Goal: Task Accomplishment & Management: Manage account settings

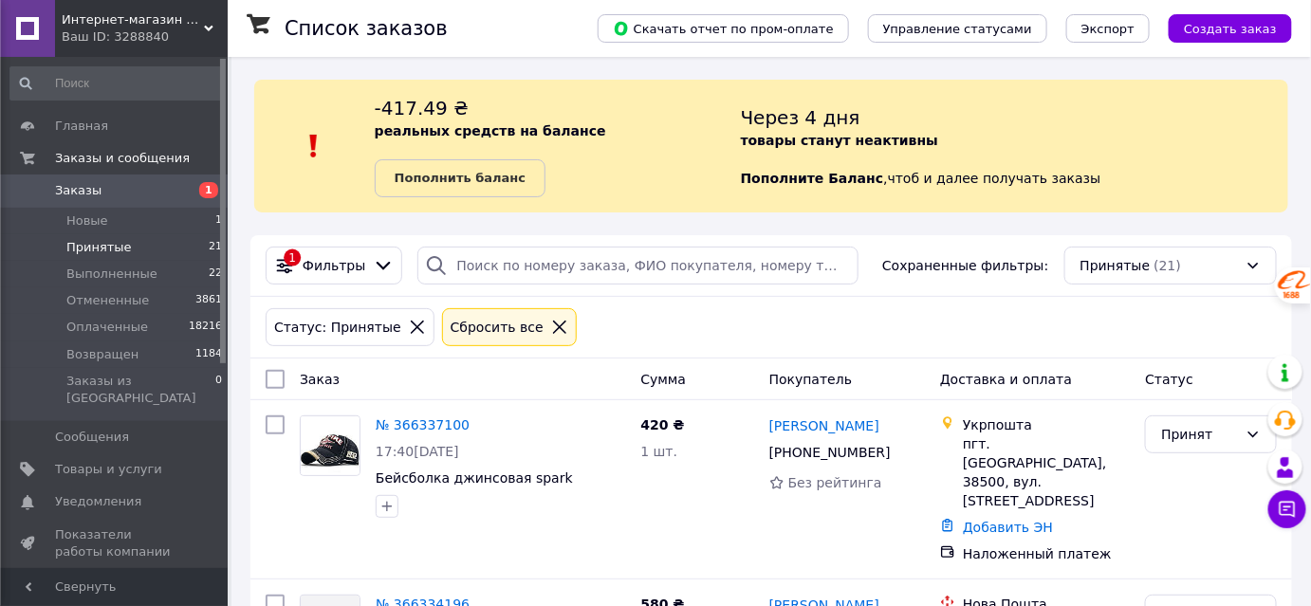
click at [87, 195] on span "Заказы" at bounding box center [78, 190] width 46 height 17
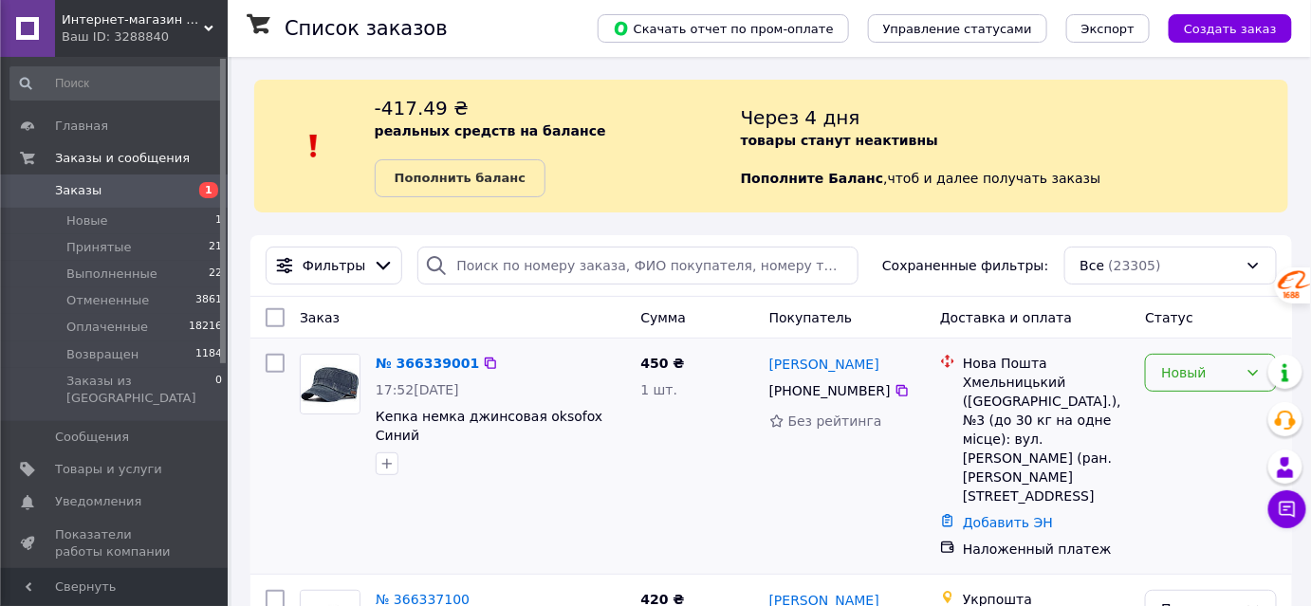
click at [1178, 379] on div "Новый" at bounding box center [1199, 372] width 77 height 21
click at [1176, 414] on li "Принят" at bounding box center [1212, 413] width 130 height 34
click at [109, 257] on li "Принятые 21" at bounding box center [116, 247] width 233 height 27
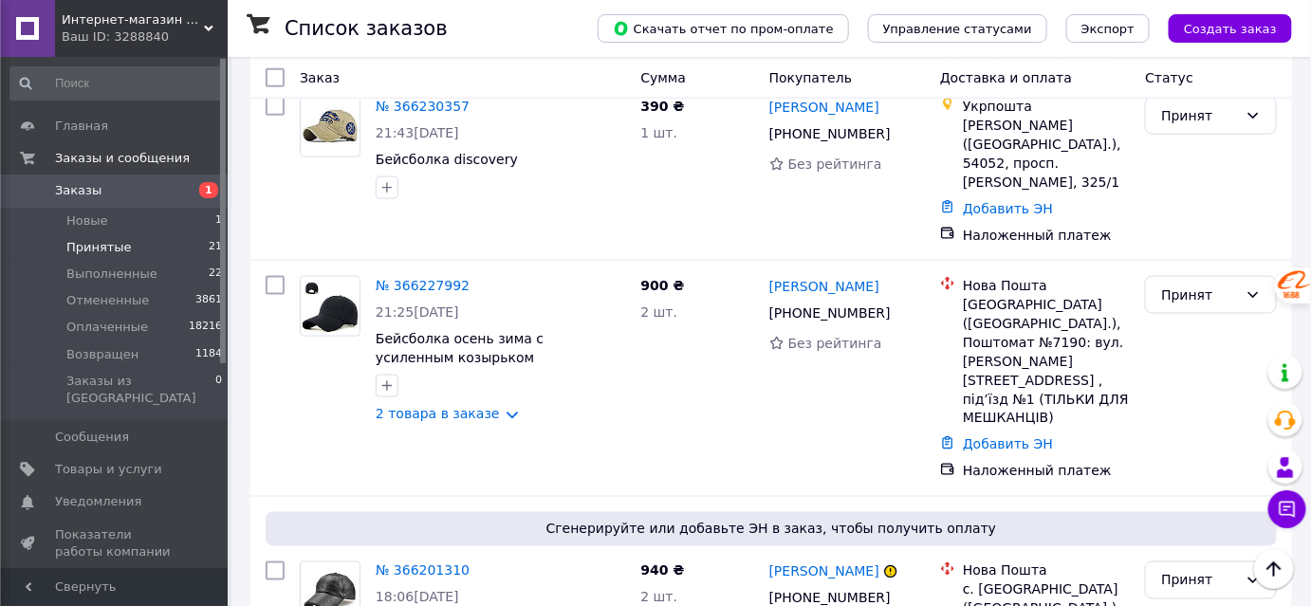
scroll to position [3319, 0]
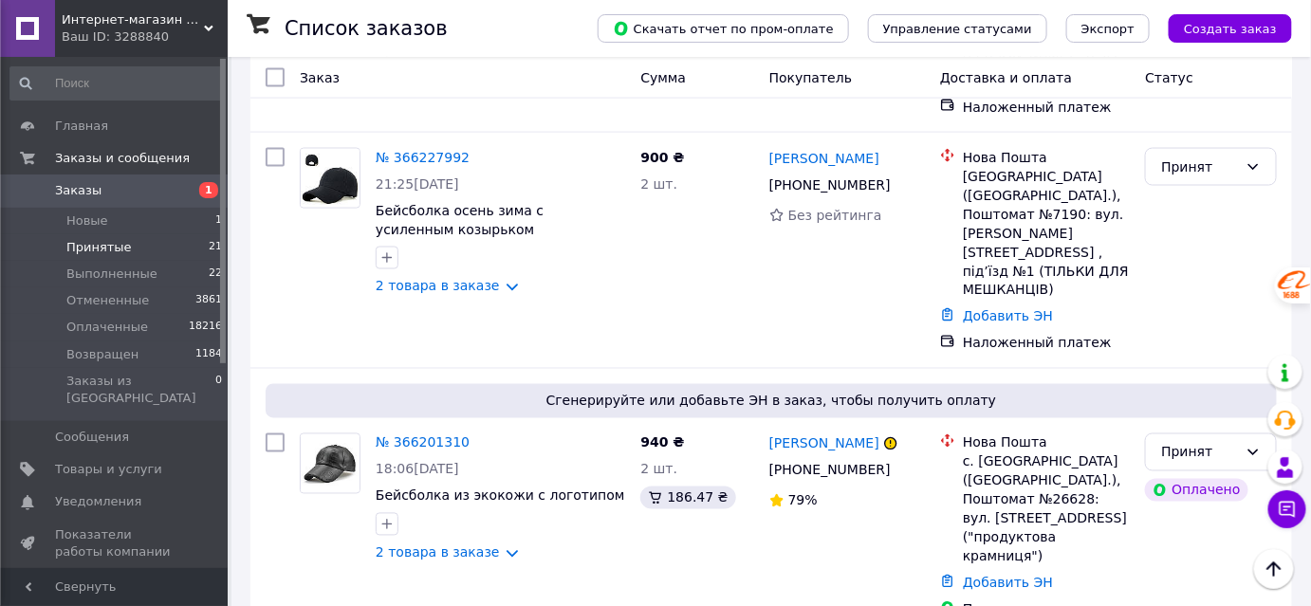
click at [548, 528] on li "по 100 позиций" at bounding box center [541, 517] width 139 height 53
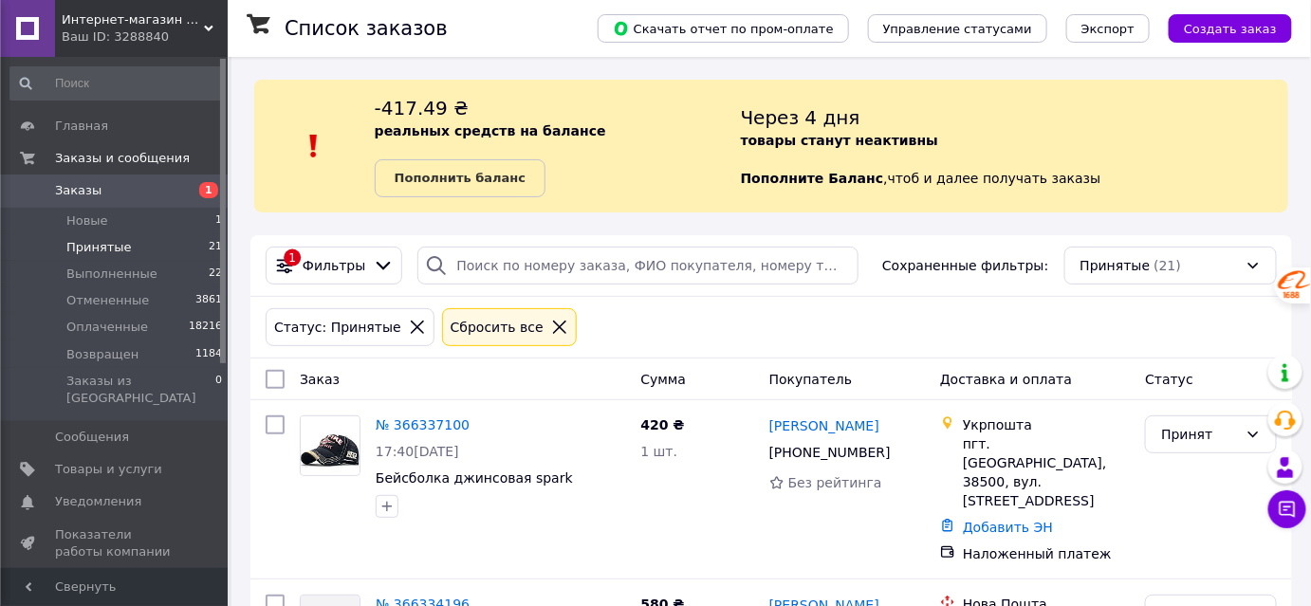
click at [98, 190] on span "Заказы" at bounding box center [115, 190] width 120 height 17
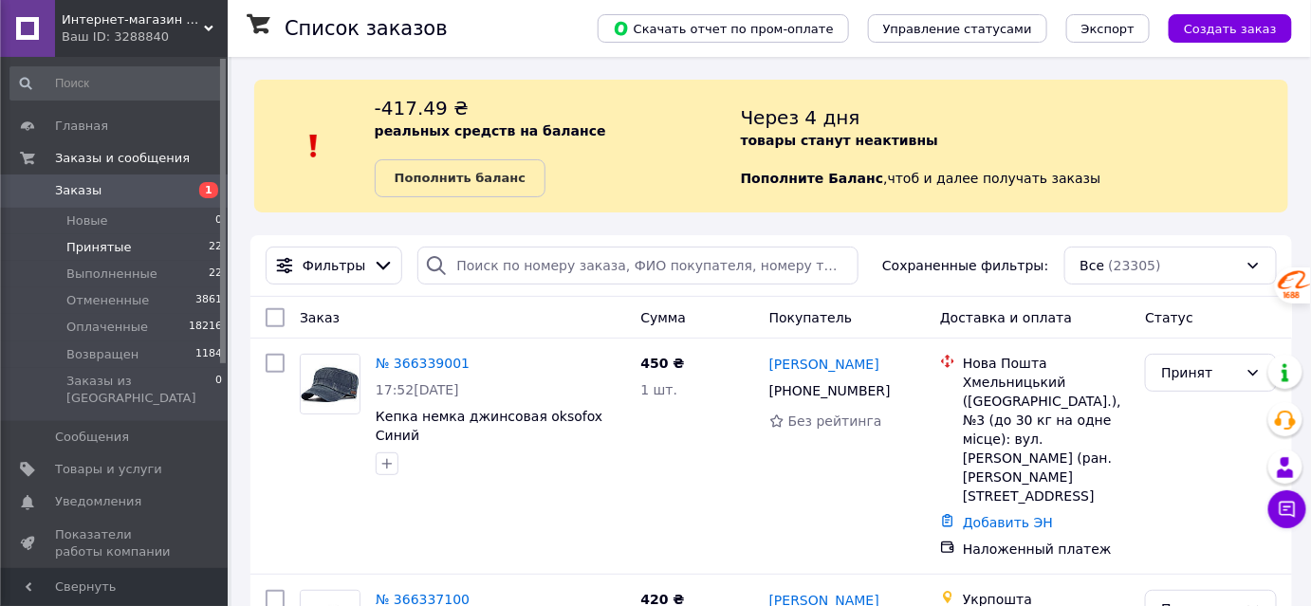
click at [125, 250] on li "Принятые 22" at bounding box center [116, 247] width 233 height 27
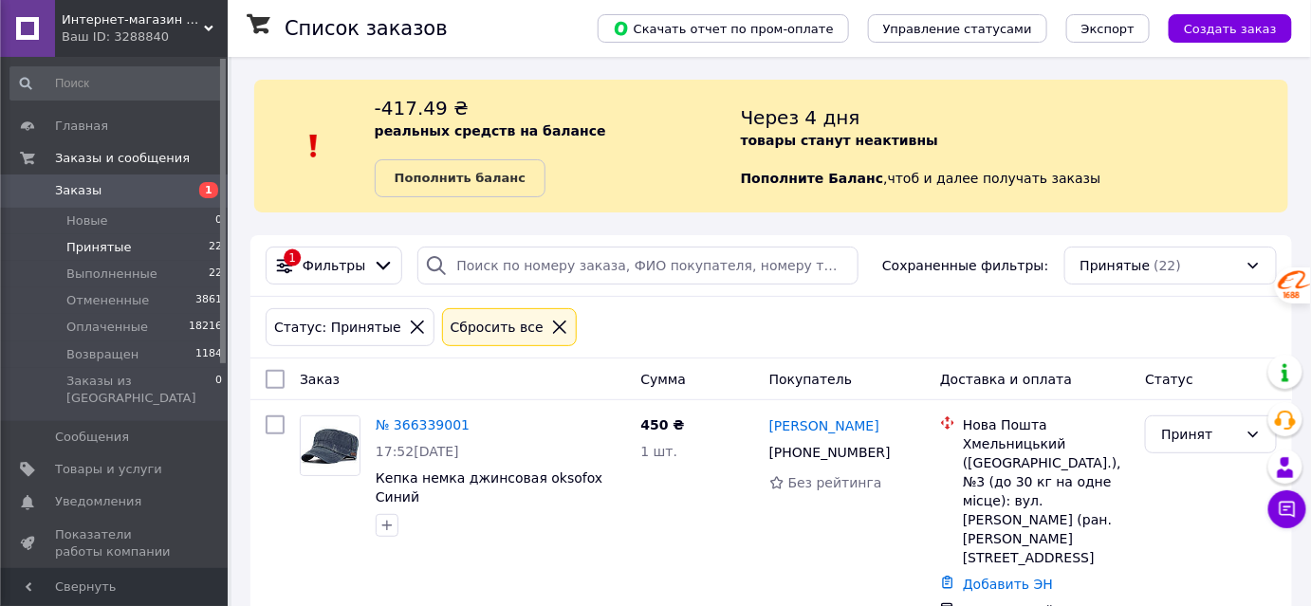
click at [85, 196] on span "Заказы" at bounding box center [78, 190] width 46 height 17
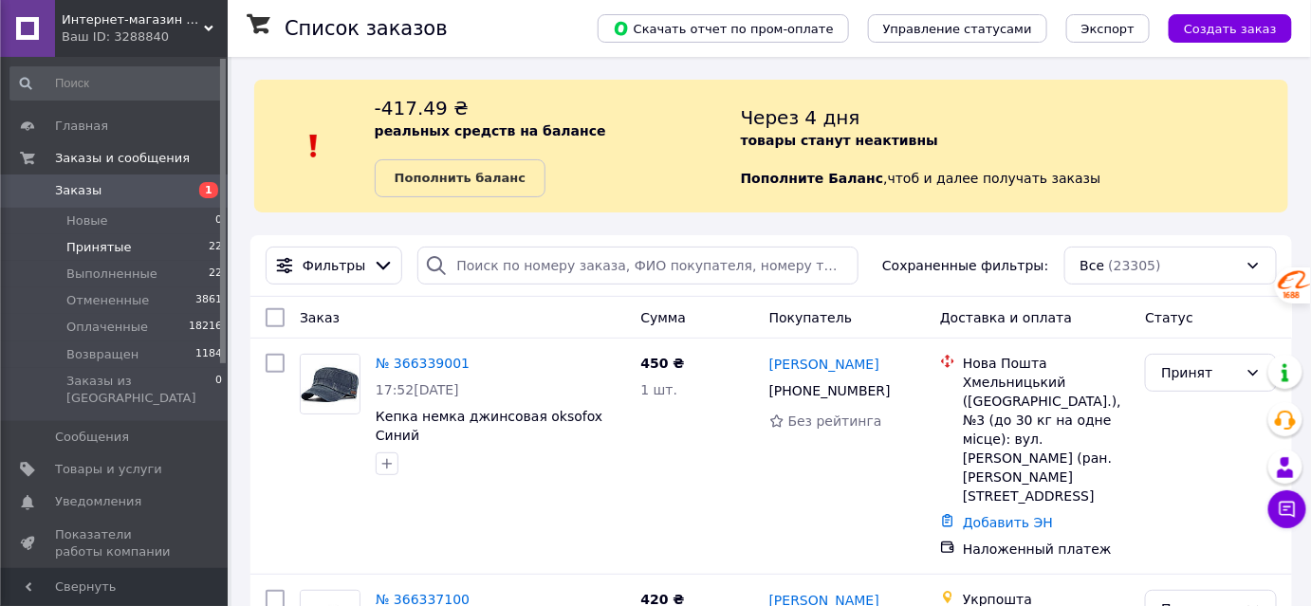
click at [117, 245] on span "Принятые" at bounding box center [98, 247] width 65 height 17
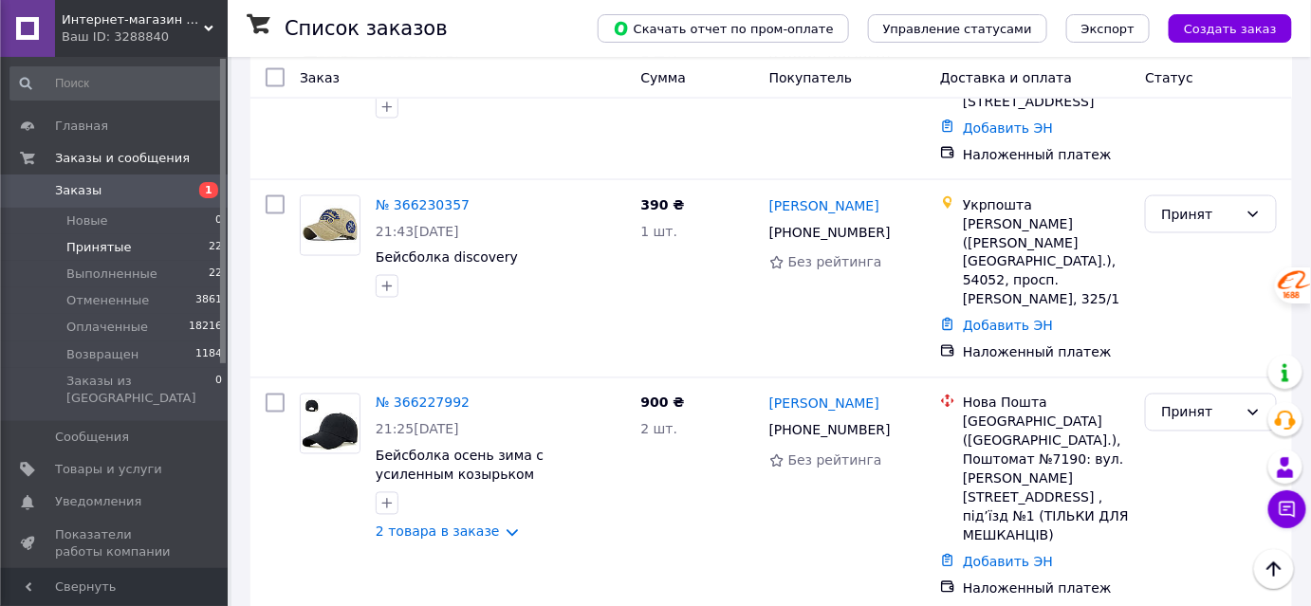
scroll to position [3261, 0]
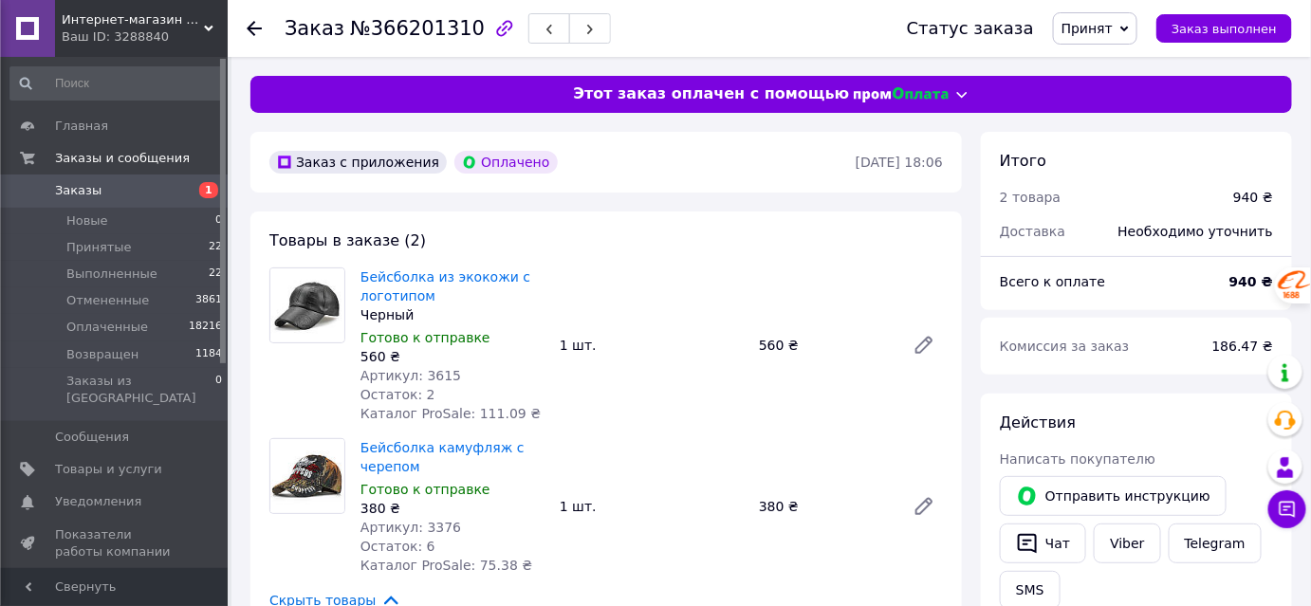
click at [255, 27] on use at bounding box center [254, 28] width 15 height 15
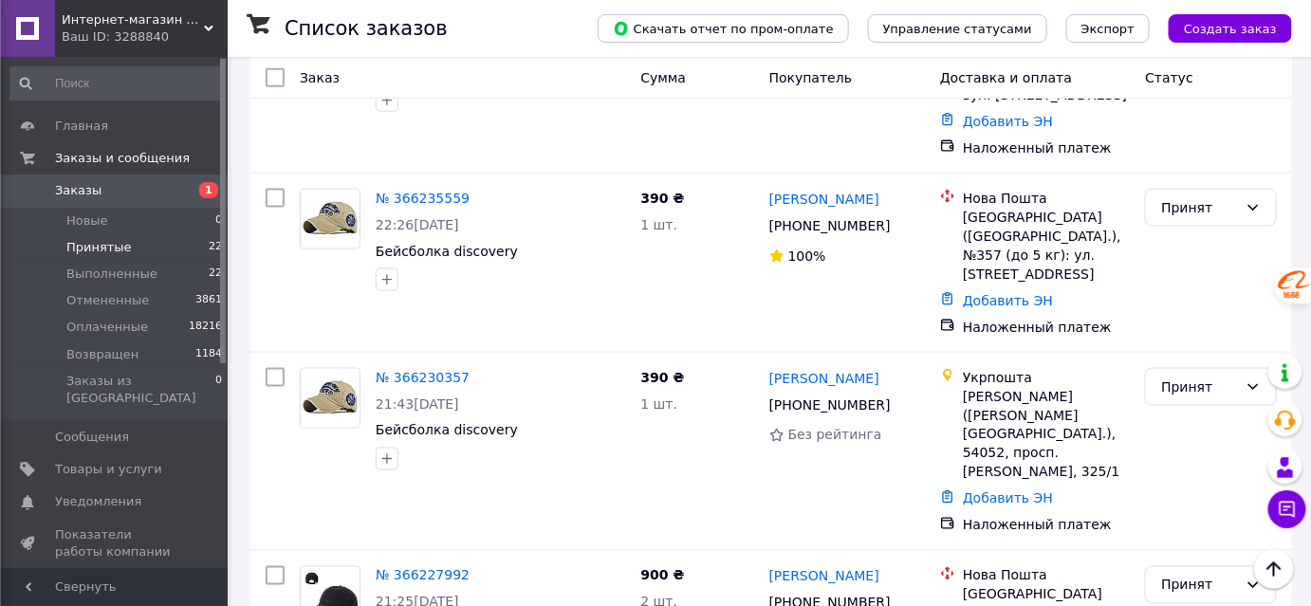
scroll to position [3089, 0]
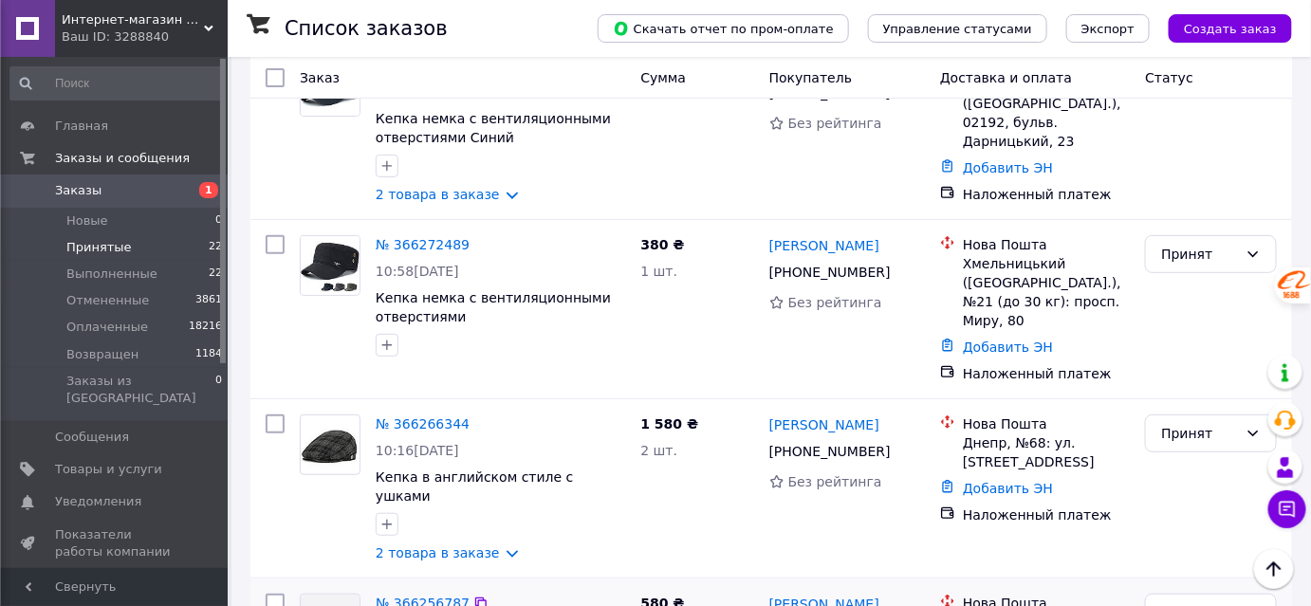
scroll to position [2485, 0]
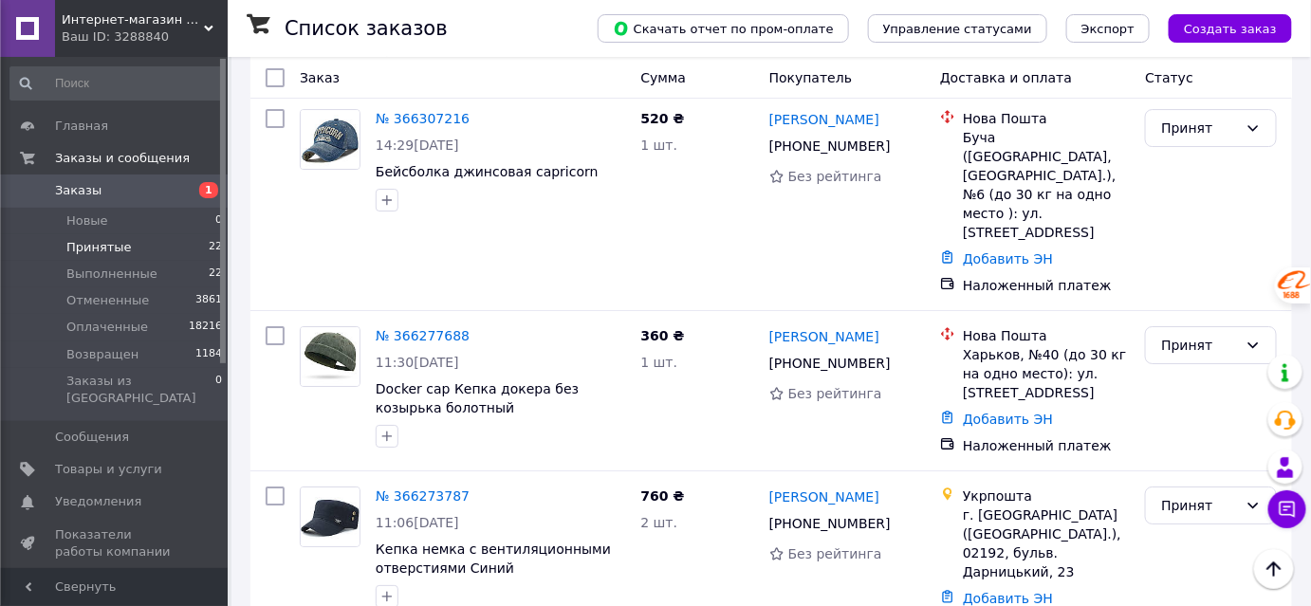
scroll to position [2054, 0]
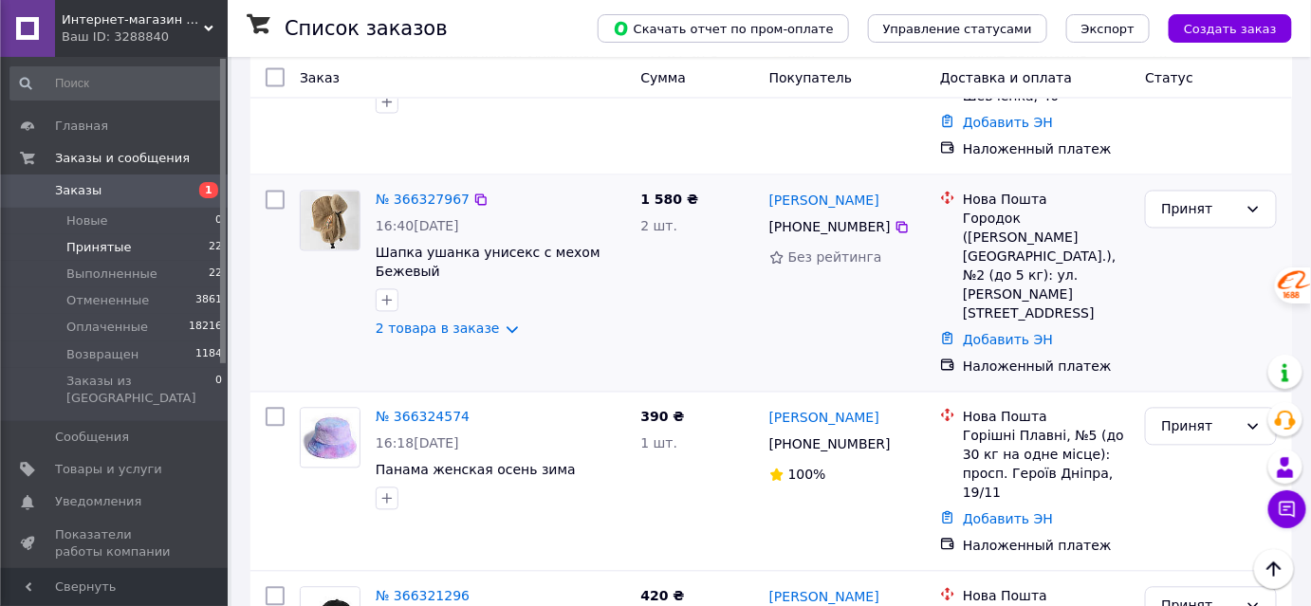
scroll to position [1019, 0]
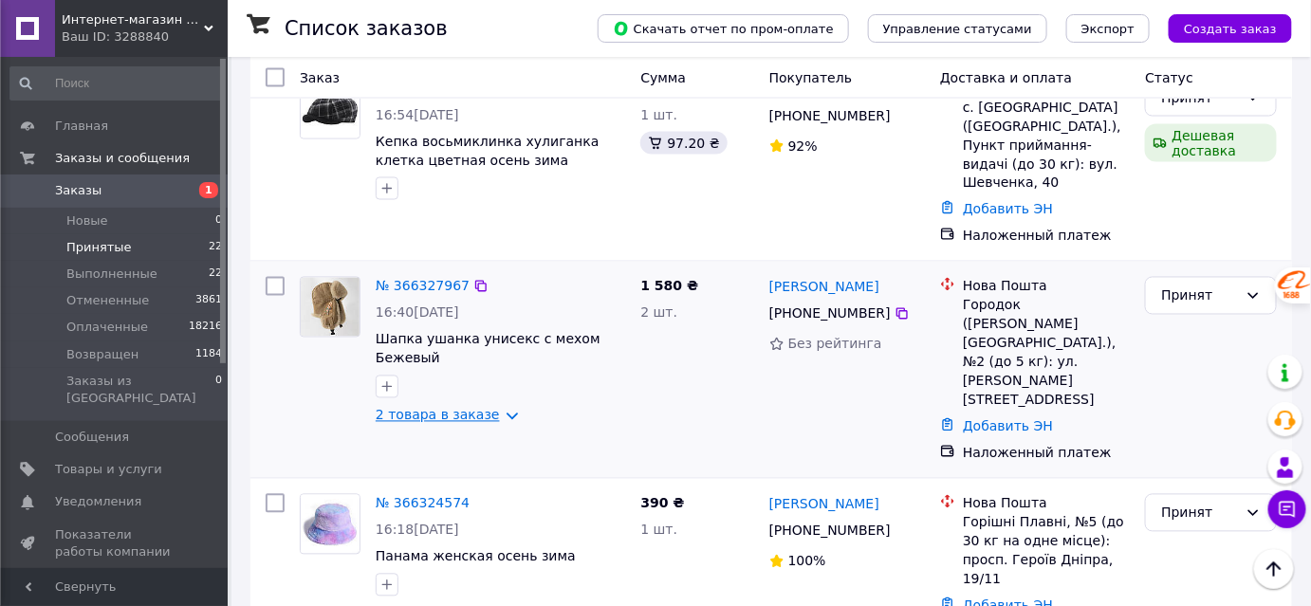
click at [455, 408] on link "2 товара в заказе" at bounding box center [438, 415] width 124 height 15
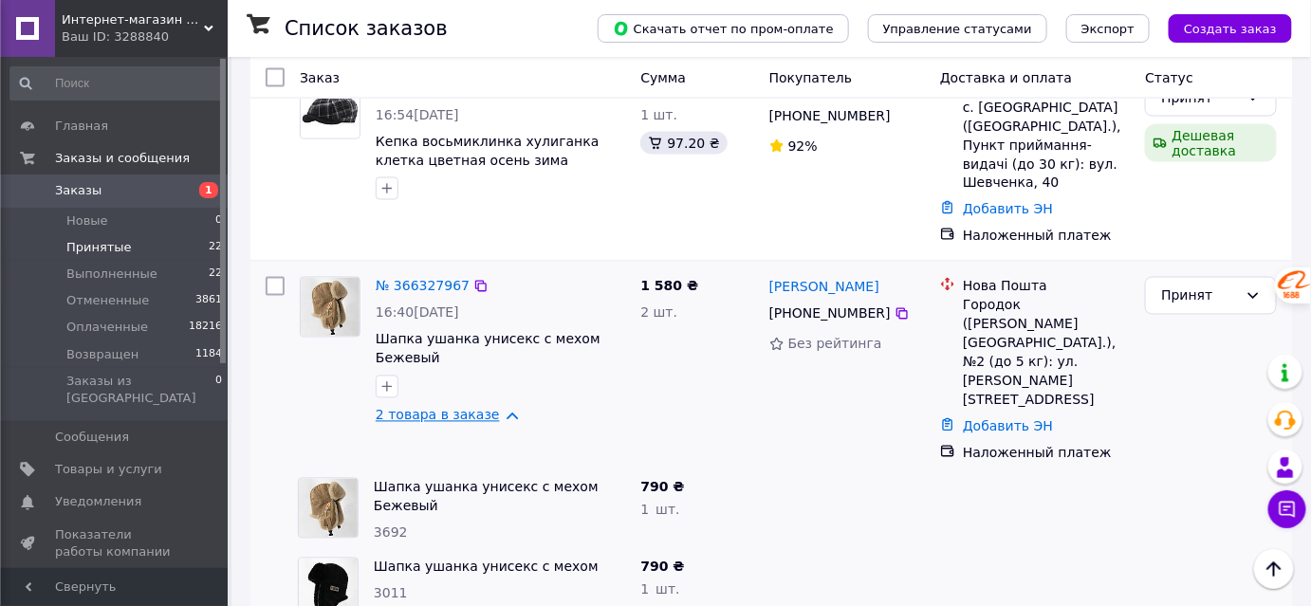
click at [455, 408] on link "2 товара в заказе" at bounding box center [438, 415] width 124 height 15
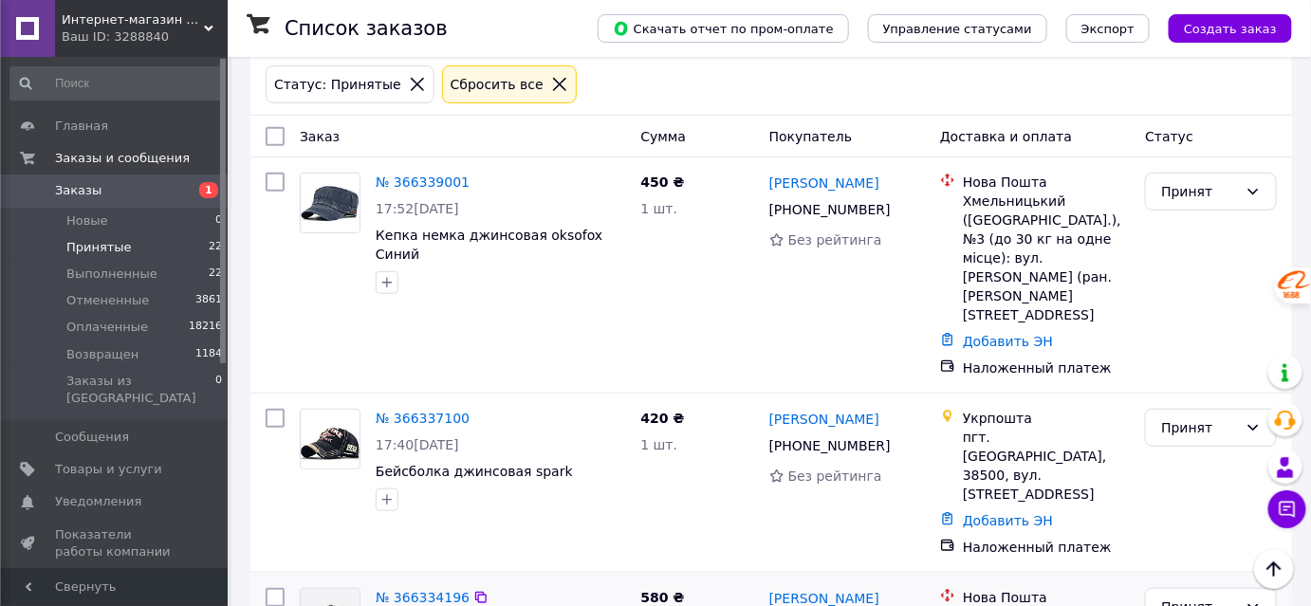
scroll to position [328, 0]
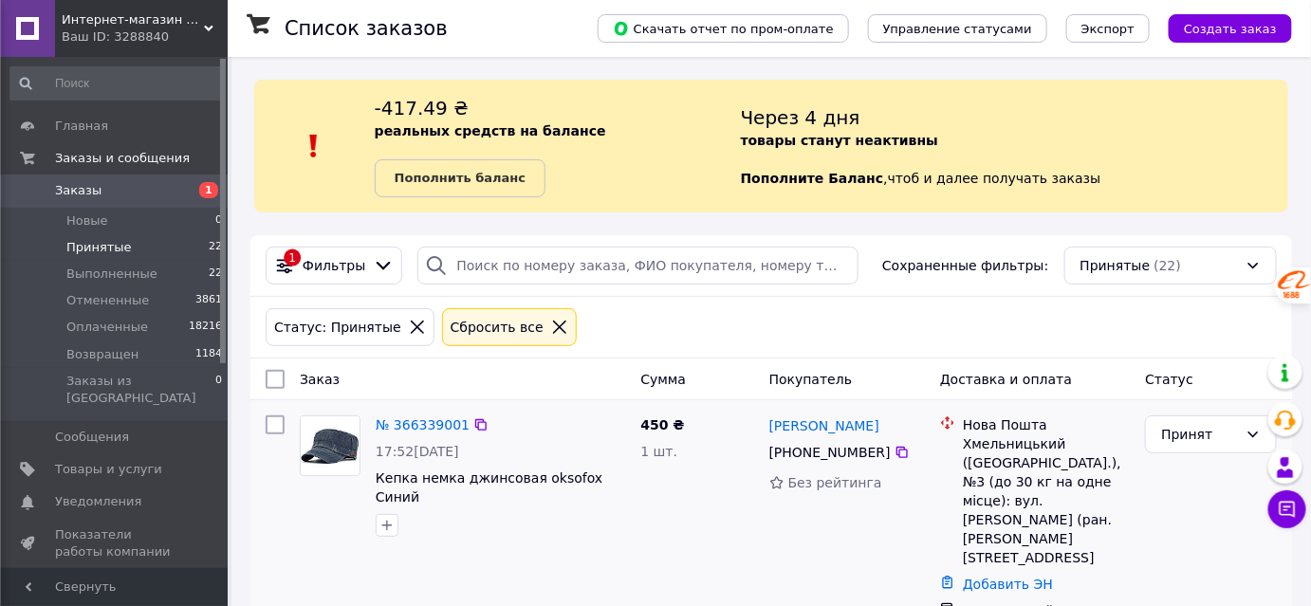
scroll to position [172, 0]
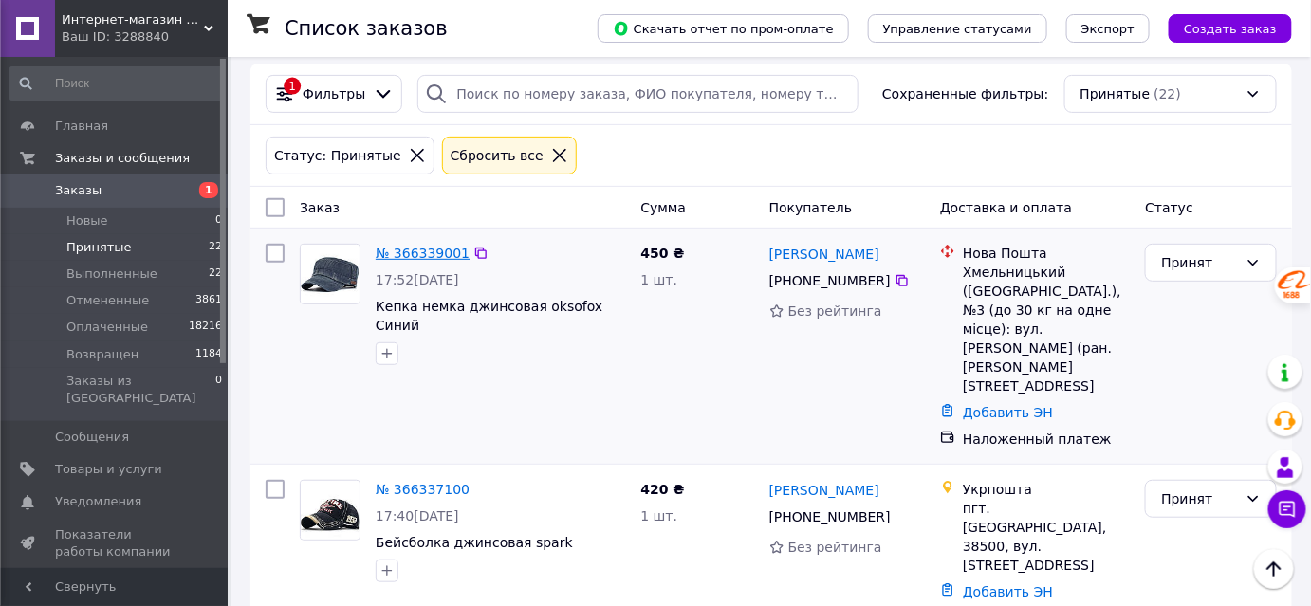
click at [425, 253] on link "№ 366339001" at bounding box center [423, 253] width 94 height 15
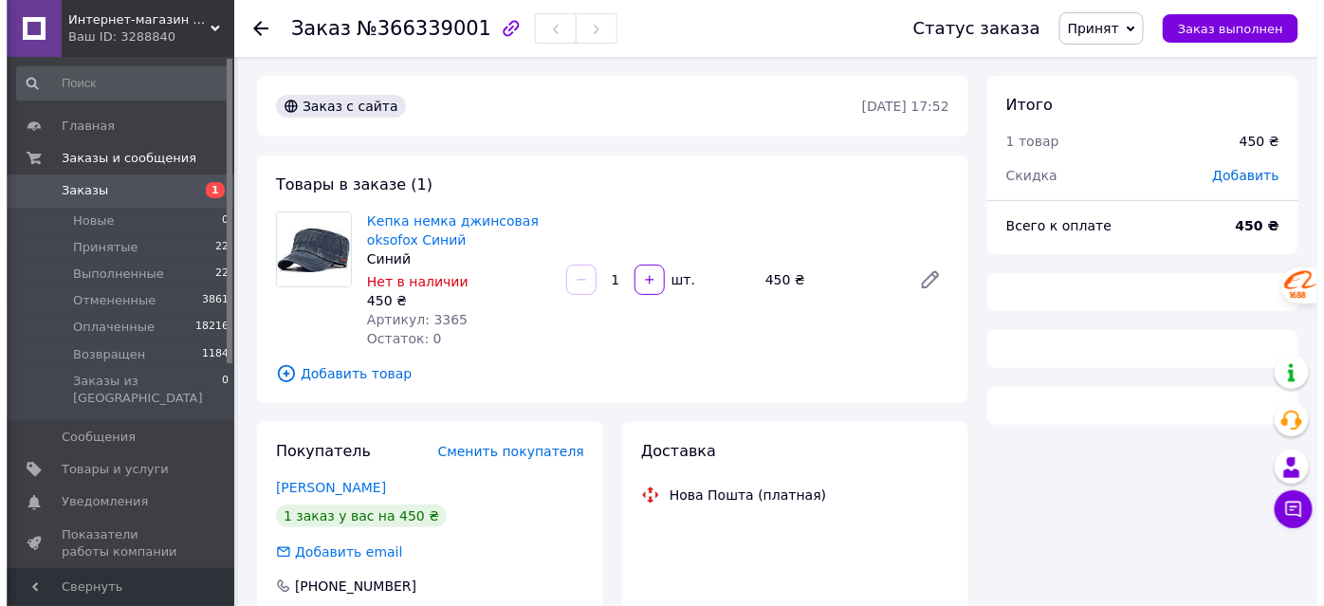
scroll to position [172, 0]
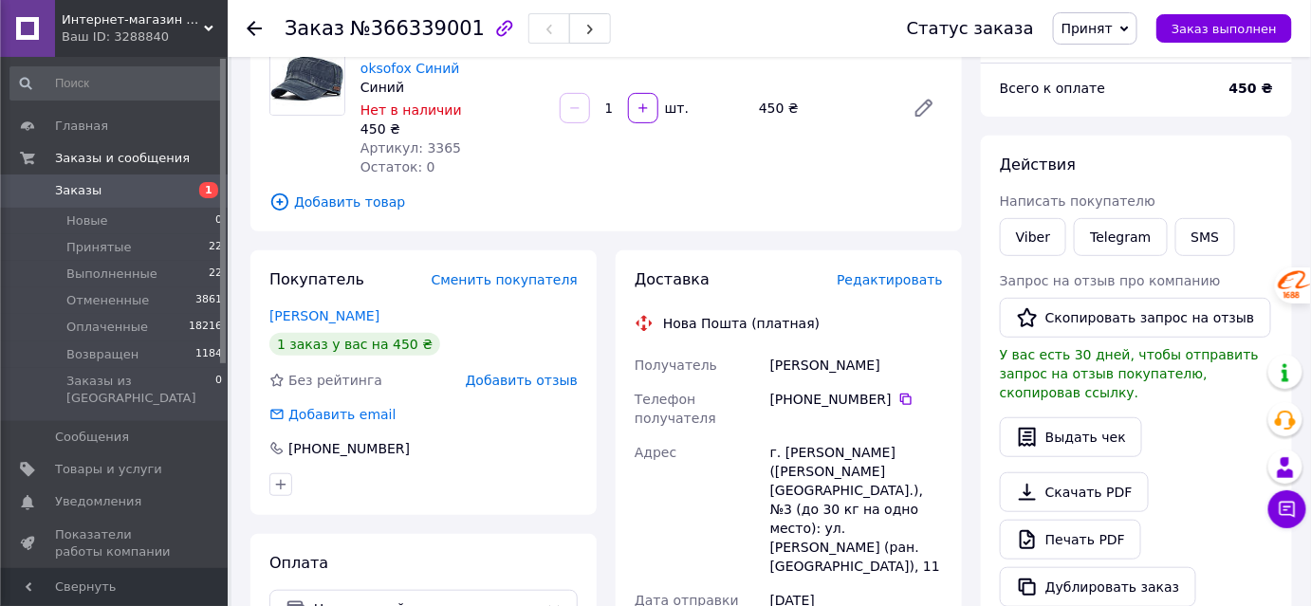
click at [930, 280] on span "Редактировать" at bounding box center [890, 279] width 106 height 15
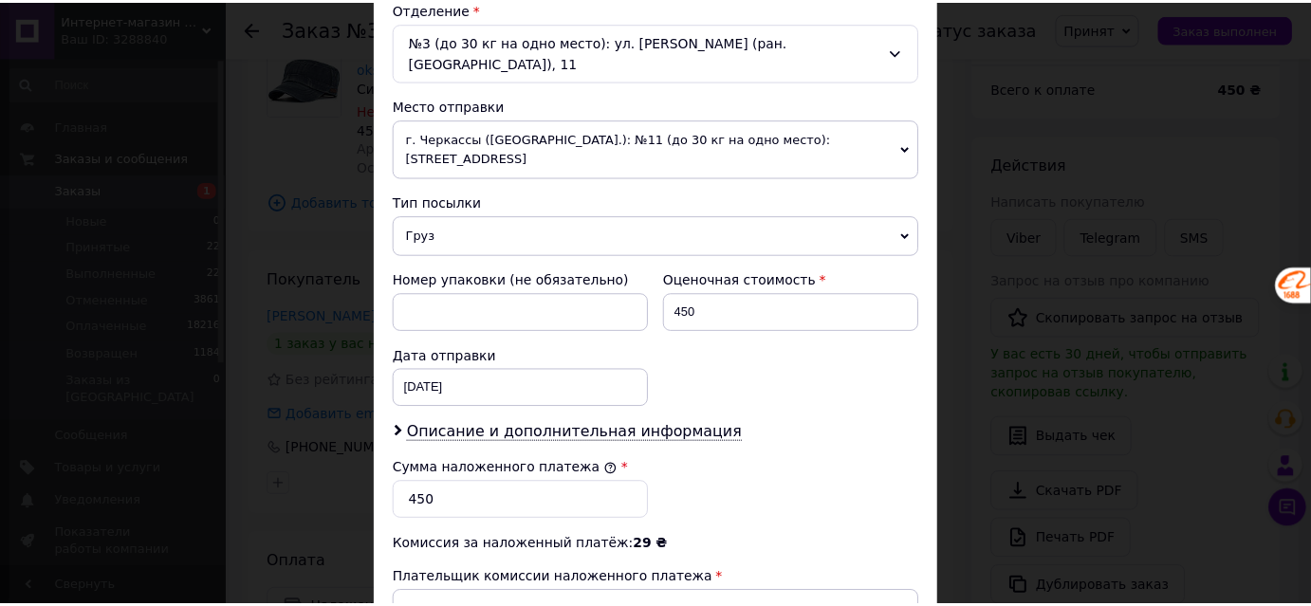
scroll to position [833, 0]
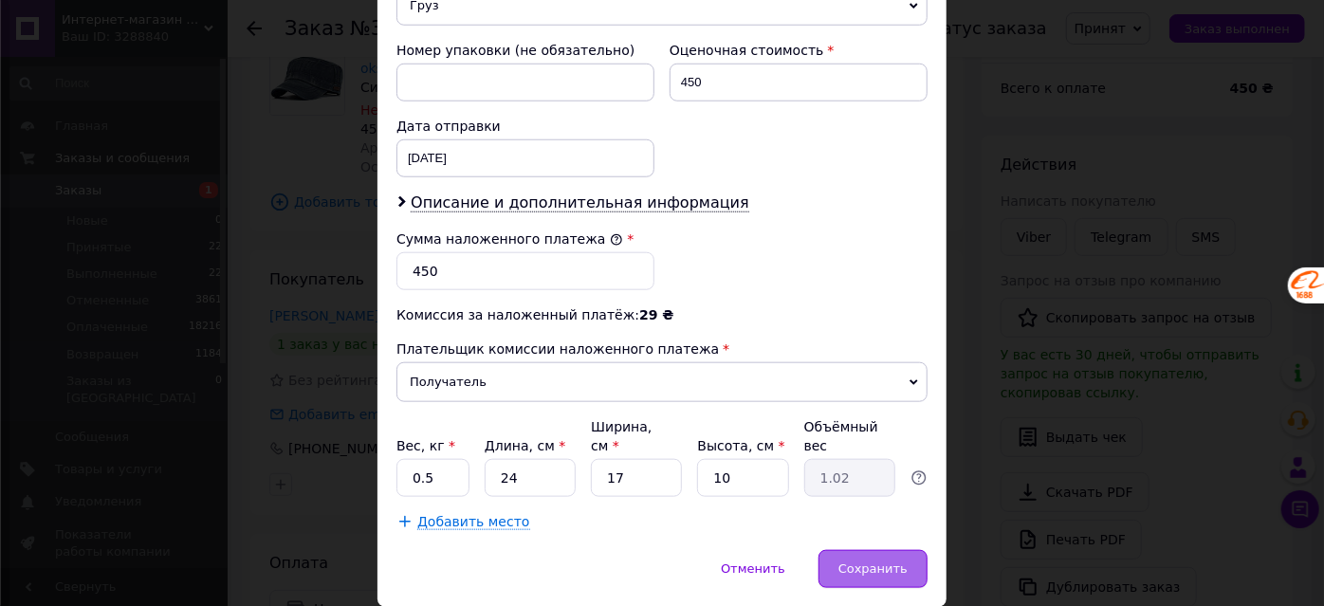
click at [861, 562] on span "Сохранить" at bounding box center [873, 569] width 69 height 14
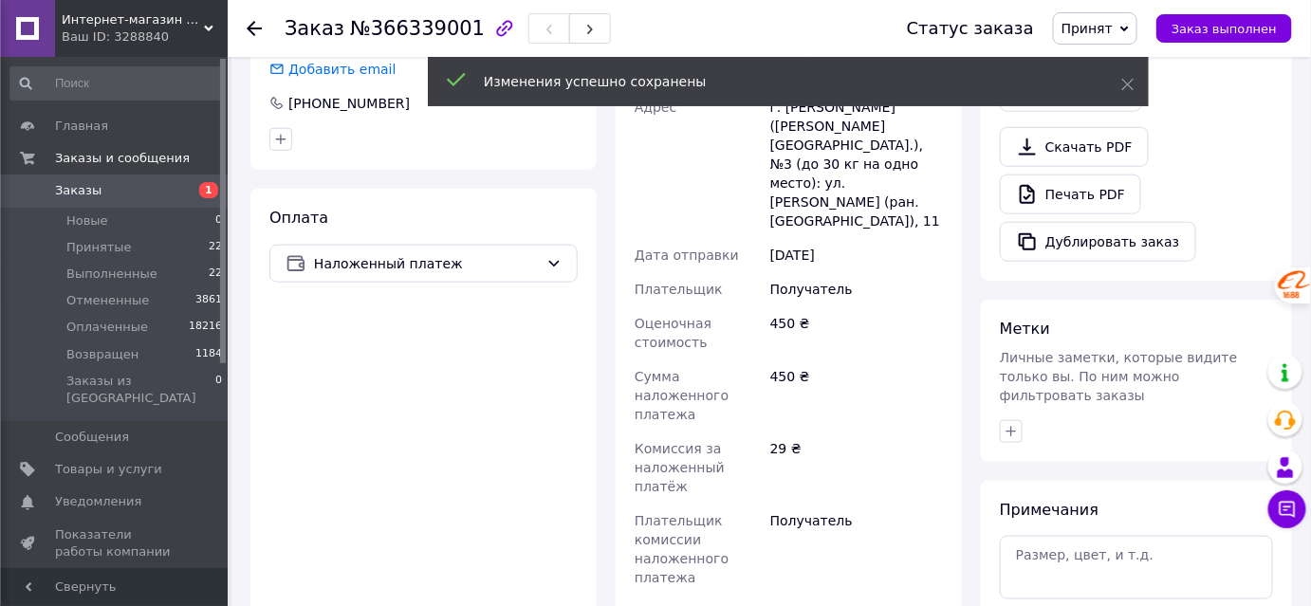
scroll to position [603, 0]
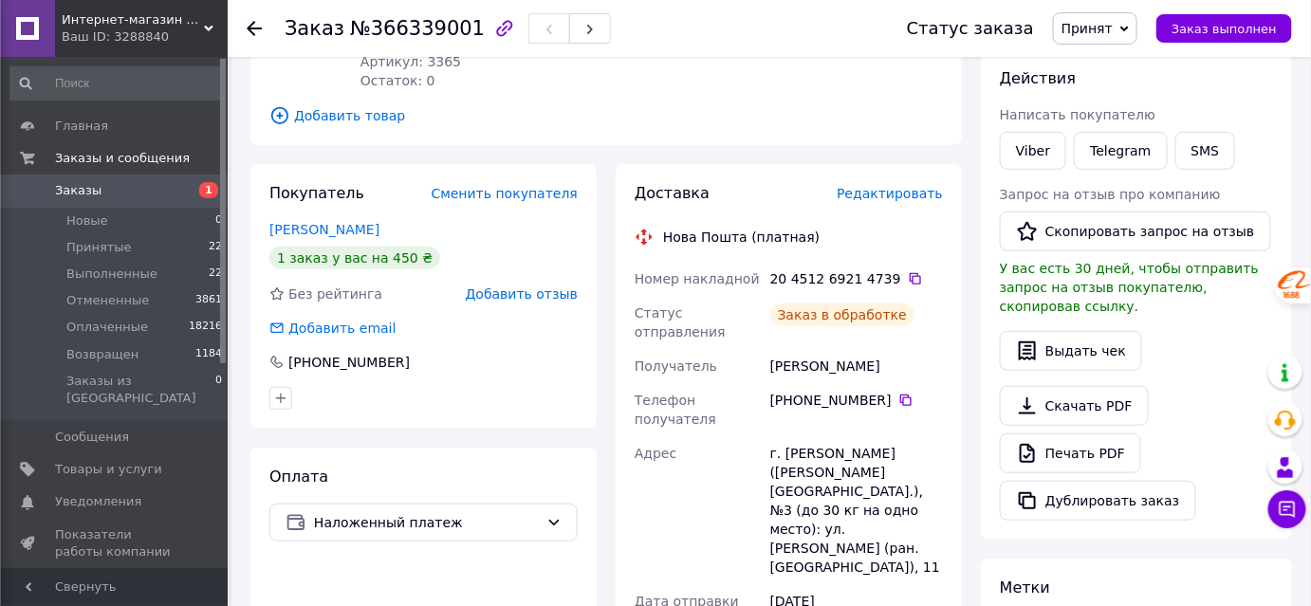
scroll to position [0, 0]
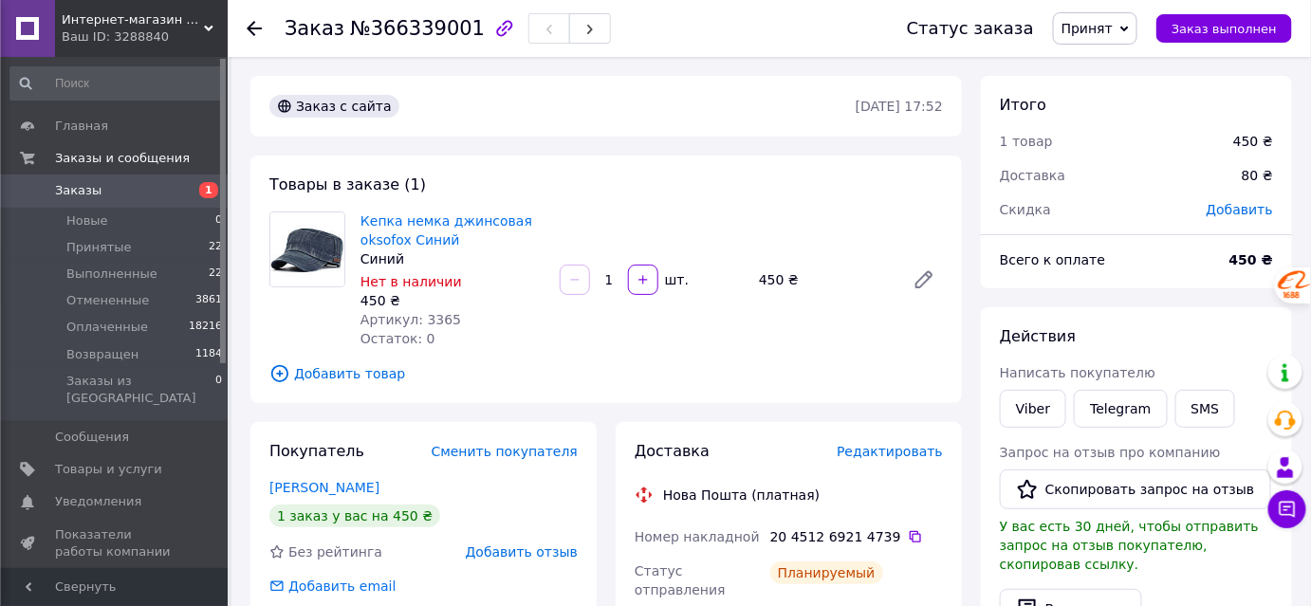
click at [250, 23] on icon at bounding box center [254, 28] width 15 height 15
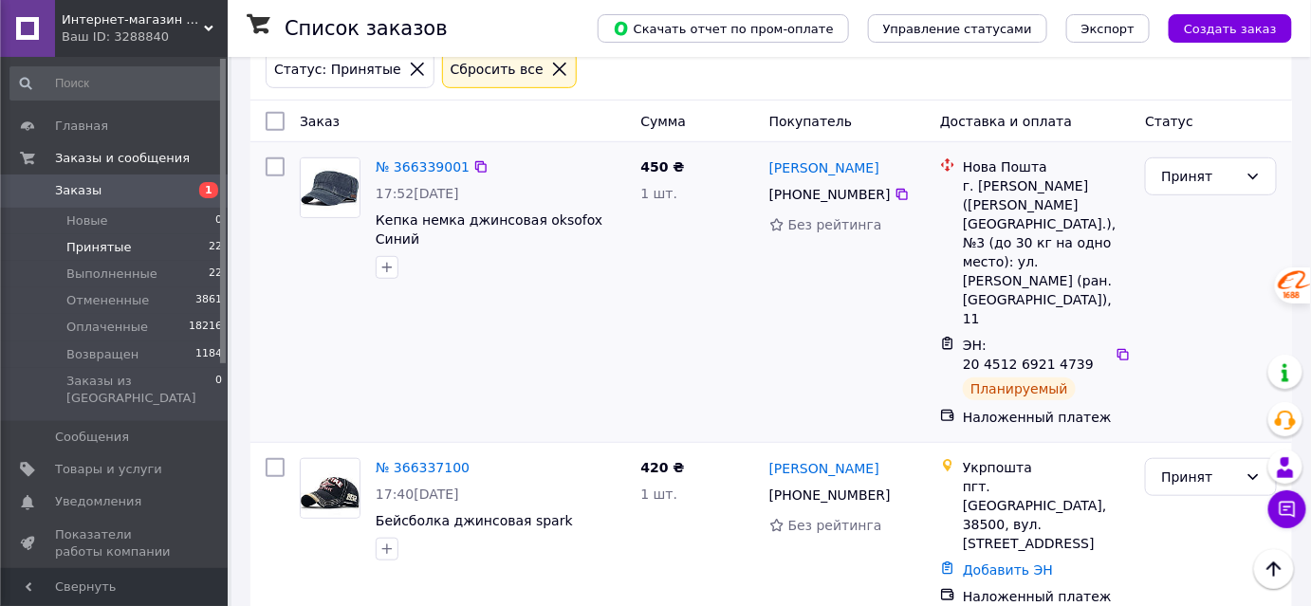
scroll to position [344, 0]
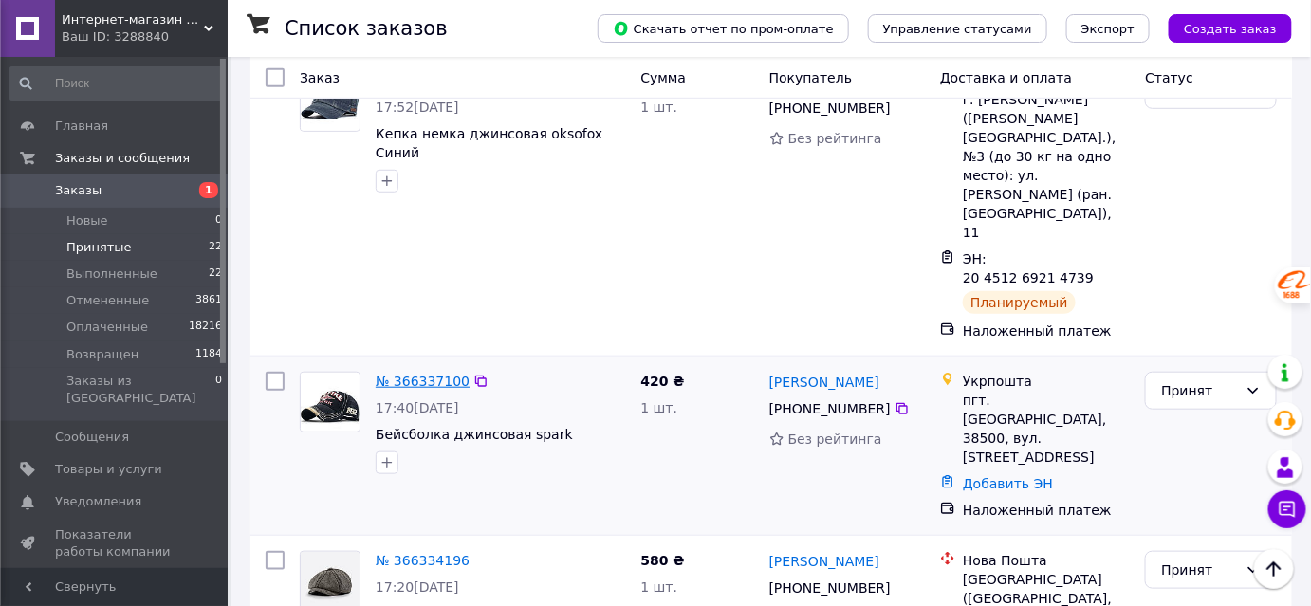
click at [431, 374] on link "№ 366337100" at bounding box center [423, 381] width 94 height 15
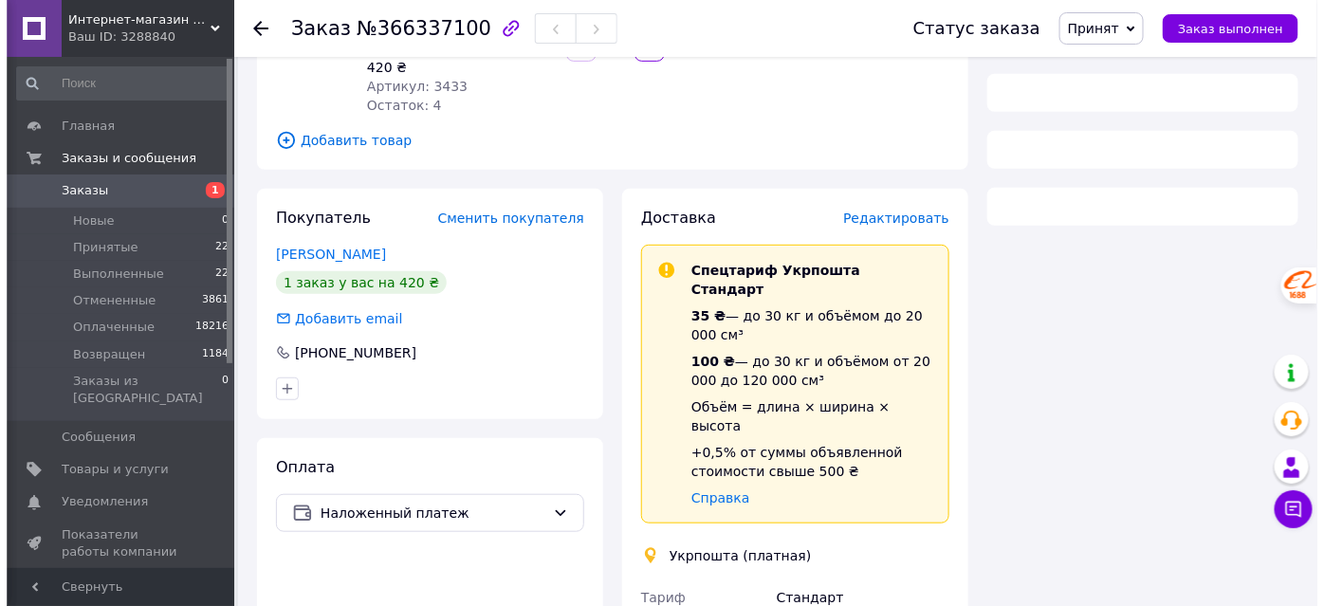
scroll to position [172, 0]
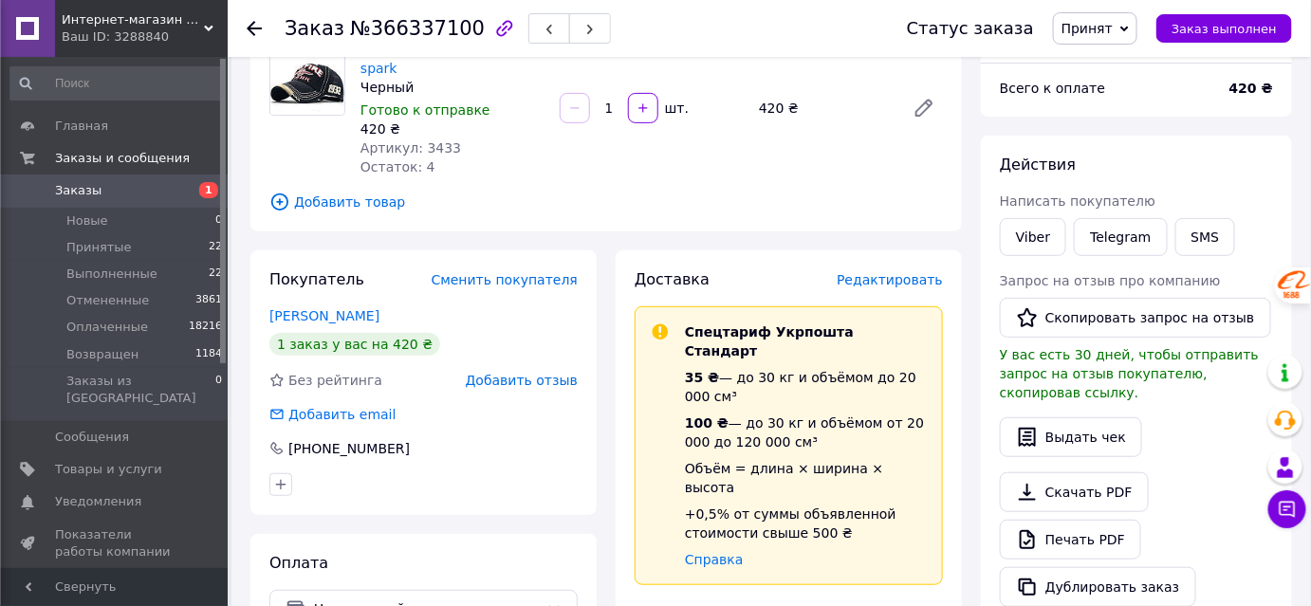
click at [928, 272] on span "Редактировать" at bounding box center [890, 279] width 106 height 15
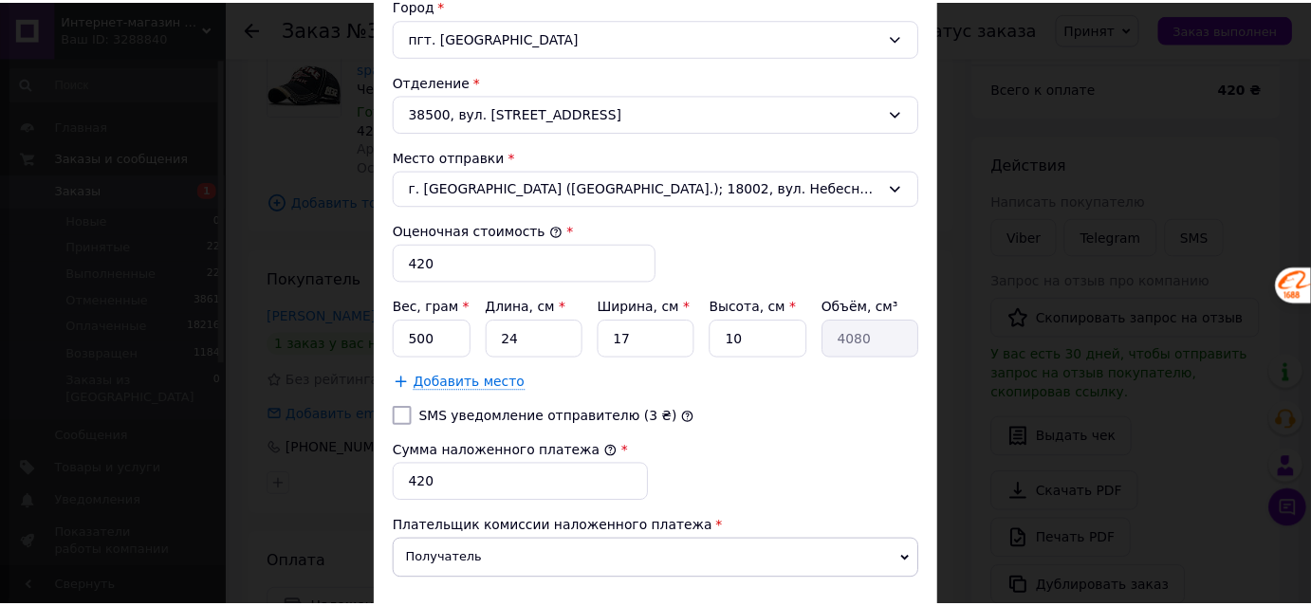
scroll to position [726, 0]
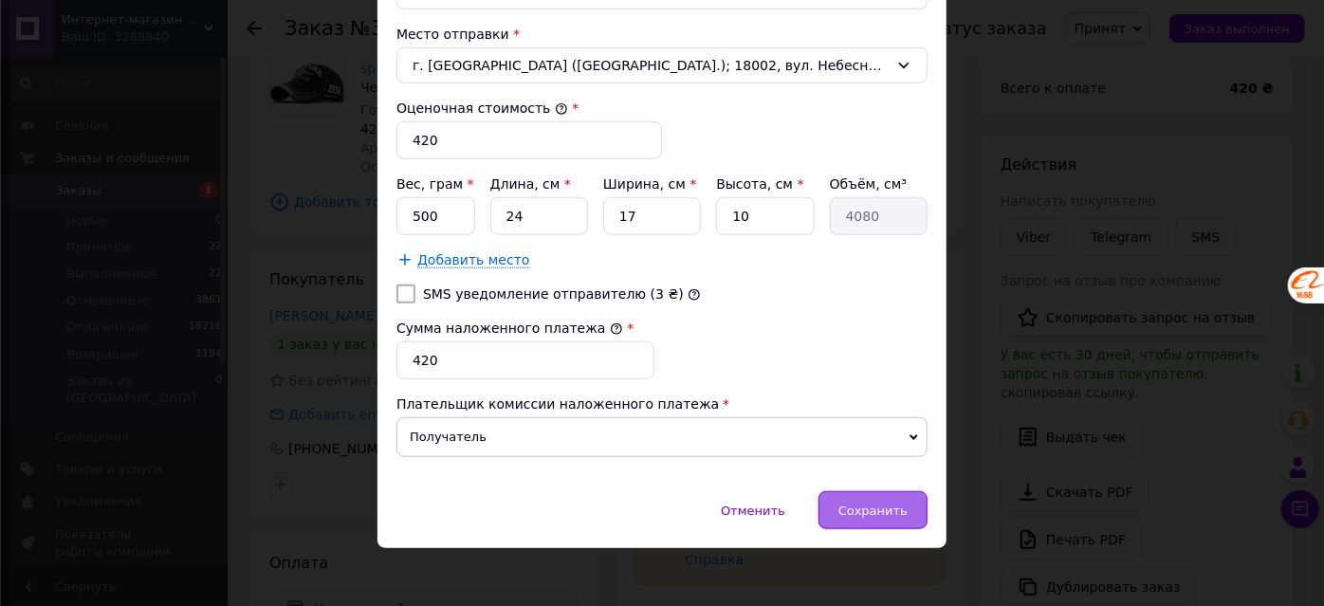
click at [885, 504] on span "Сохранить" at bounding box center [873, 511] width 69 height 14
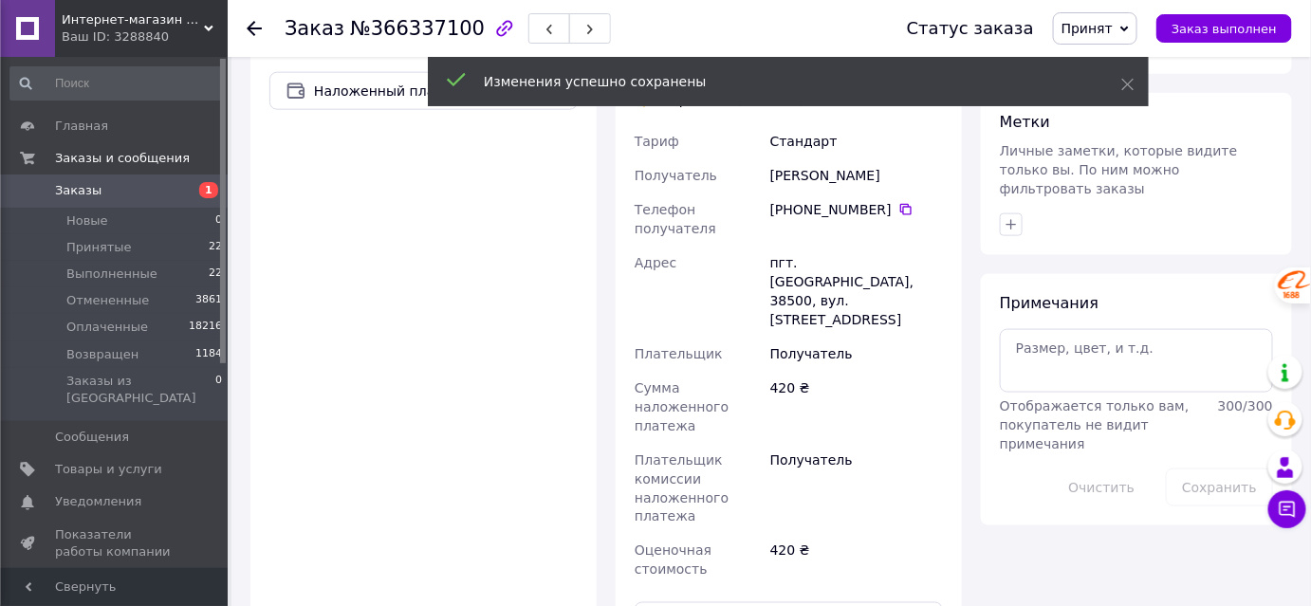
scroll to position [949, 0]
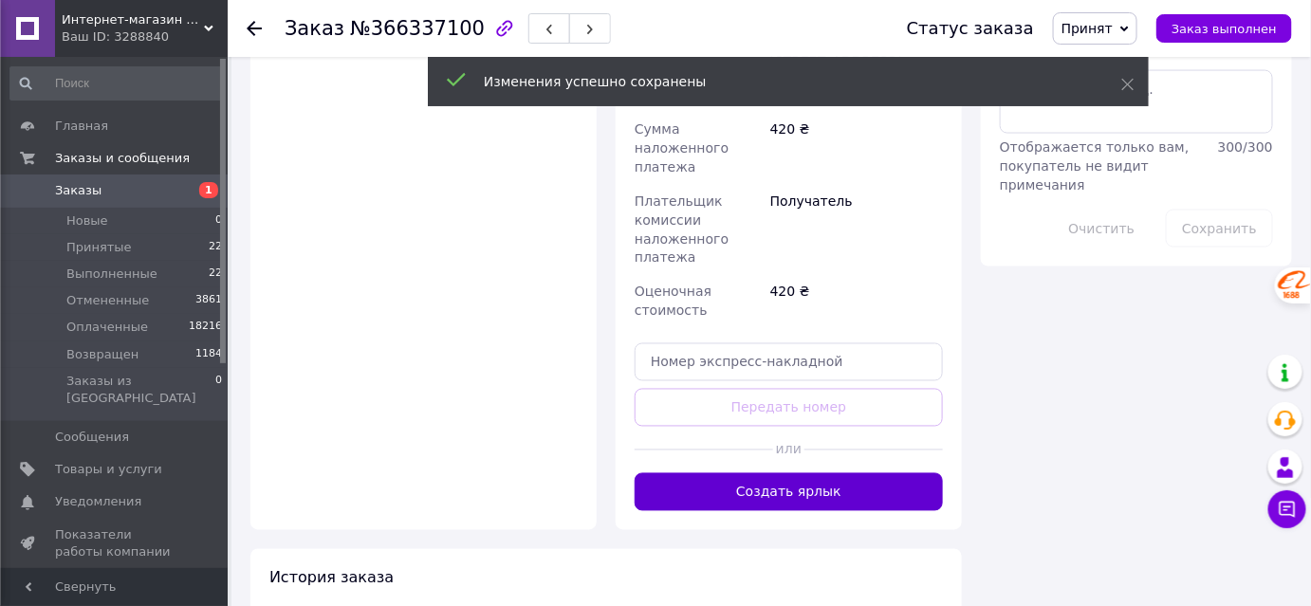
click at [840, 473] on button "Создать ярлык" at bounding box center [789, 492] width 308 height 38
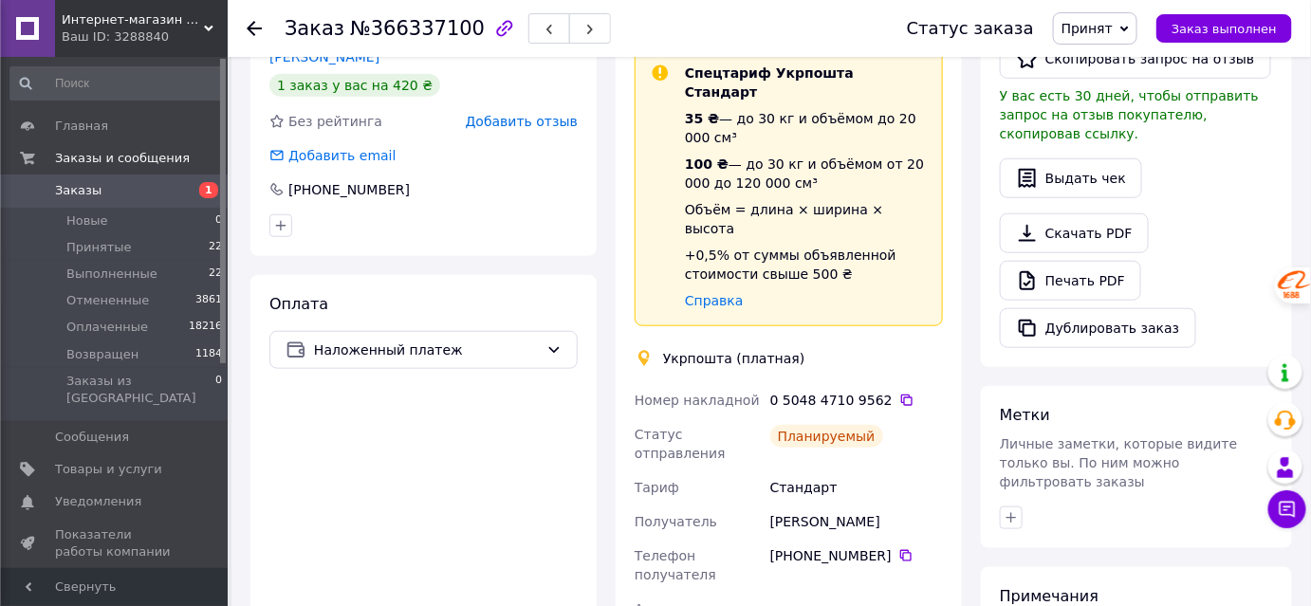
scroll to position [0, 0]
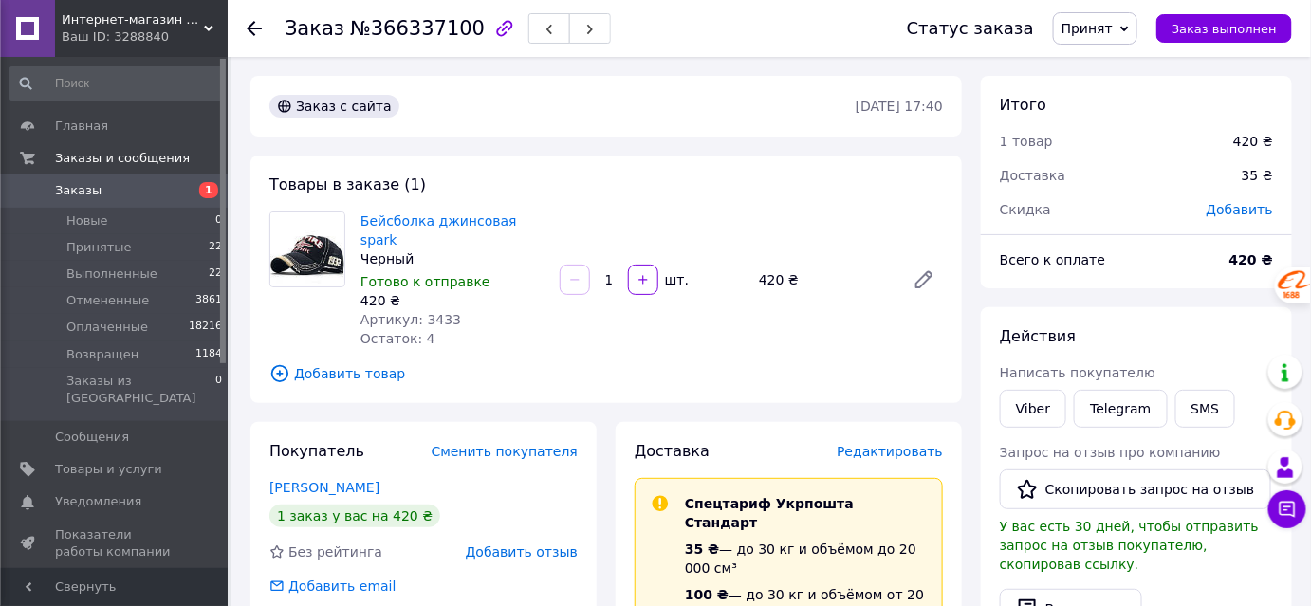
click at [250, 24] on icon at bounding box center [254, 28] width 15 height 15
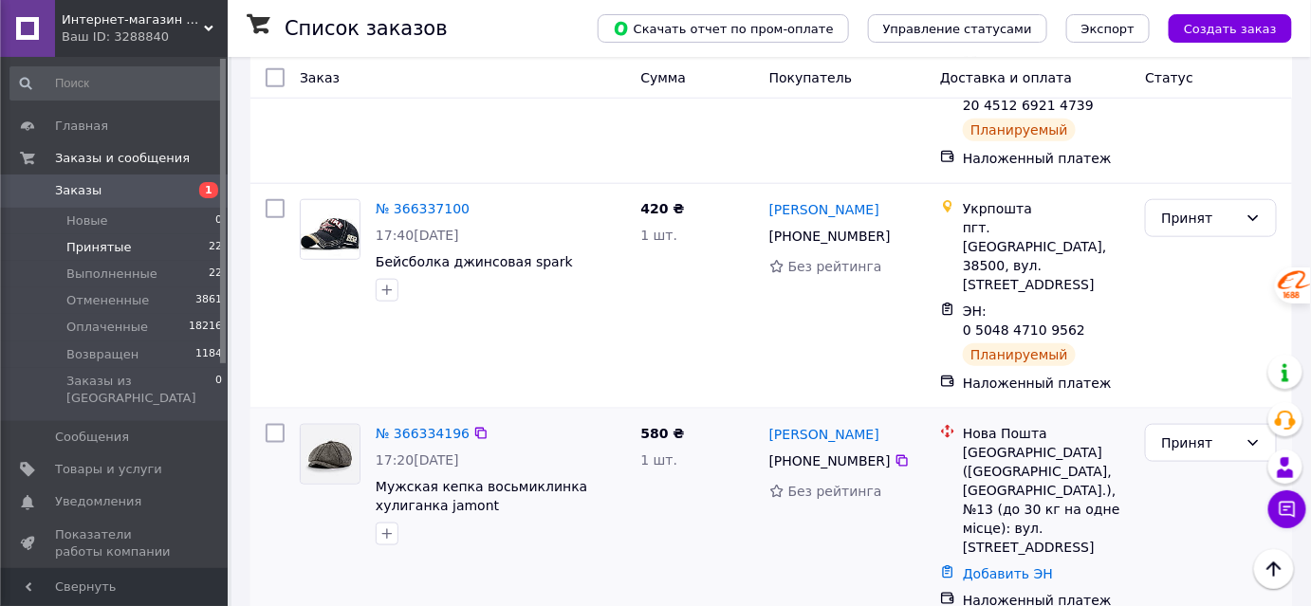
scroll to position [603, 0]
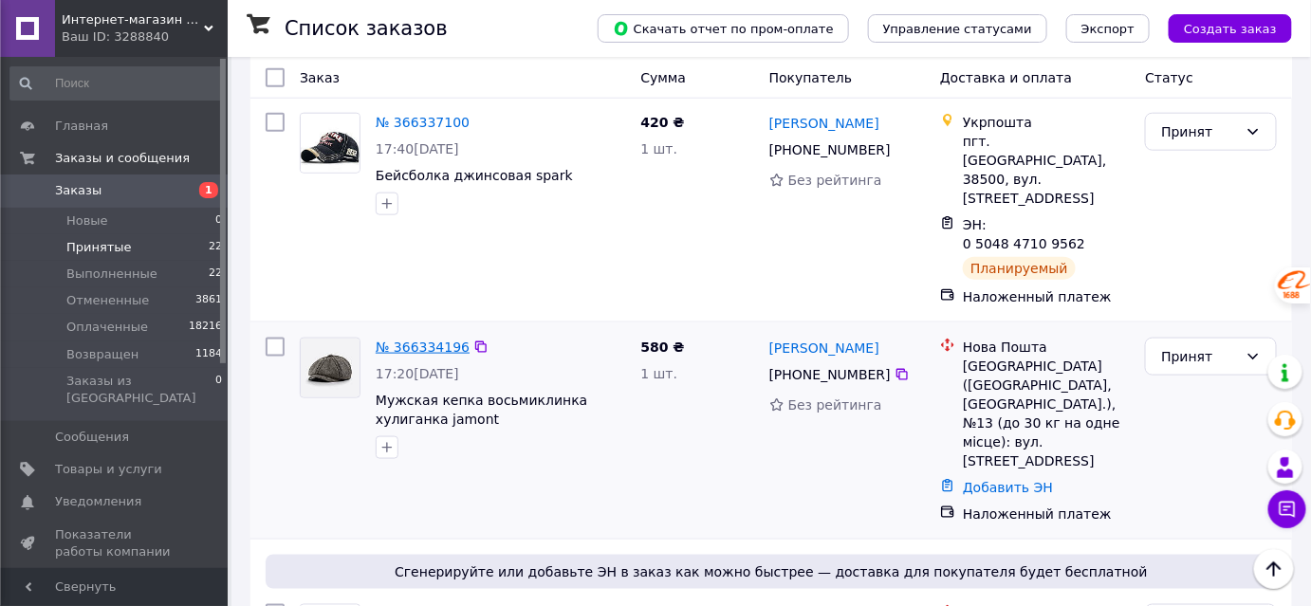
click at [415, 340] on link "№ 366334196" at bounding box center [423, 347] width 94 height 15
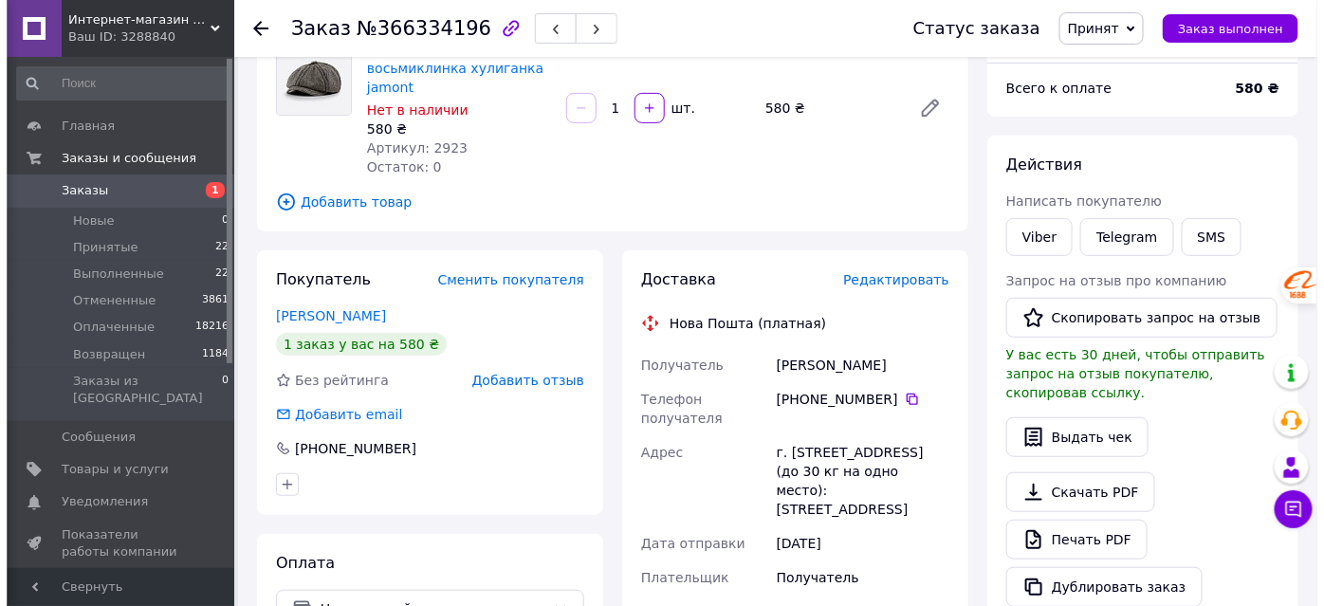
scroll to position [85, 0]
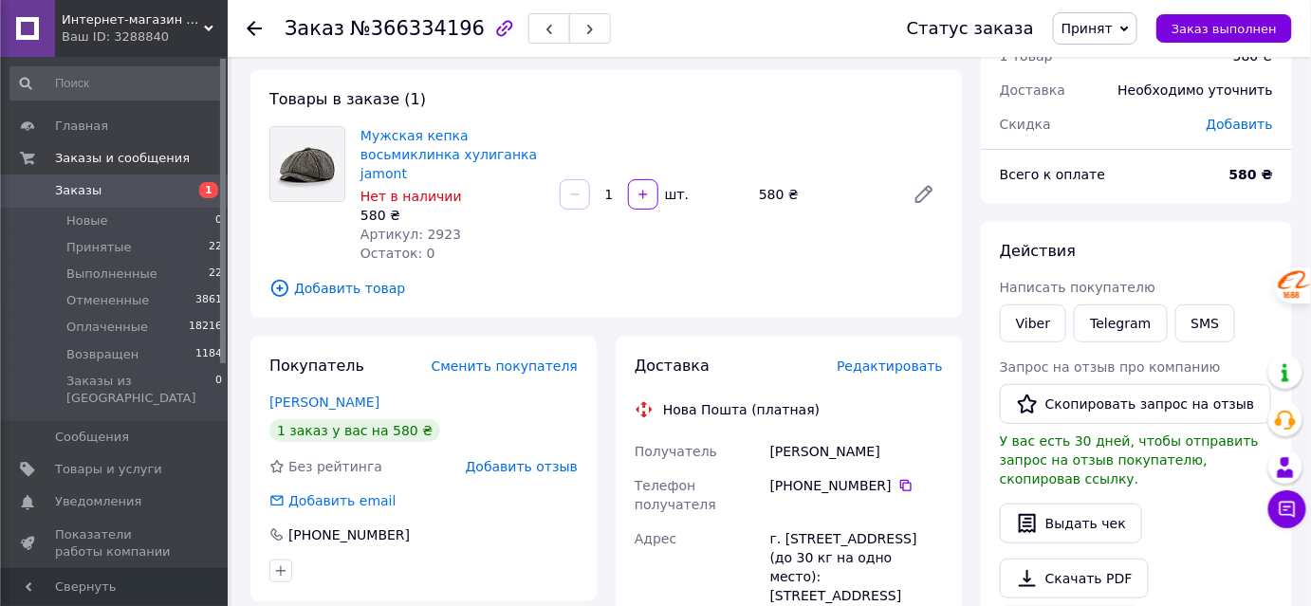
click at [914, 359] on span "Редактировать" at bounding box center [890, 366] width 106 height 15
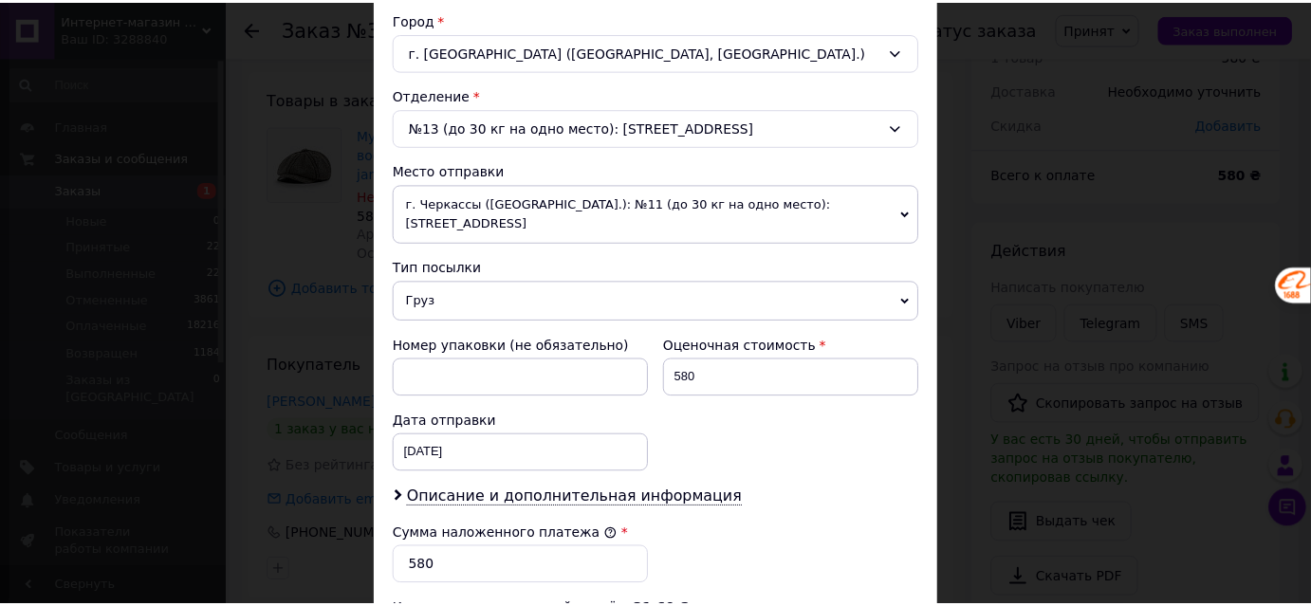
scroll to position [833, 0]
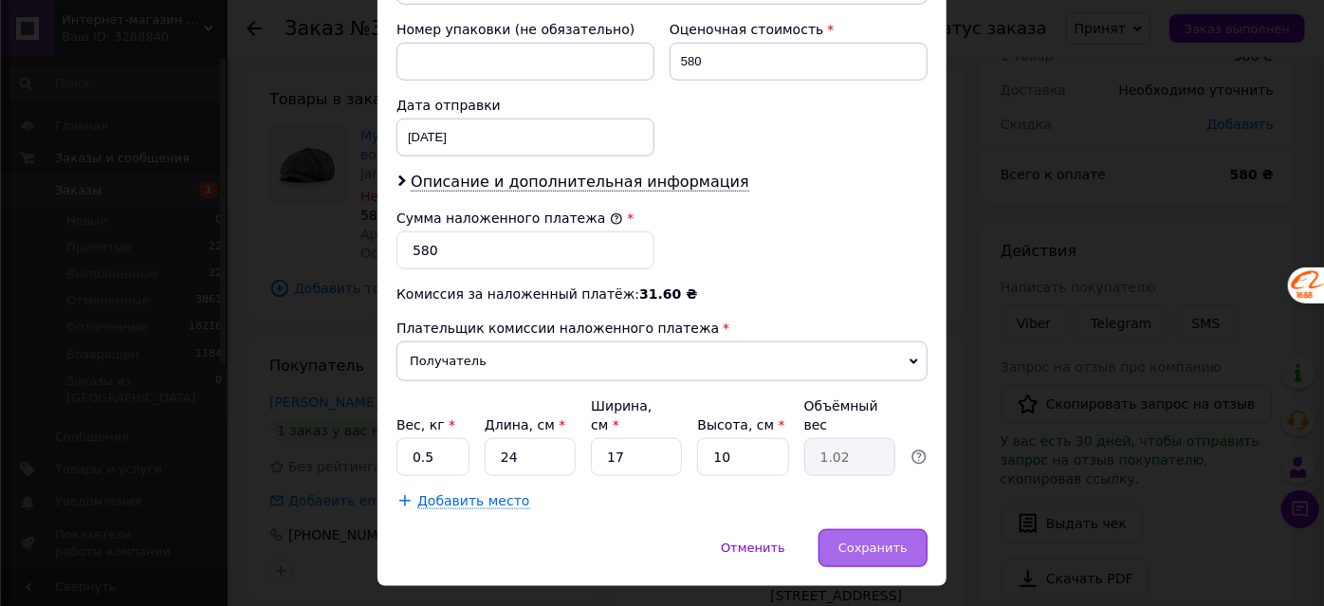
click at [873, 541] on span "Сохранить" at bounding box center [873, 548] width 69 height 14
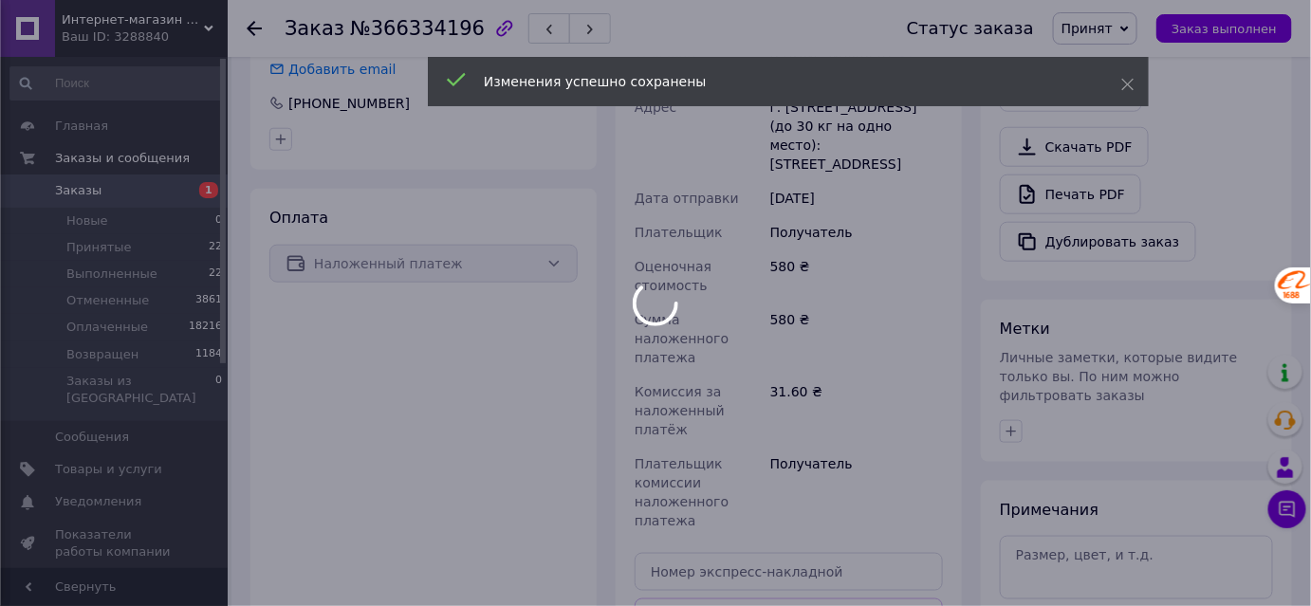
scroll to position [690, 0]
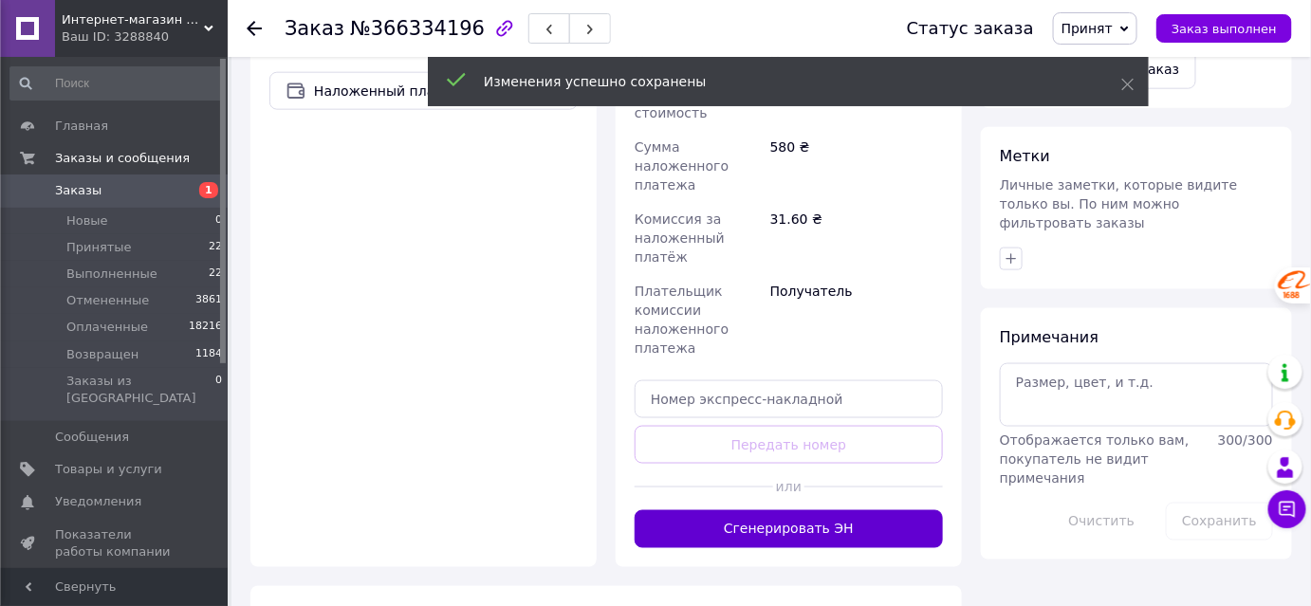
click at [836, 510] on button "Сгенерировать ЭН" at bounding box center [789, 529] width 308 height 38
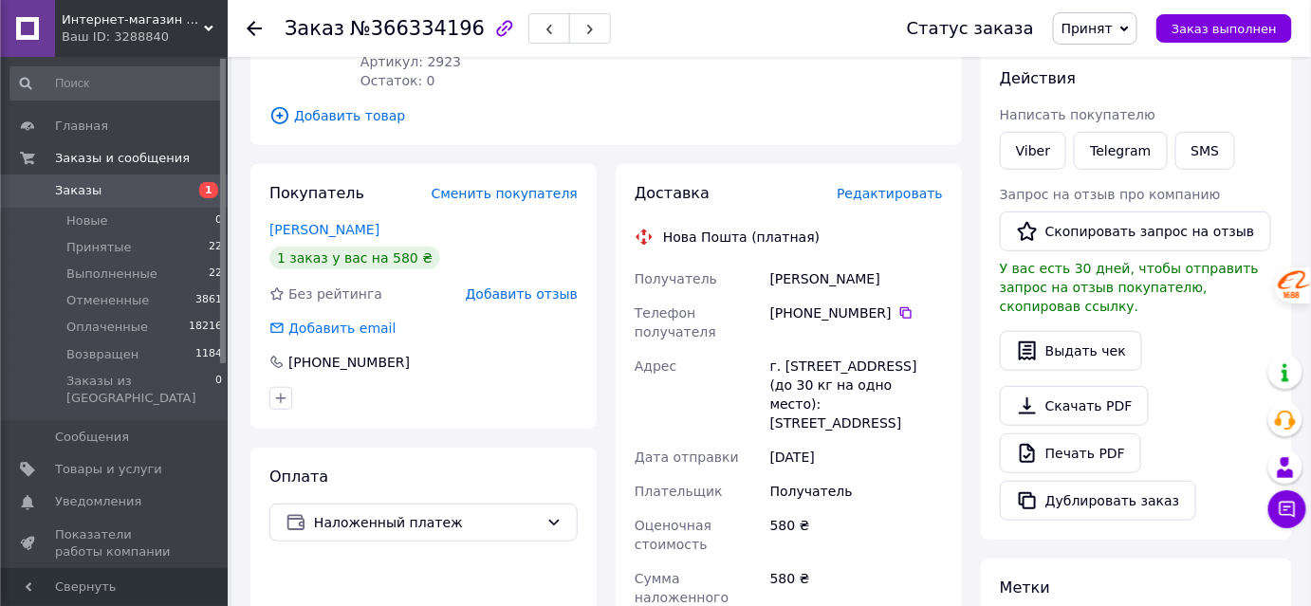
scroll to position [0, 0]
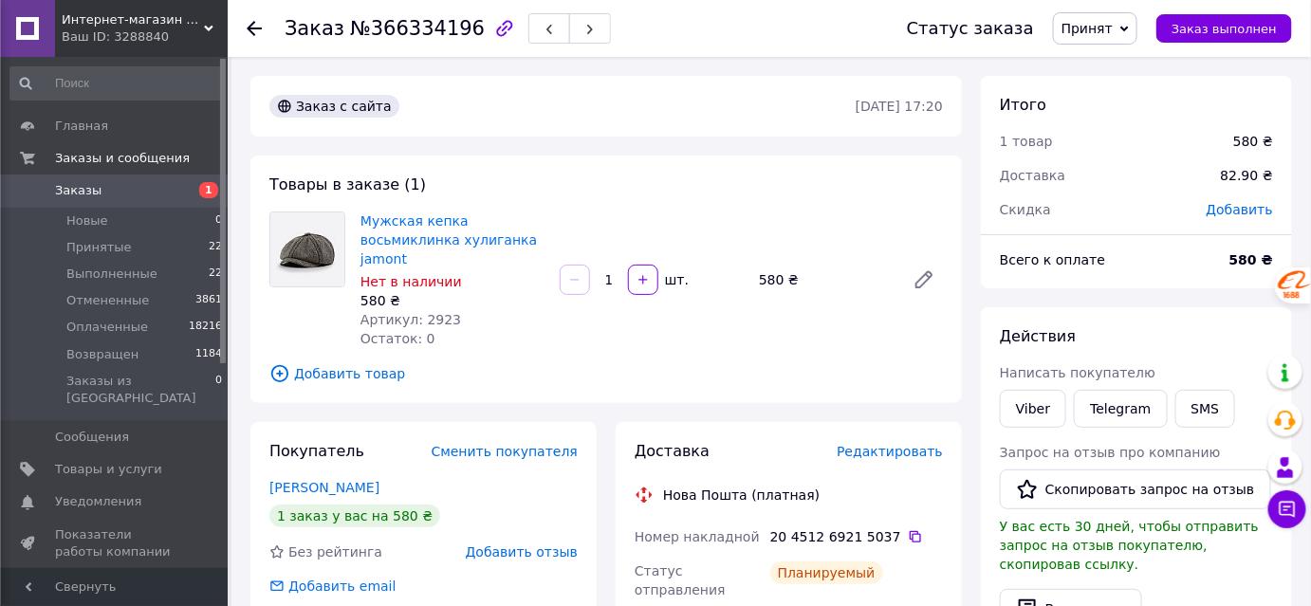
click at [253, 29] on icon at bounding box center [254, 28] width 15 height 15
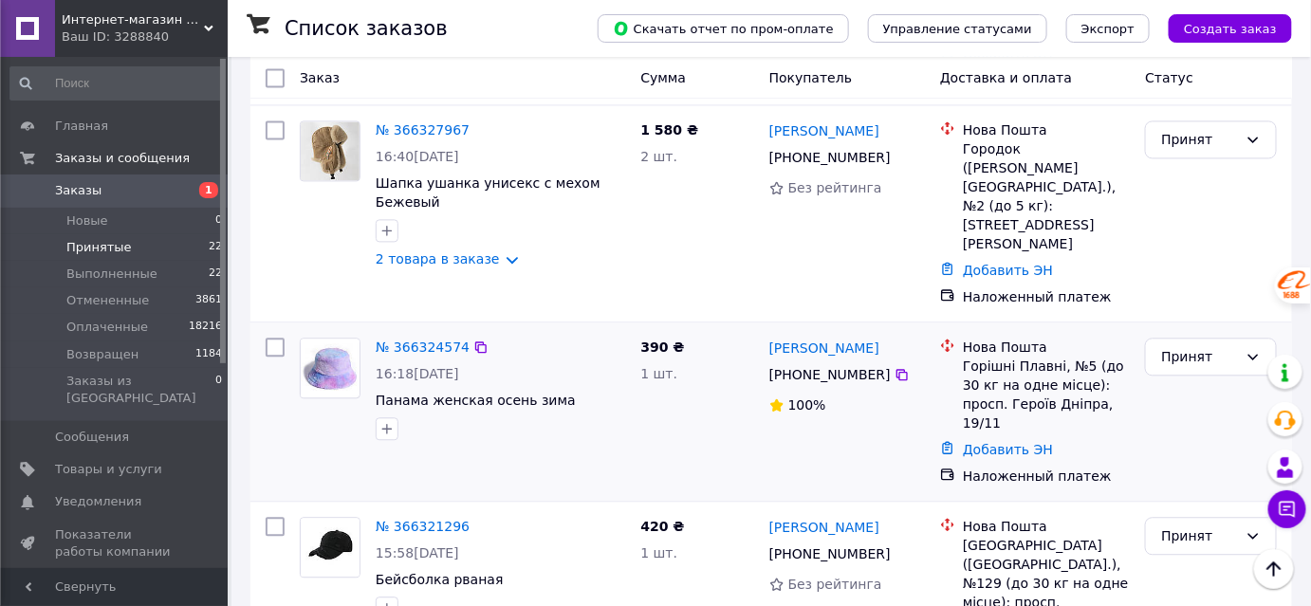
scroll to position [1380, 0]
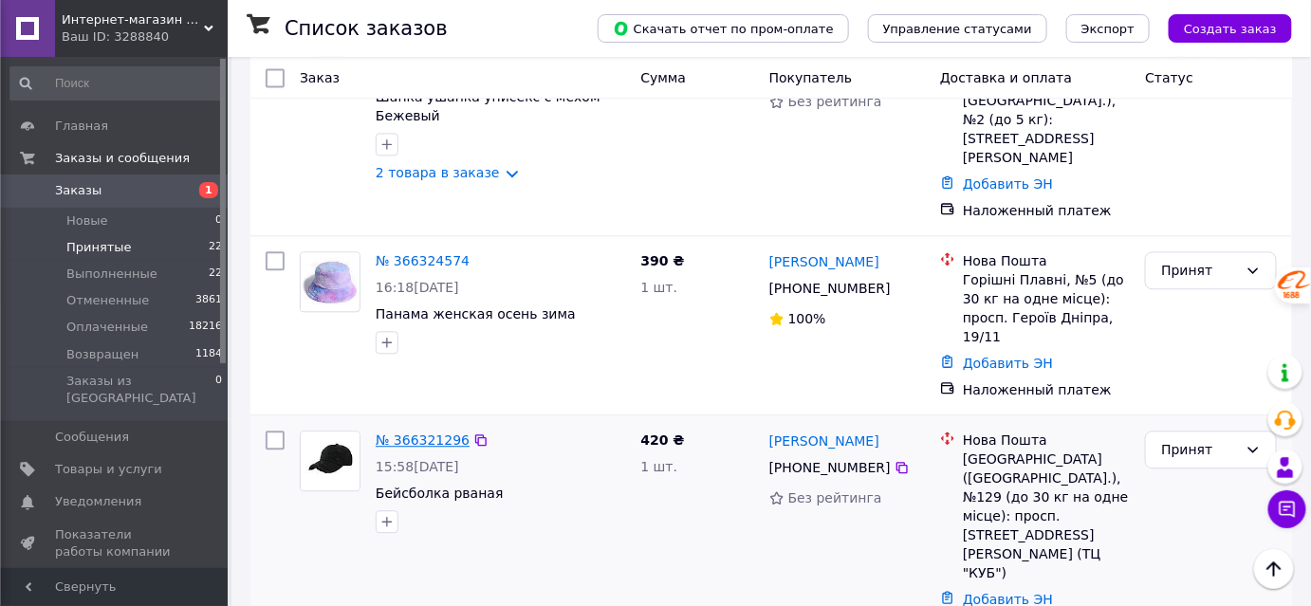
click at [420, 433] on link "№ 366321296" at bounding box center [423, 440] width 94 height 15
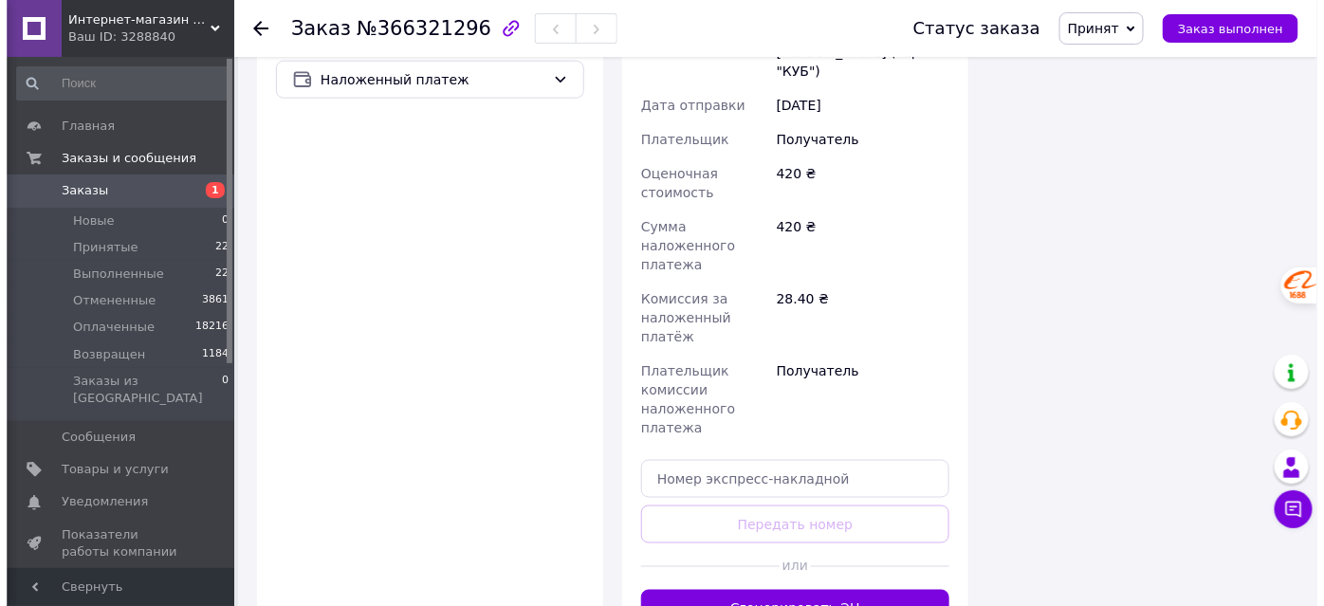
scroll to position [131, 0]
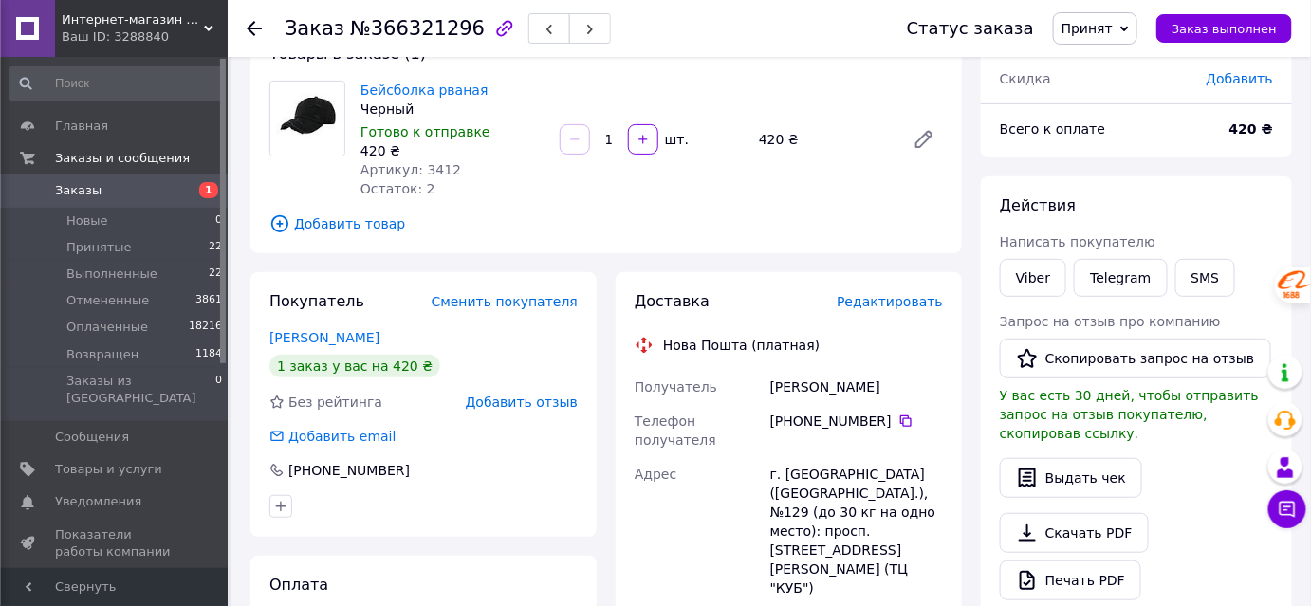
click at [911, 296] on span "Редактировать" at bounding box center [890, 301] width 106 height 15
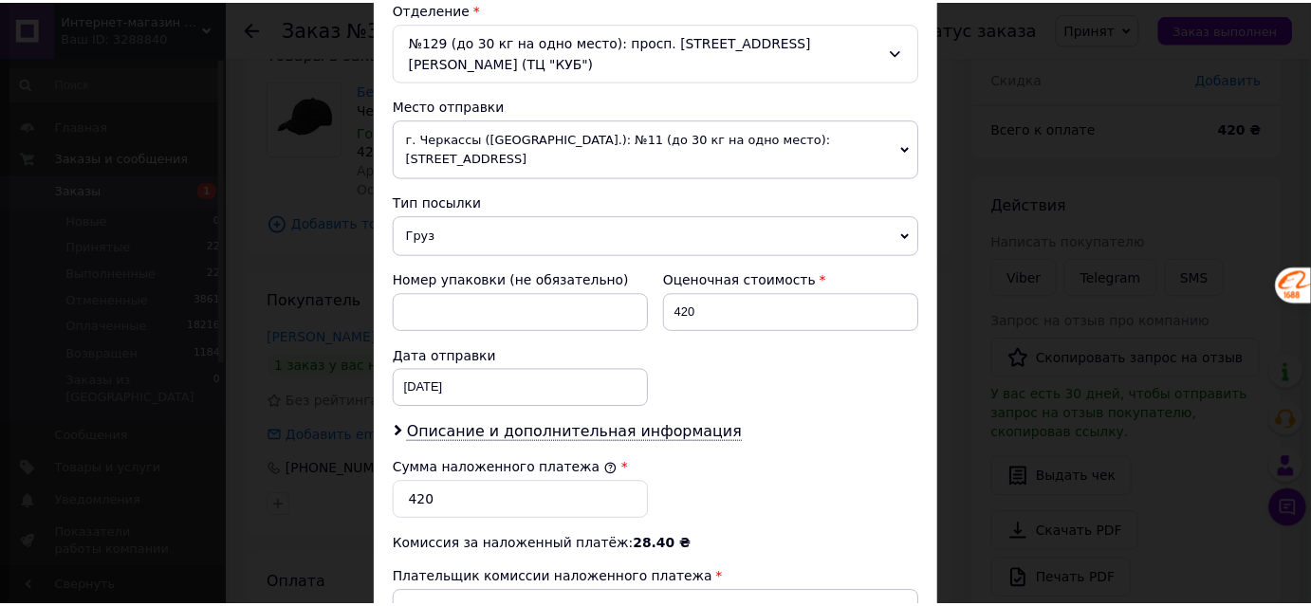
scroll to position [833, 0]
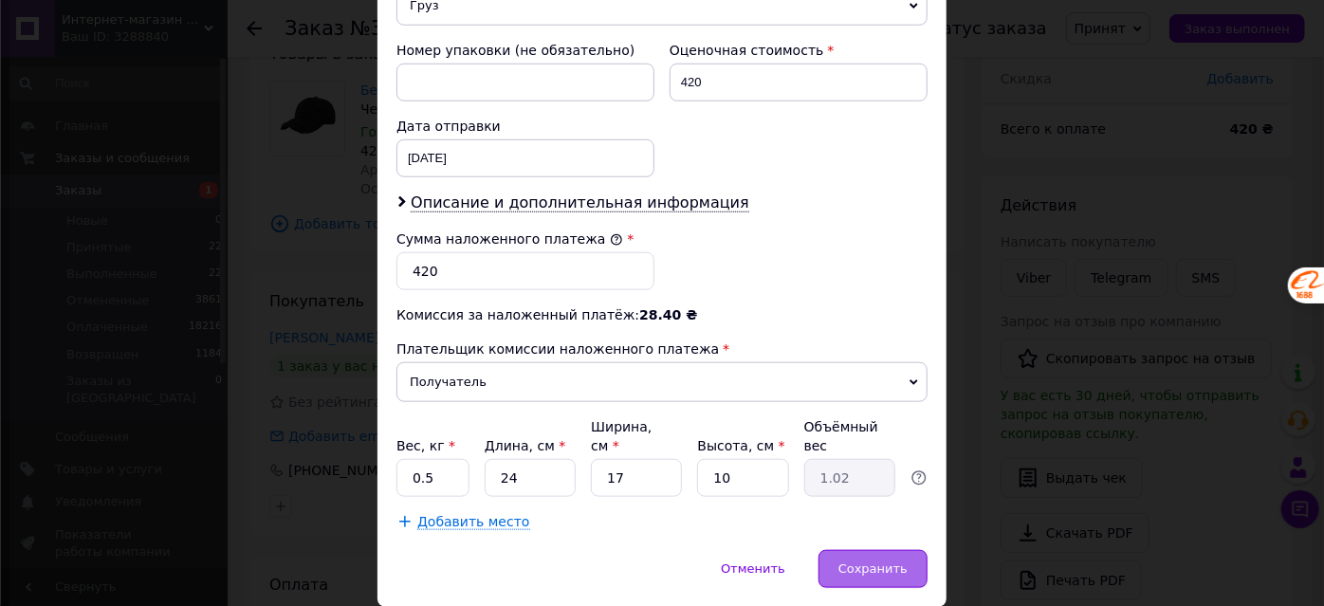
click at [855, 550] on div "Сохранить" at bounding box center [873, 569] width 109 height 38
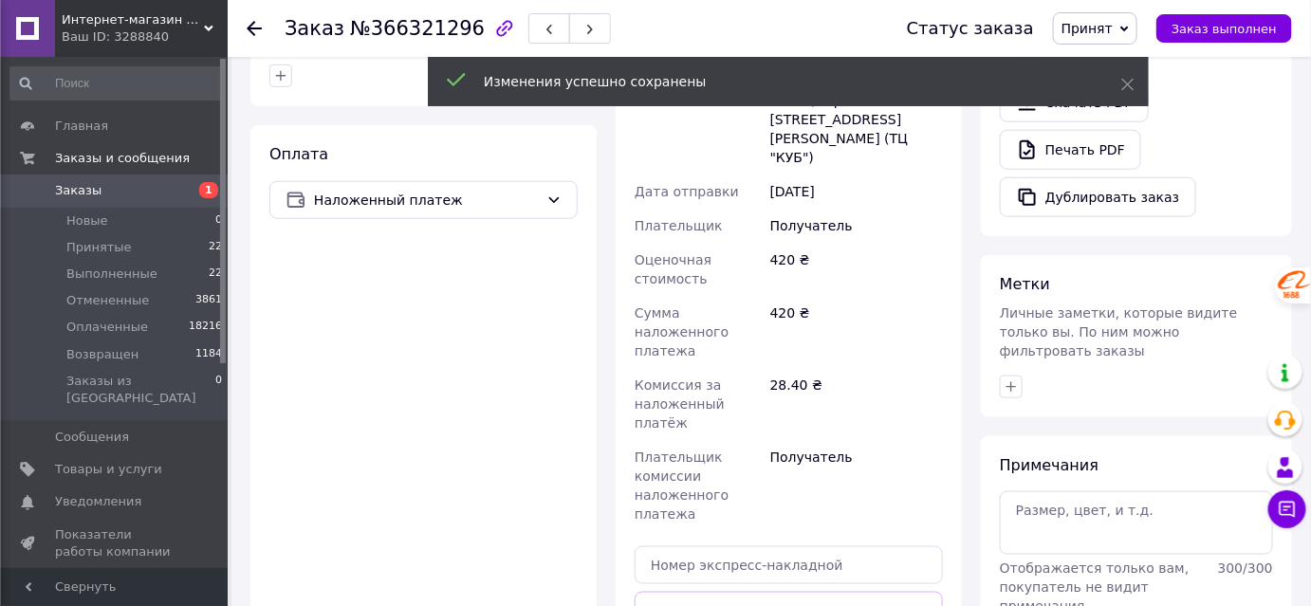
scroll to position [648, 0]
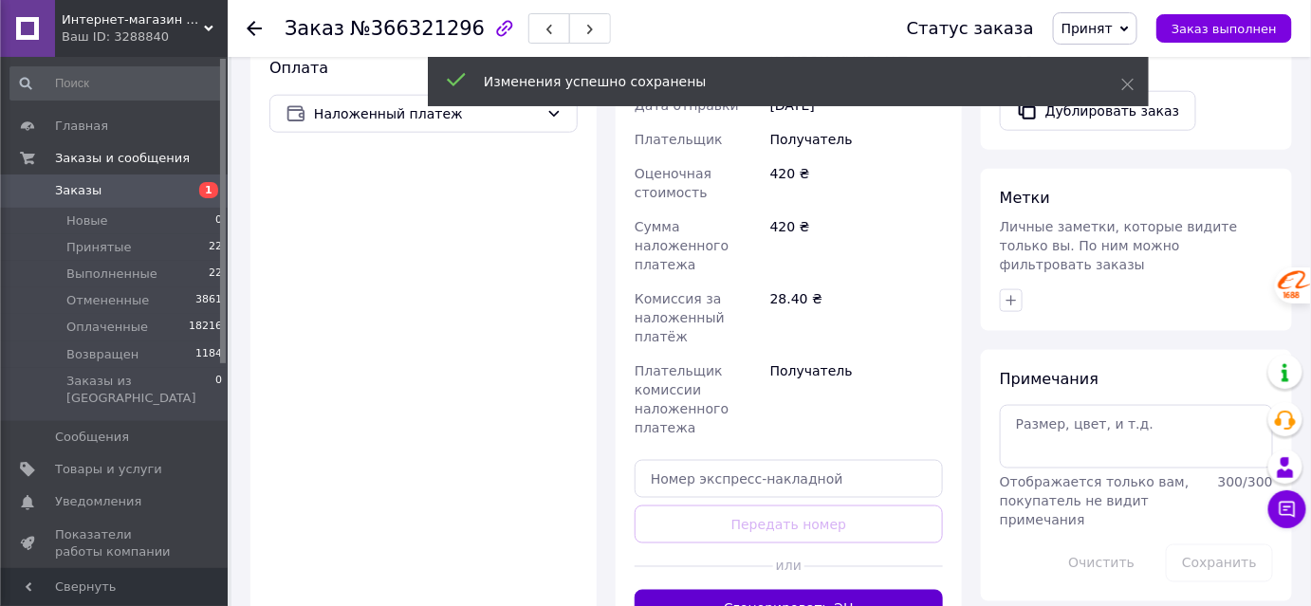
click at [800, 590] on button "Сгенерировать ЭН" at bounding box center [789, 609] width 308 height 38
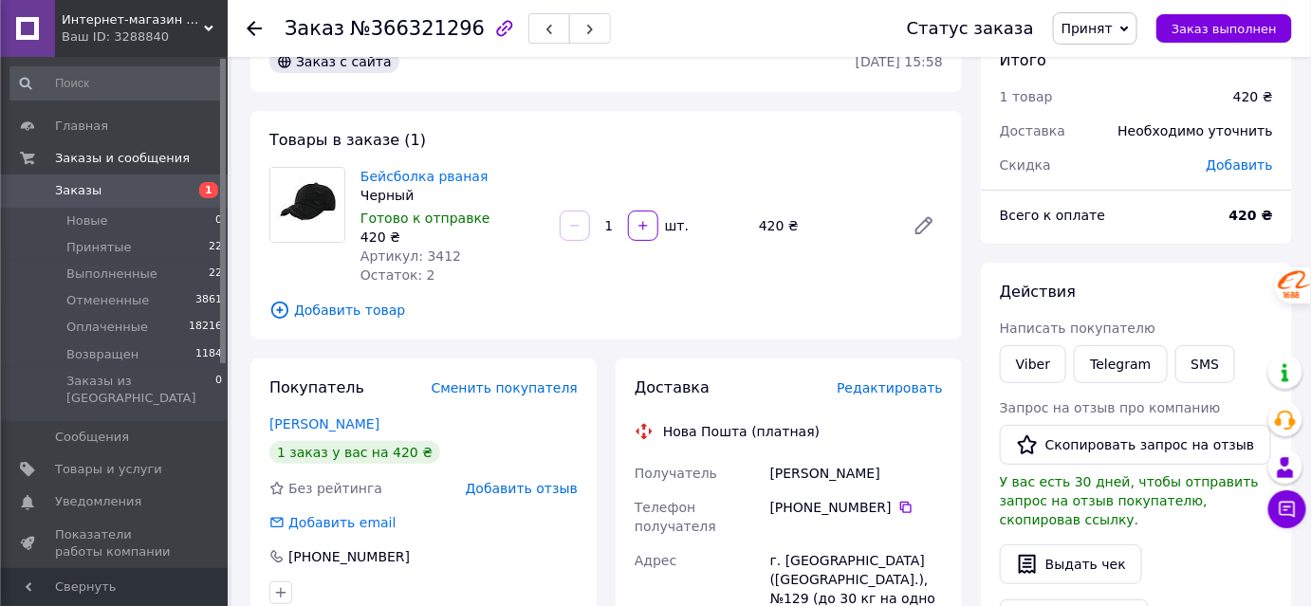
scroll to position [0, 0]
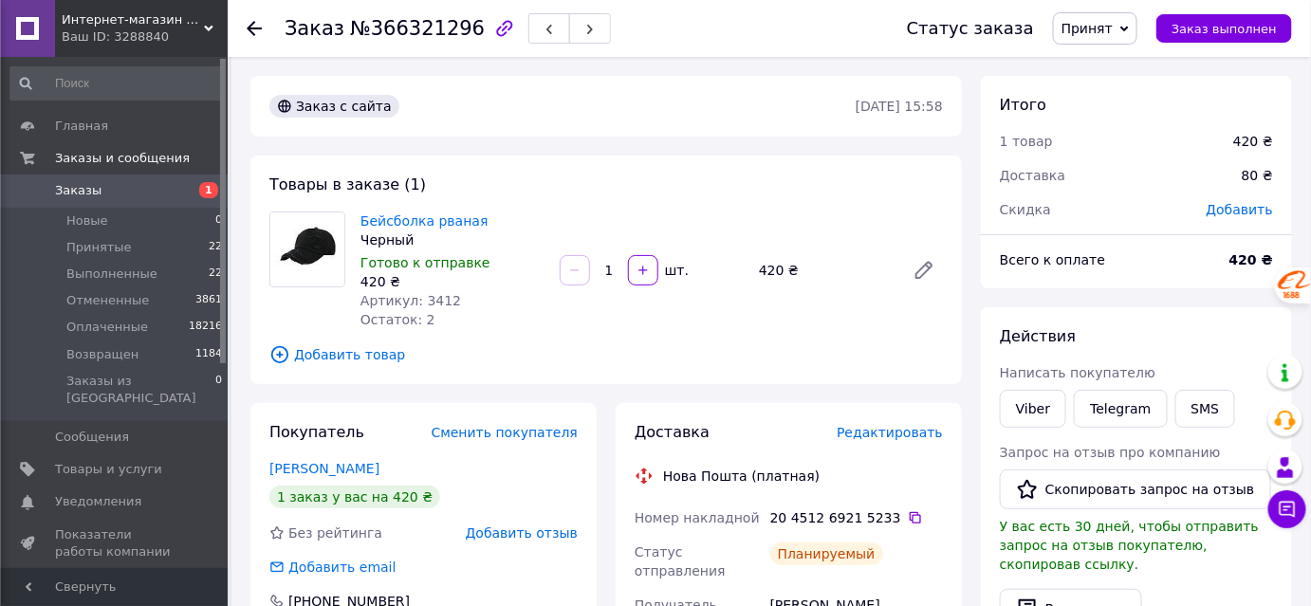
click at [250, 29] on use at bounding box center [254, 28] width 15 height 15
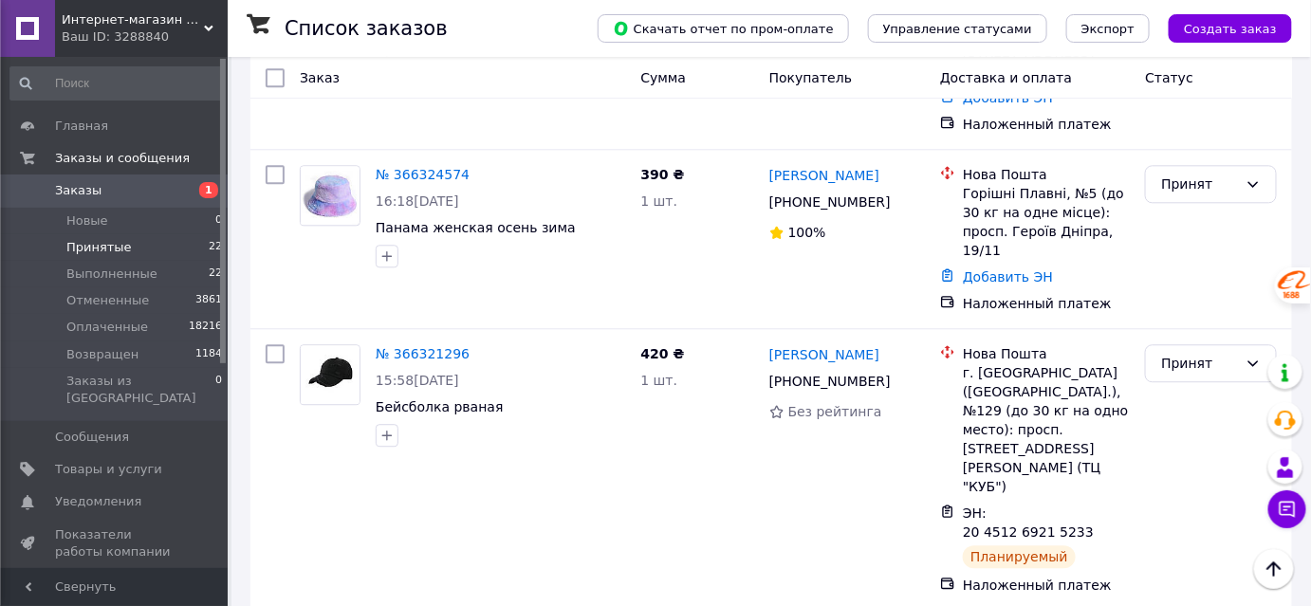
scroll to position [1552, 0]
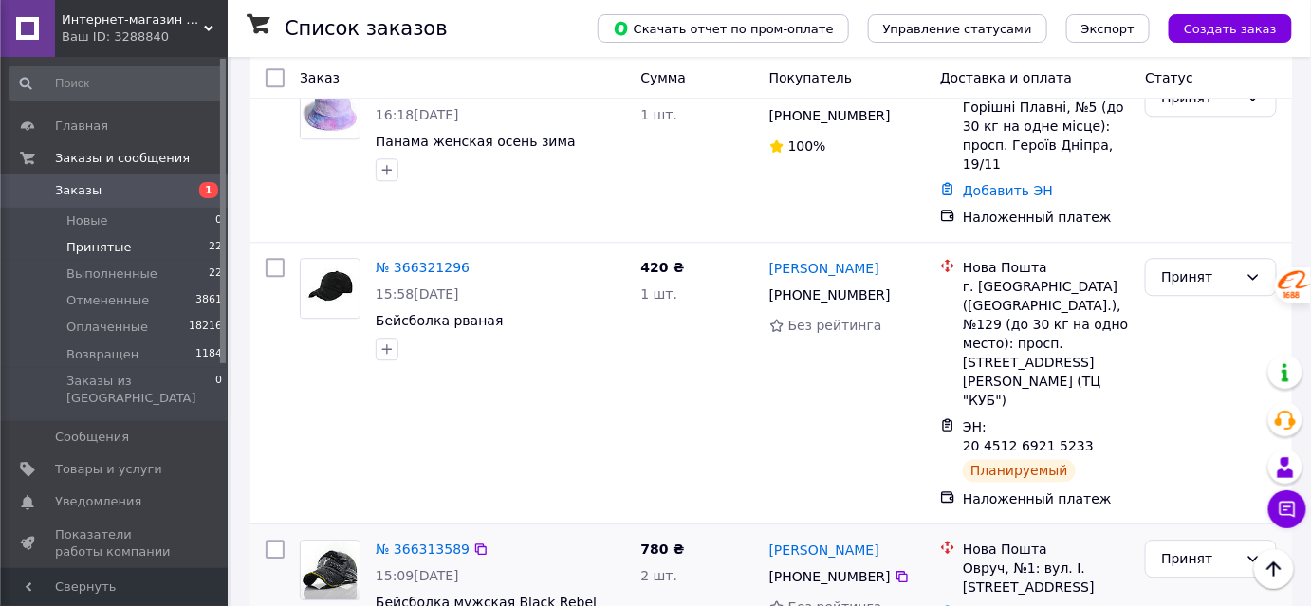
click at [412, 542] on link "№ 366313589" at bounding box center [423, 549] width 94 height 15
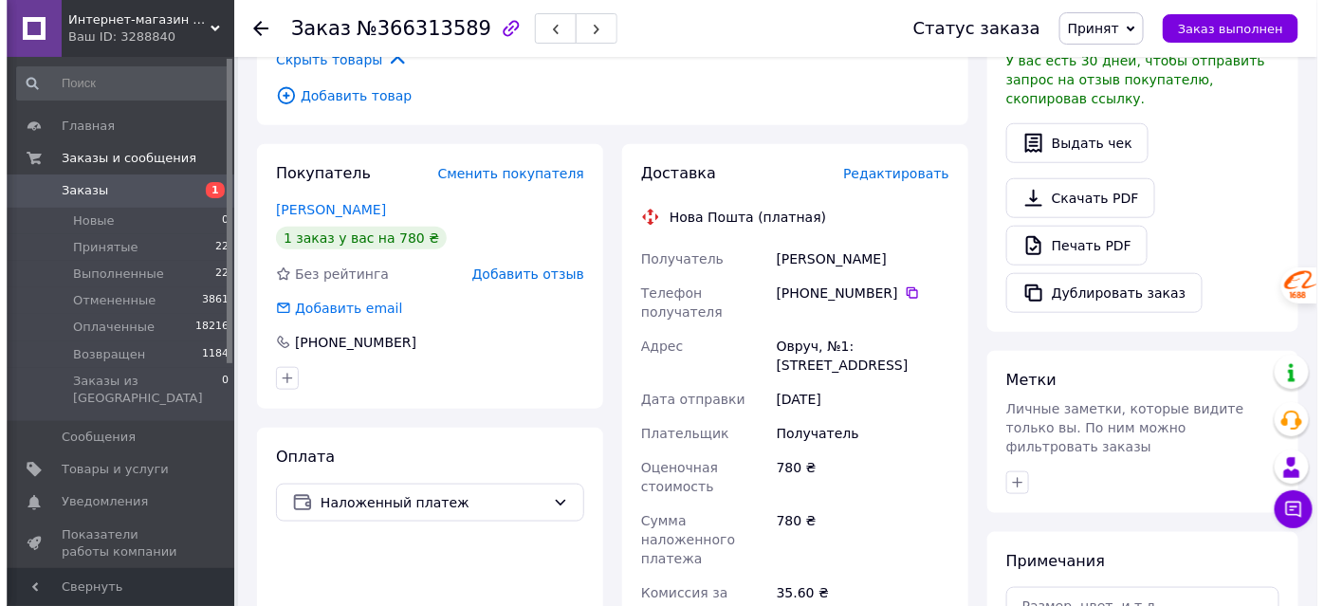
scroll to position [380, 0]
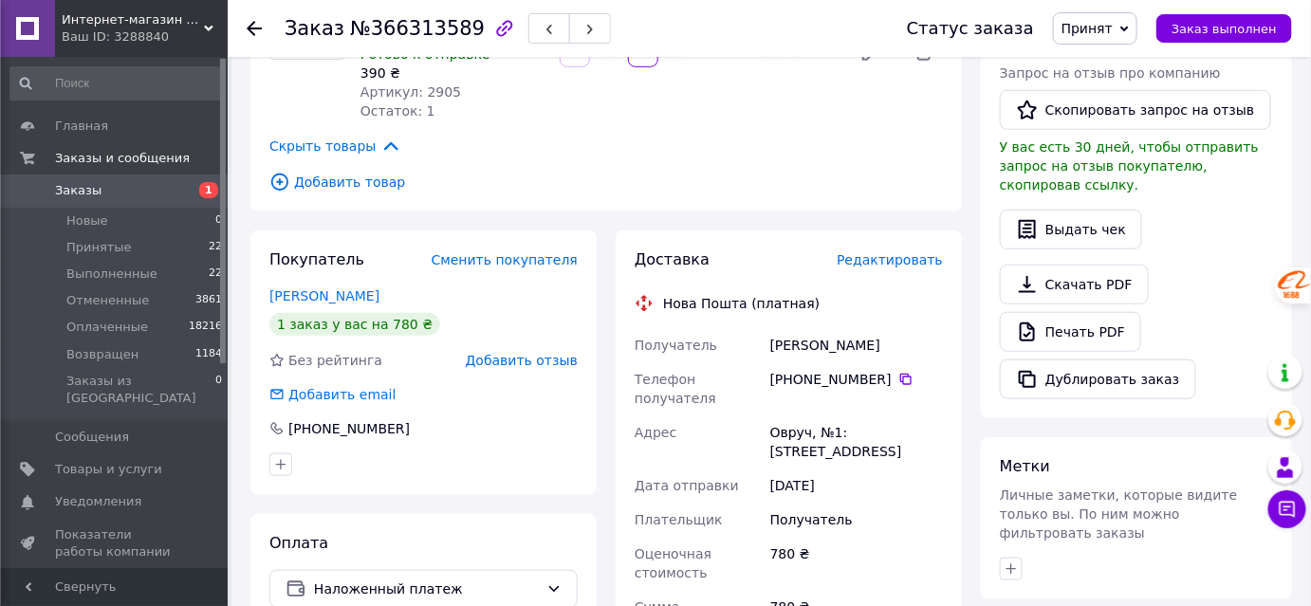
click at [900, 256] on span "Редактировать" at bounding box center [890, 259] width 106 height 15
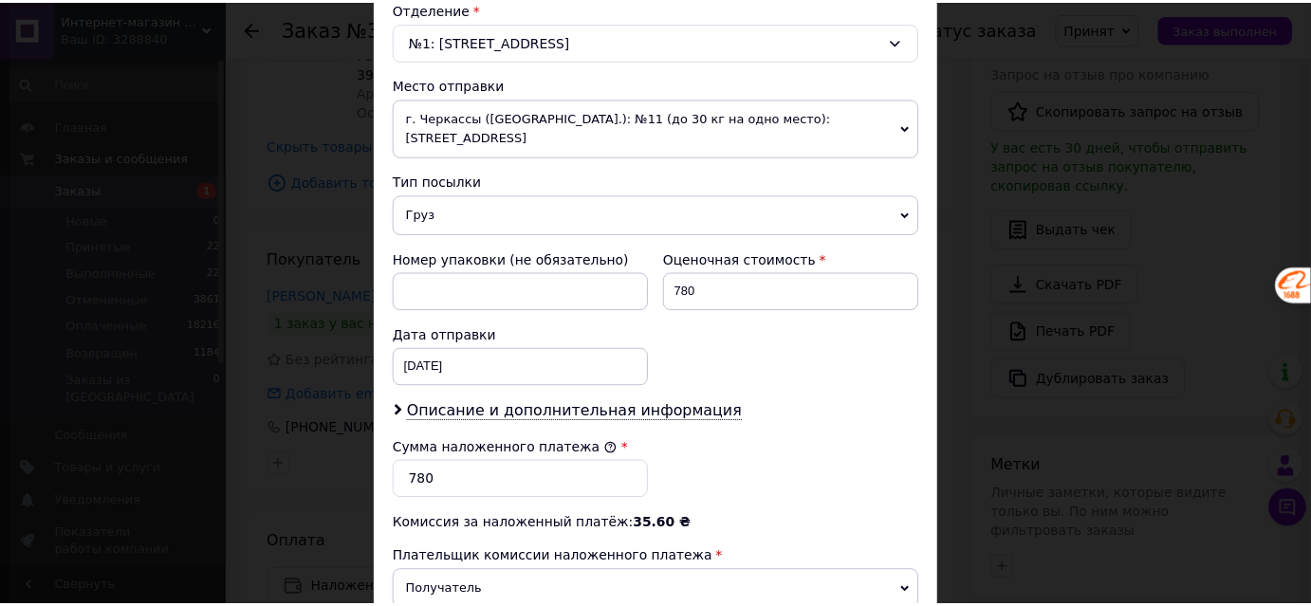
scroll to position [833, 0]
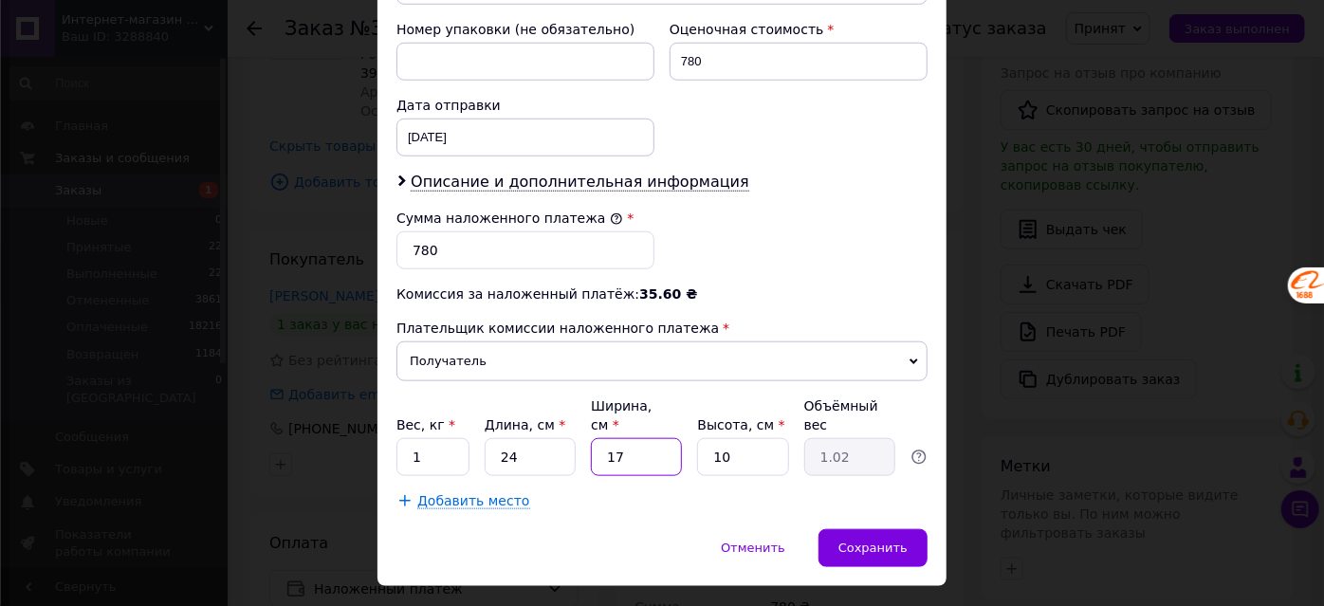
click at [617, 438] on input "17" at bounding box center [636, 457] width 91 height 38
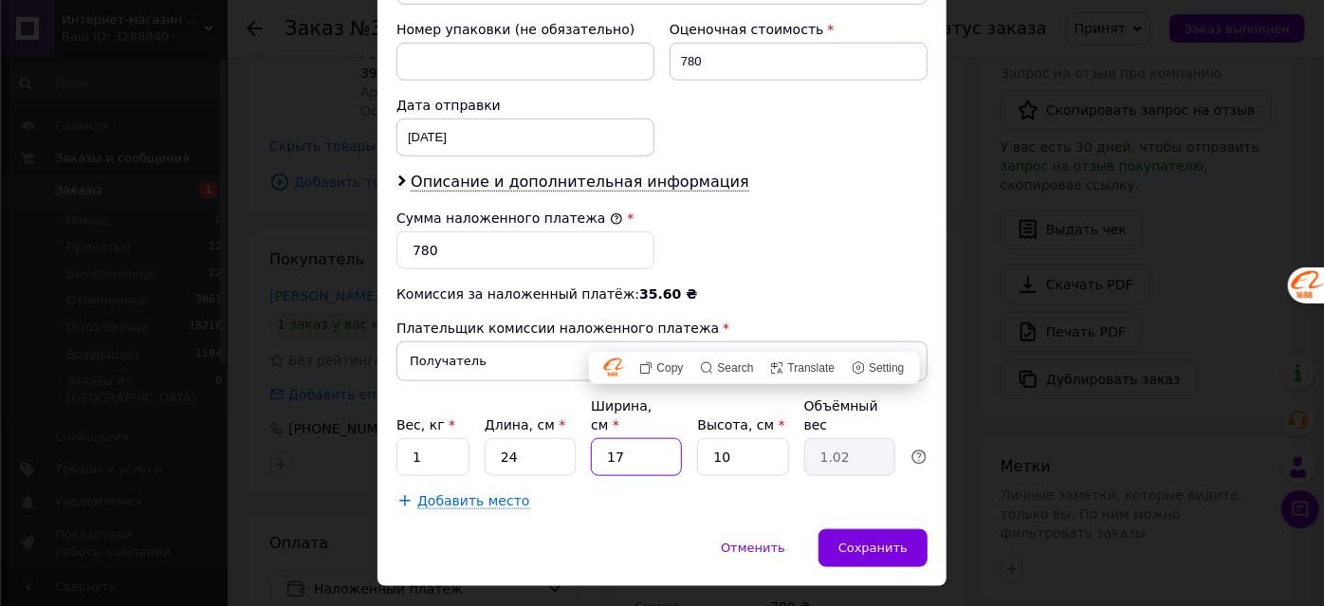
type input "2"
type input "0.12"
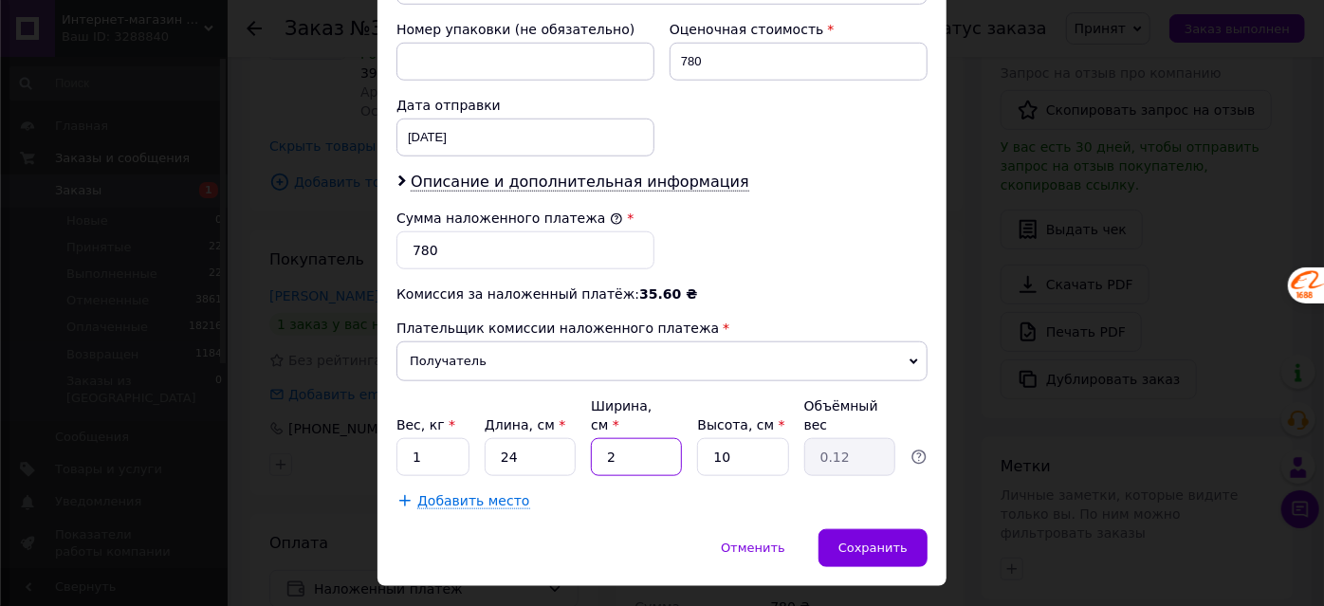
type input "20"
type input "1.2"
type input "20"
click at [746, 438] on input "10" at bounding box center [742, 457] width 91 height 38
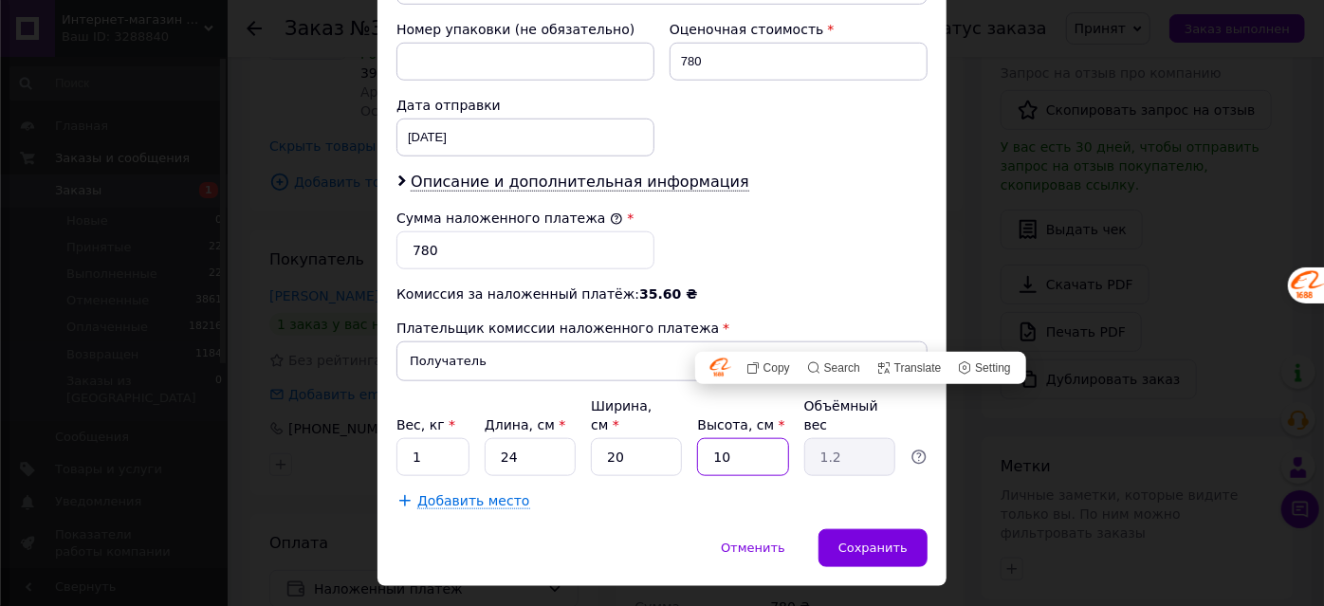
type input "1"
type input "0.12"
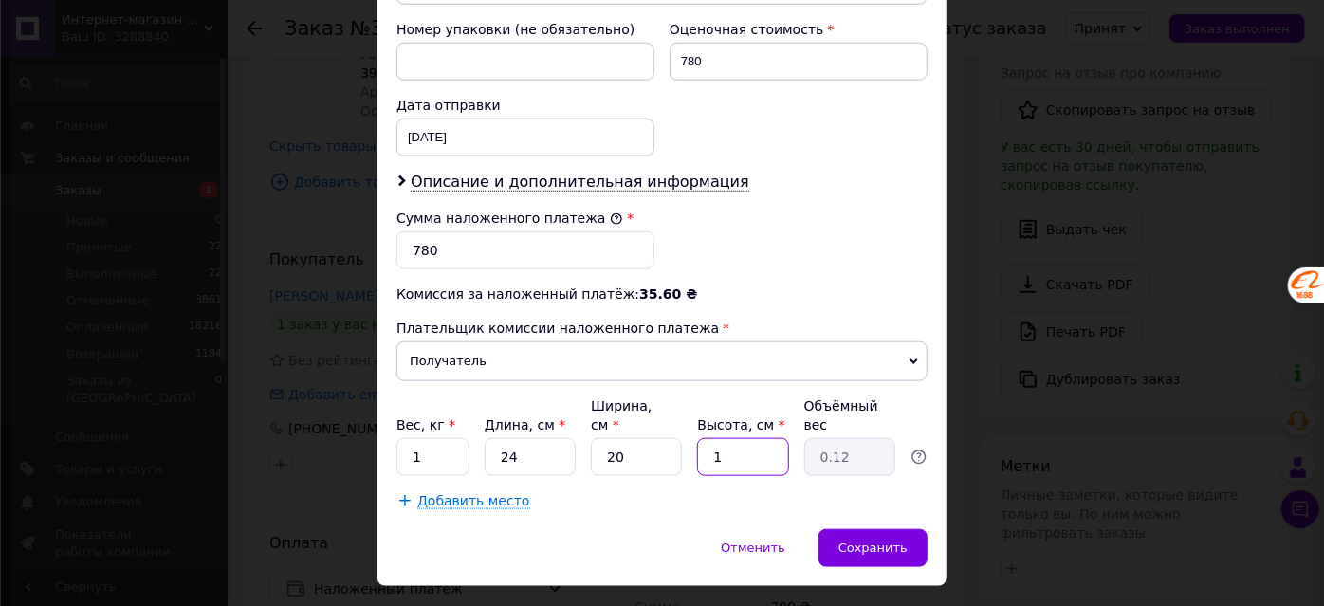
type input "16"
type input "1.92"
type input "16"
click at [847, 541] on span "Сохранить" at bounding box center [873, 548] width 69 height 14
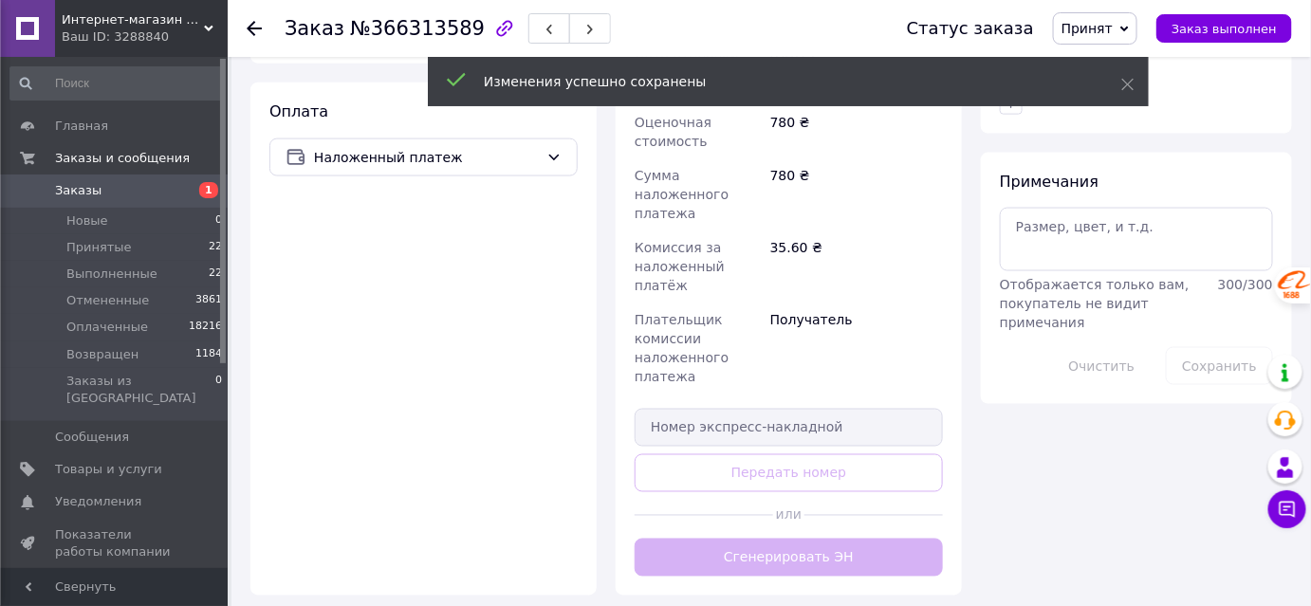
scroll to position [898, 0]
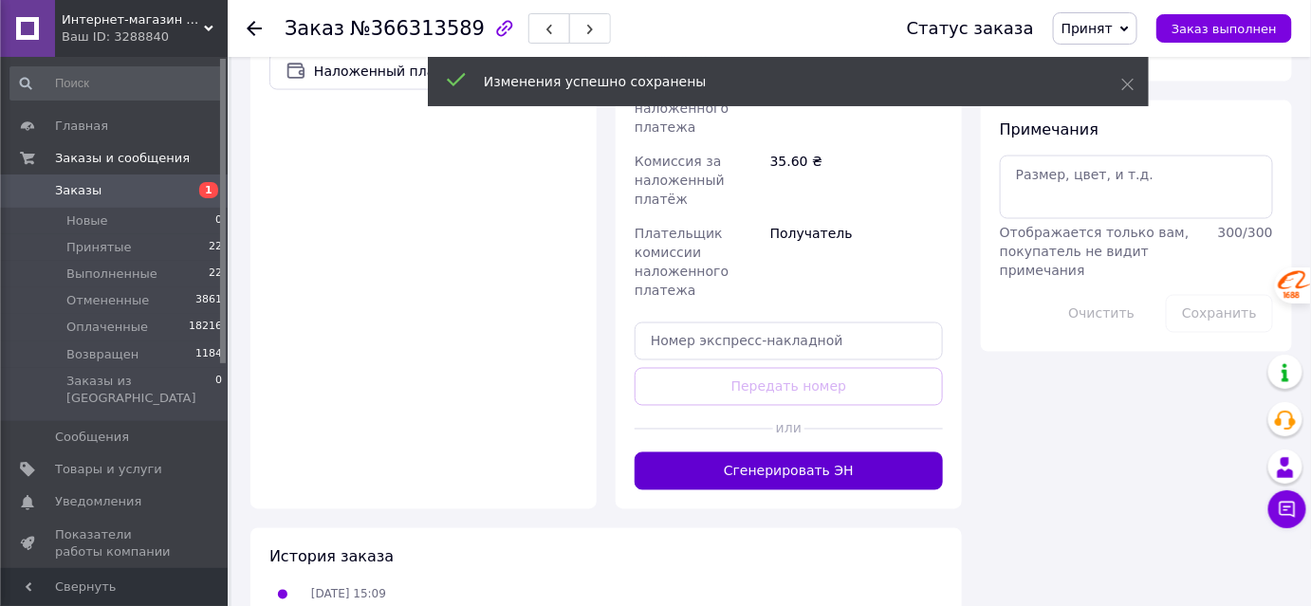
click at [805, 453] on button "Сгенерировать ЭН" at bounding box center [789, 472] width 308 height 38
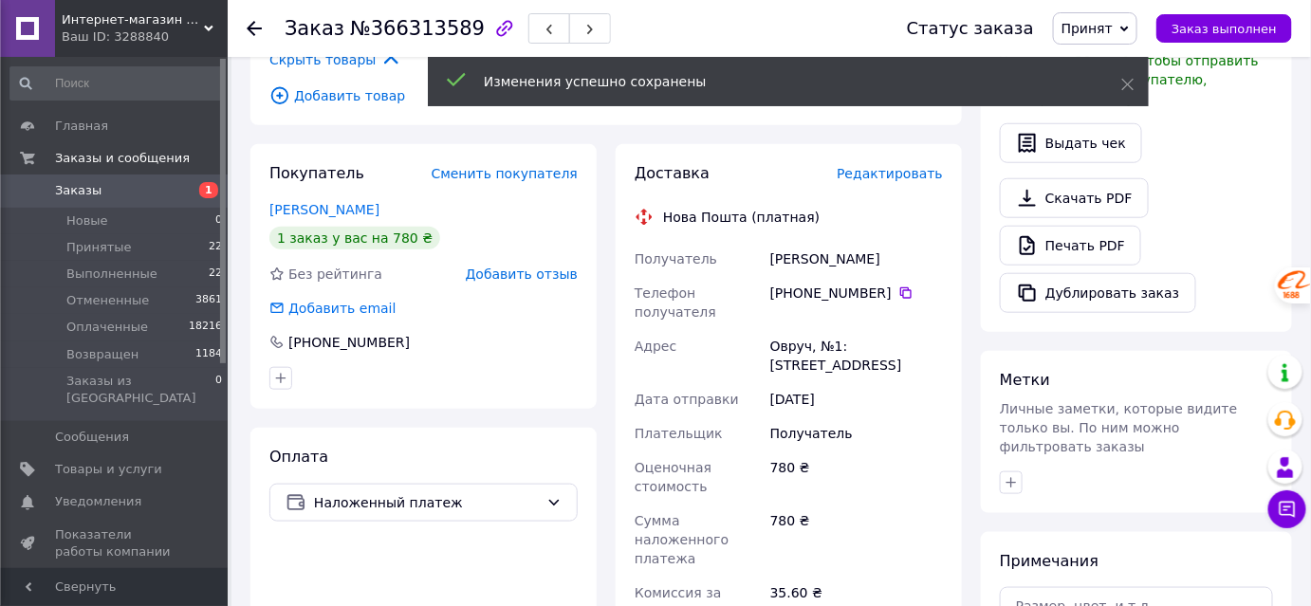
scroll to position [207, 0]
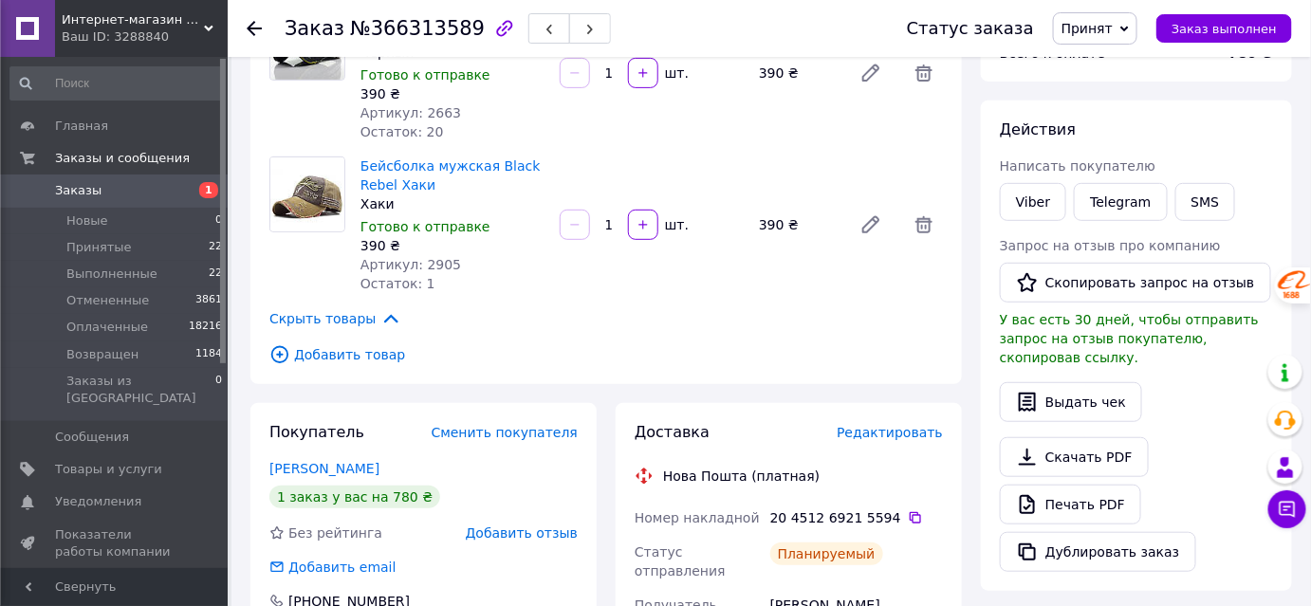
click at [249, 22] on icon at bounding box center [254, 28] width 15 height 15
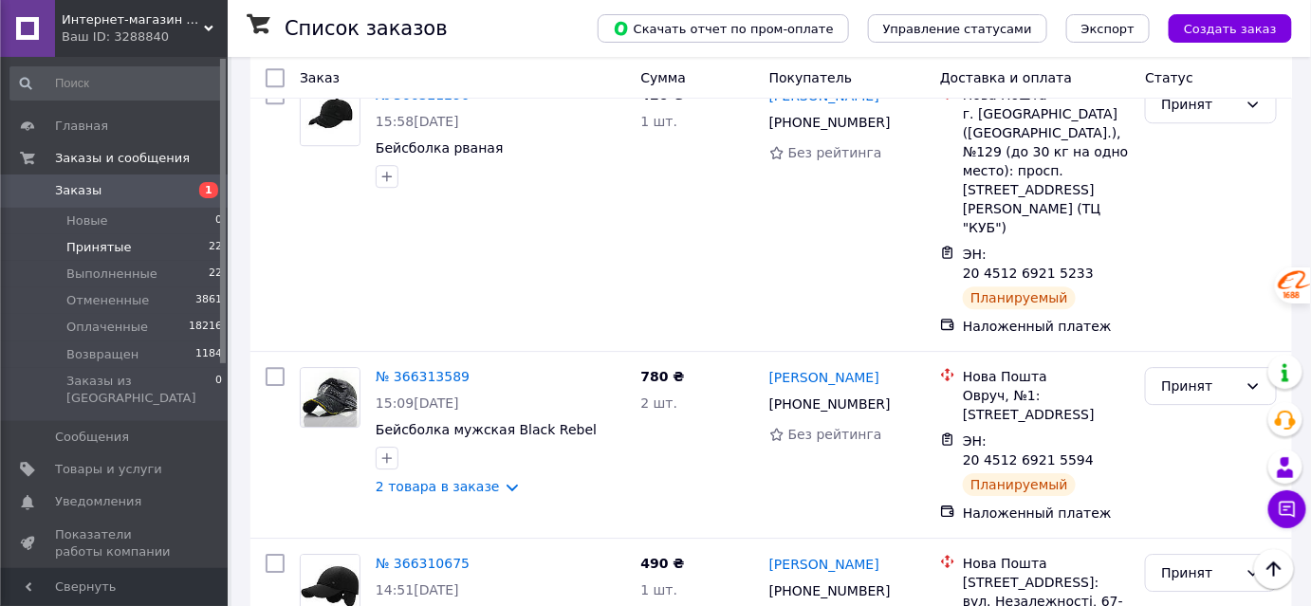
scroll to position [1811, 0]
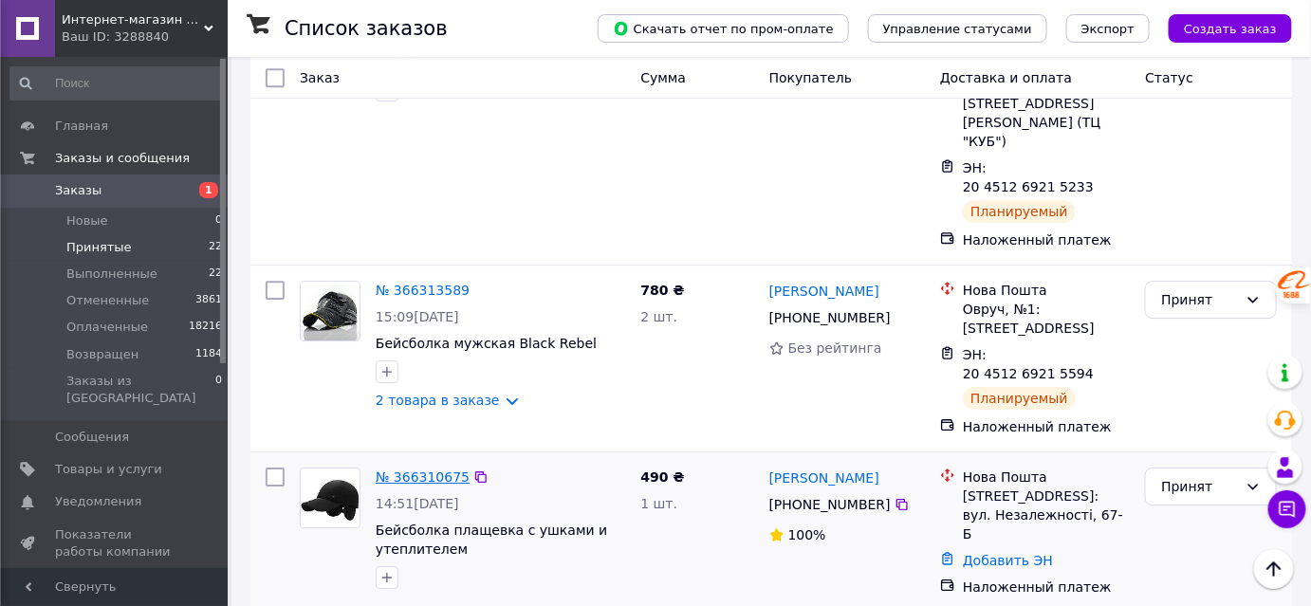
click at [435, 470] on link "№ 366310675" at bounding box center [423, 477] width 94 height 15
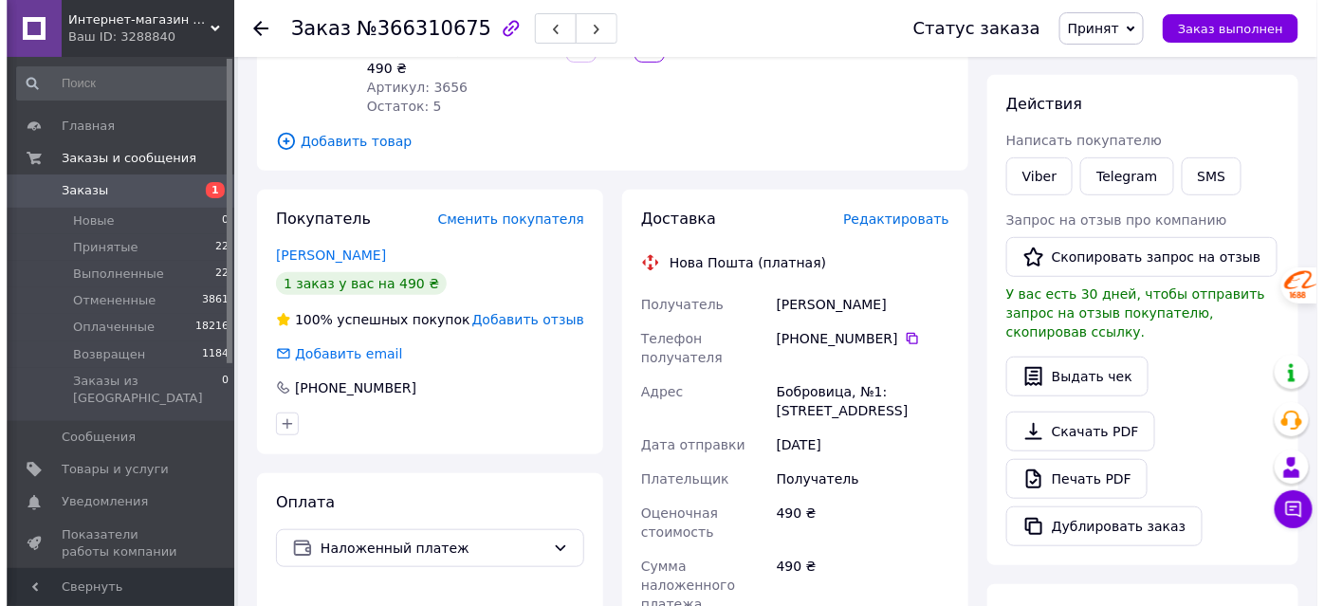
scroll to position [146, 0]
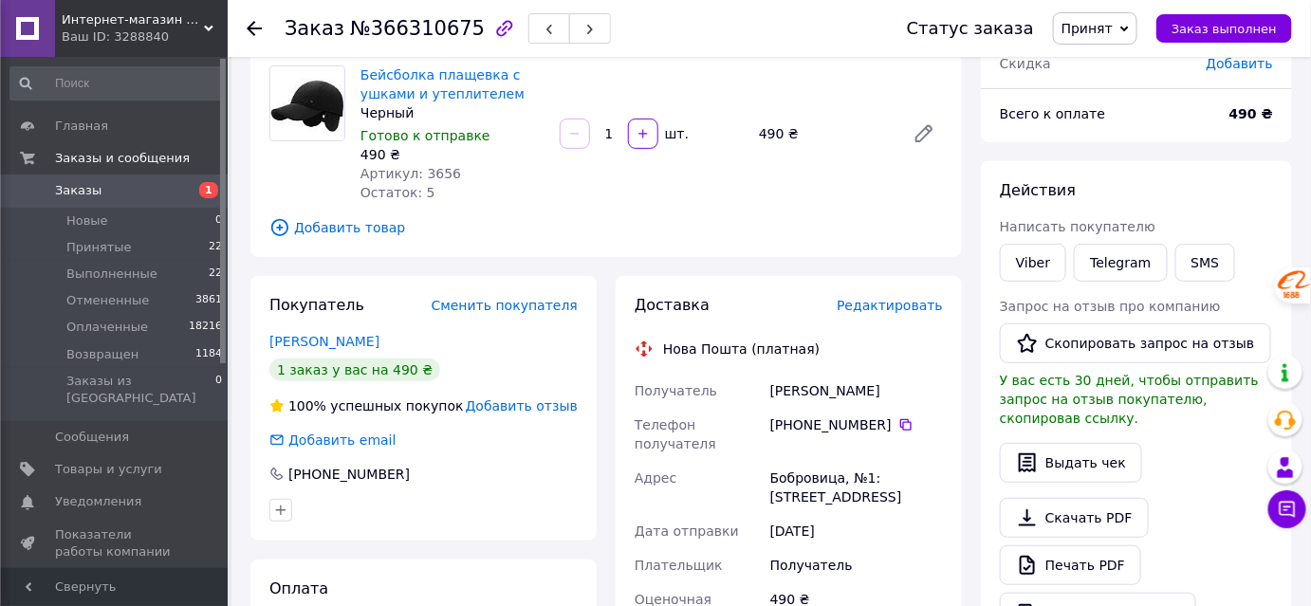
click at [905, 306] on span "Редактировать" at bounding box center [890, 305] width 106 height 15
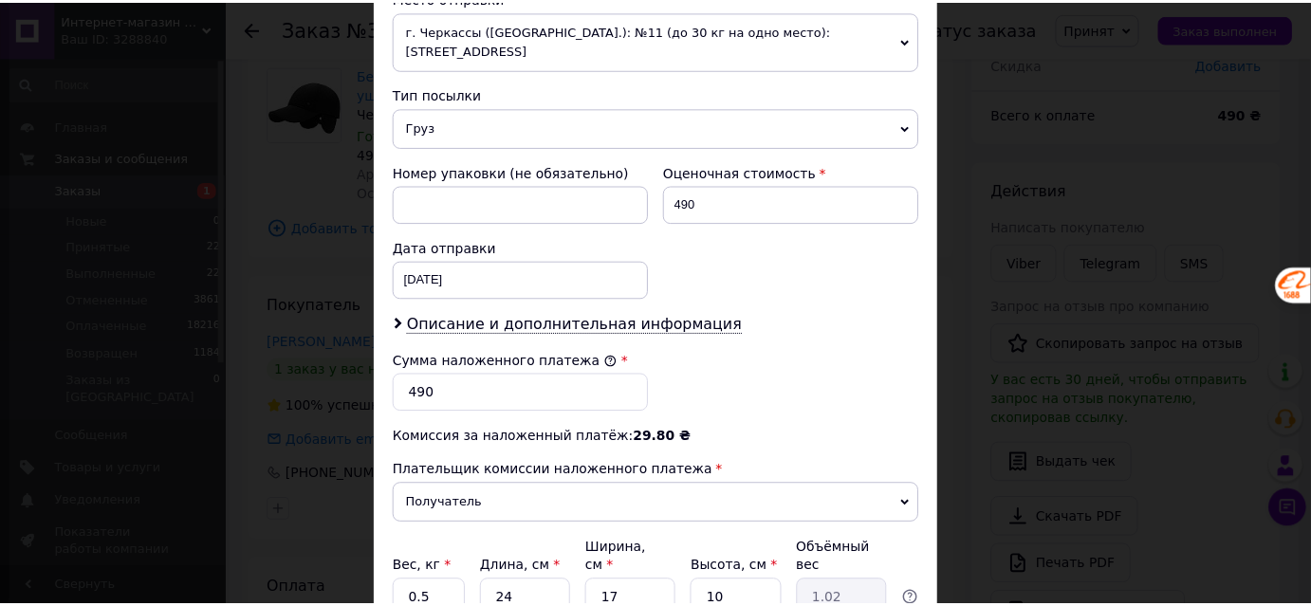
scroll to position [833, 0]
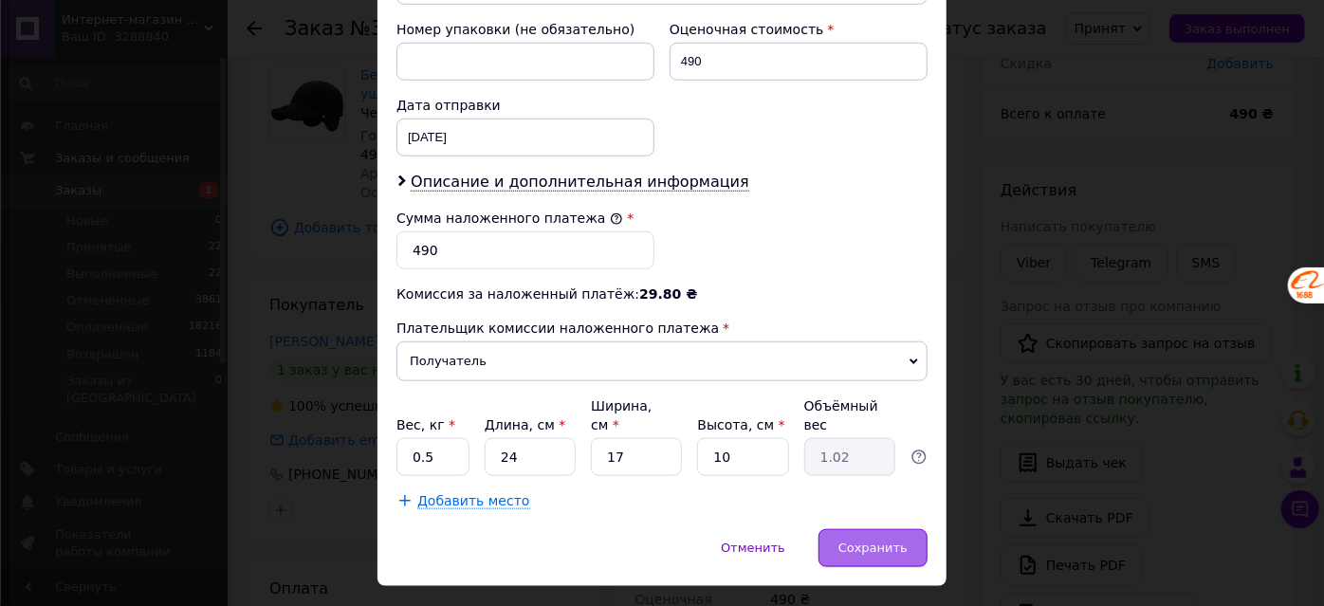
click at [858, 541] on span "Сохранить" at bounding box center [873, 548] width 69 height 14
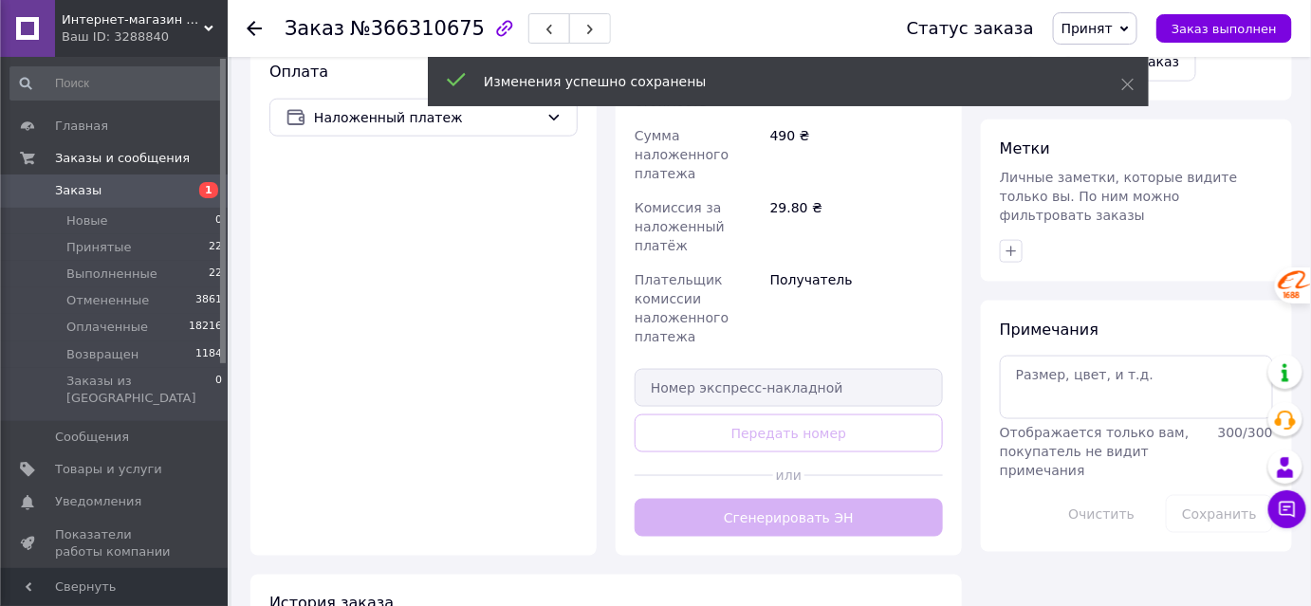
scroll to position [750, 0]
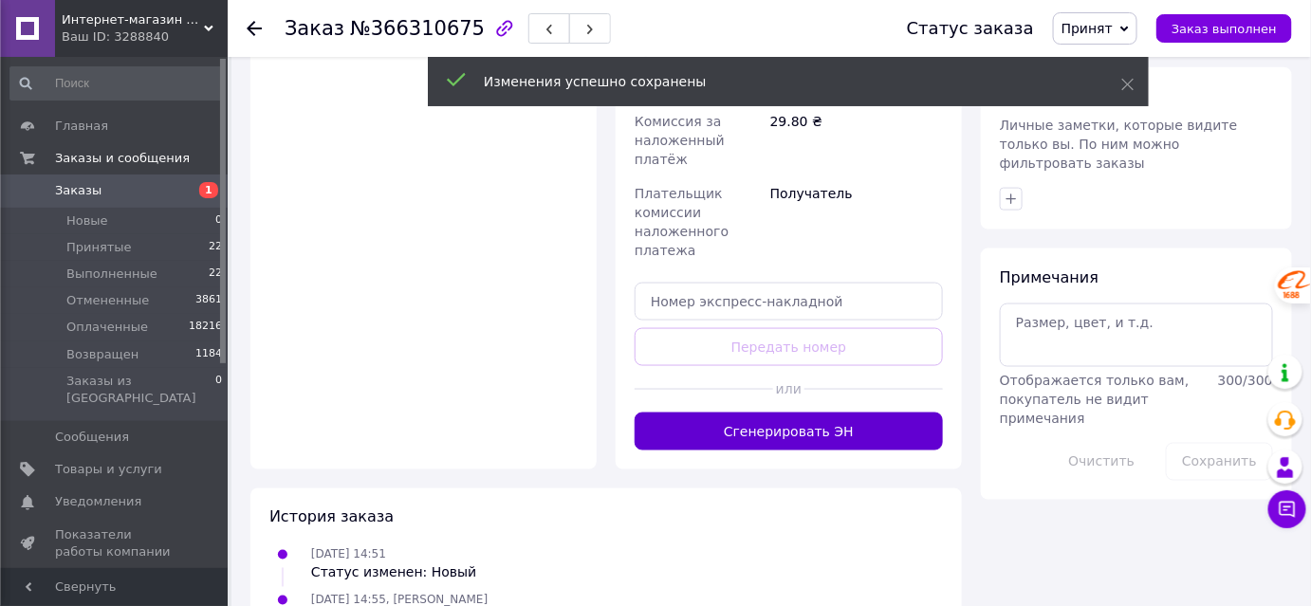
click at [802, 413] on button "Сгенерировать ЭН" at bounding box center [789, 432] width 308 height 38
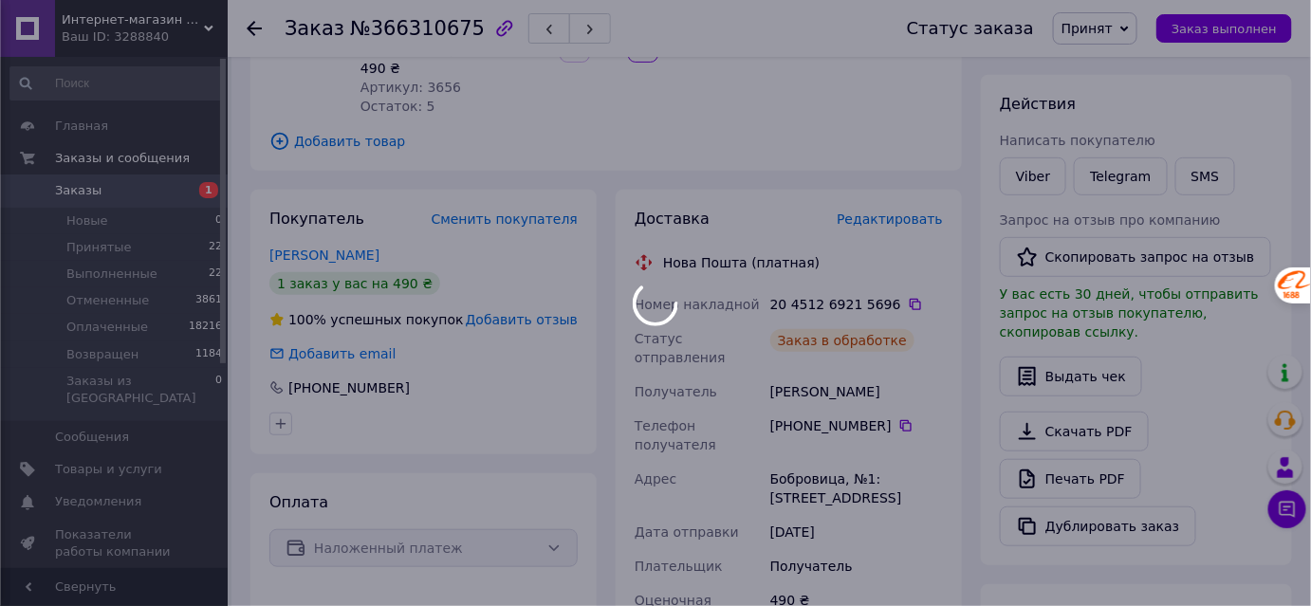
scroll to position [146, 0]
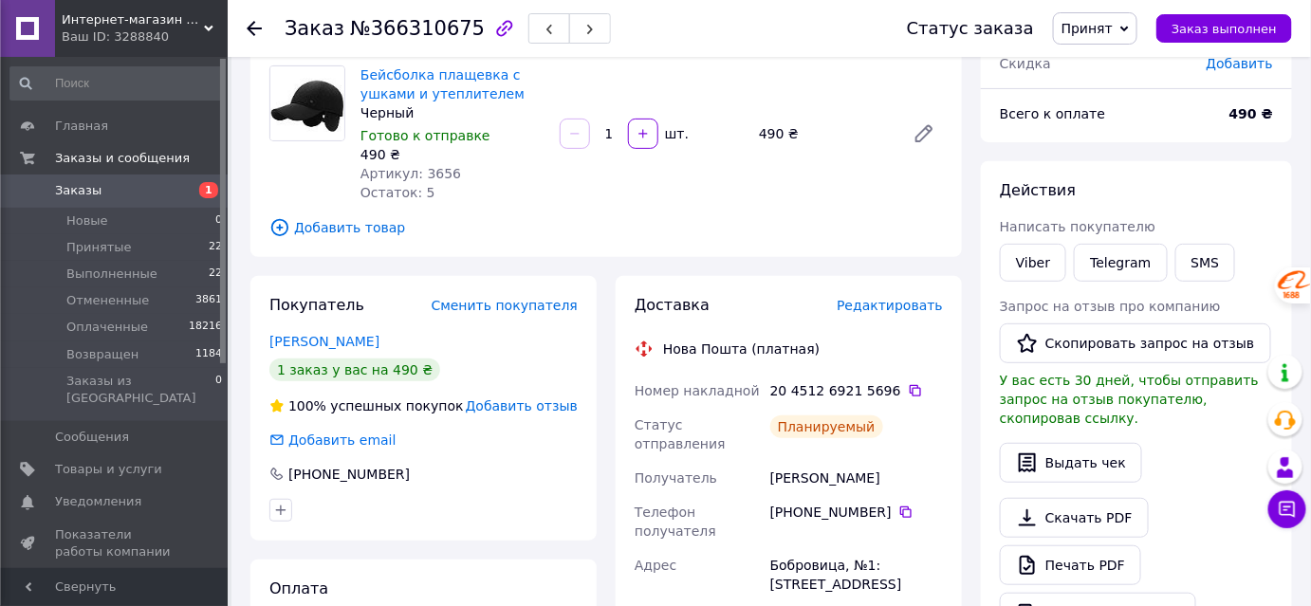
click at [254, 28] on icon at bounding box center [254, 28] width 15 height 15
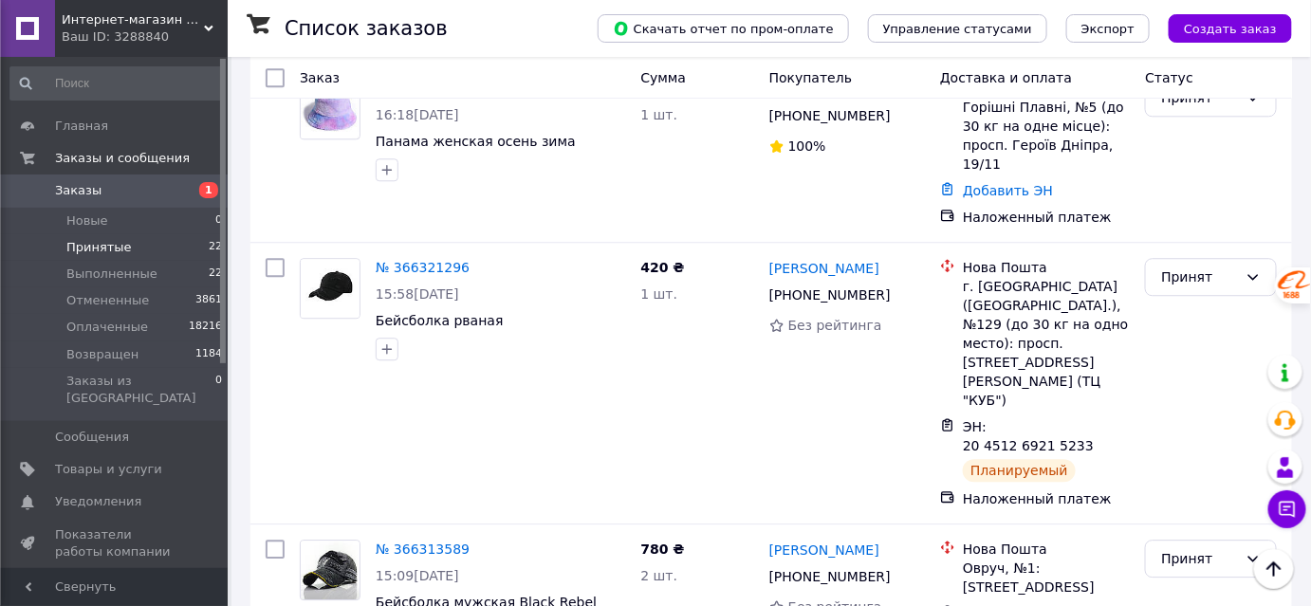
scroll to position [1898, 0]
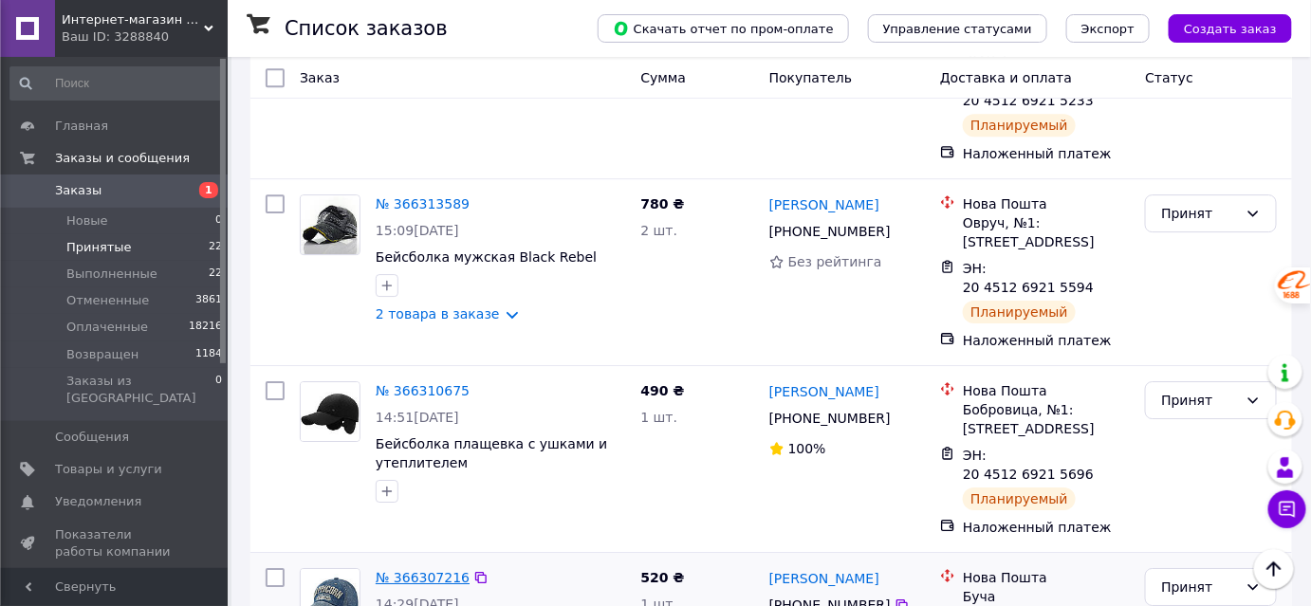
click at [430, 570] on link "№ 366307216" at bounding box center [423, 577] width 94 height 15
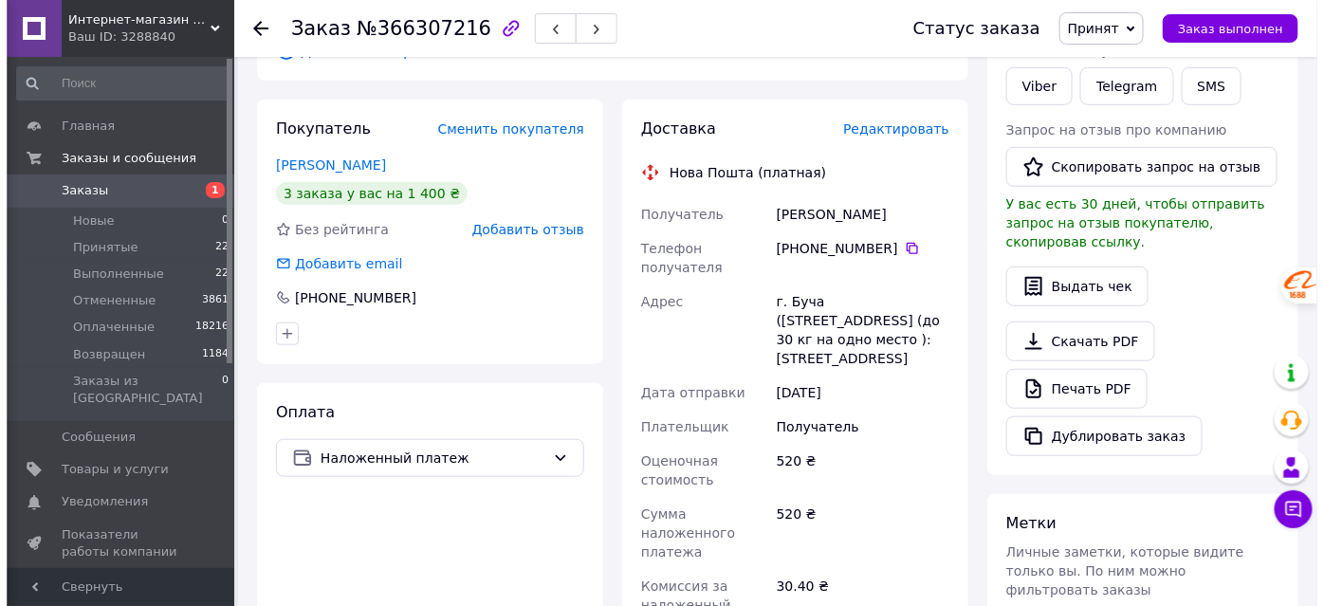
scroll to position [150, 0]
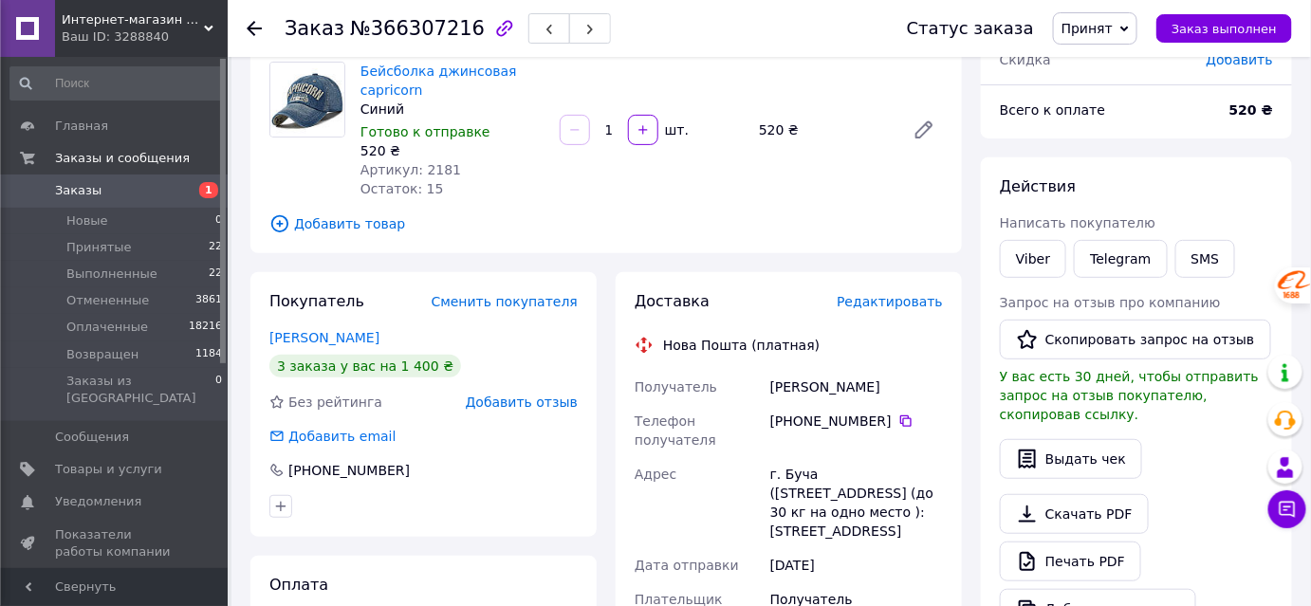
click at [915, 304] on span "Редактировать" at bounding box center [890, 301] width 106 height 15
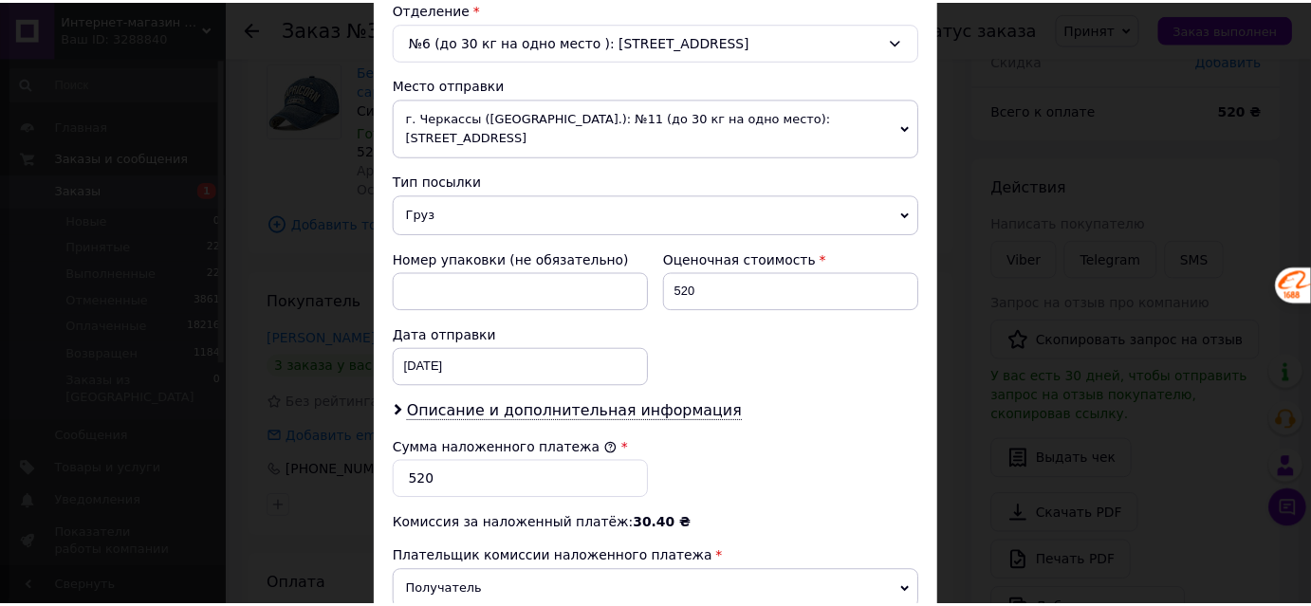
scroll to position [833, 0]
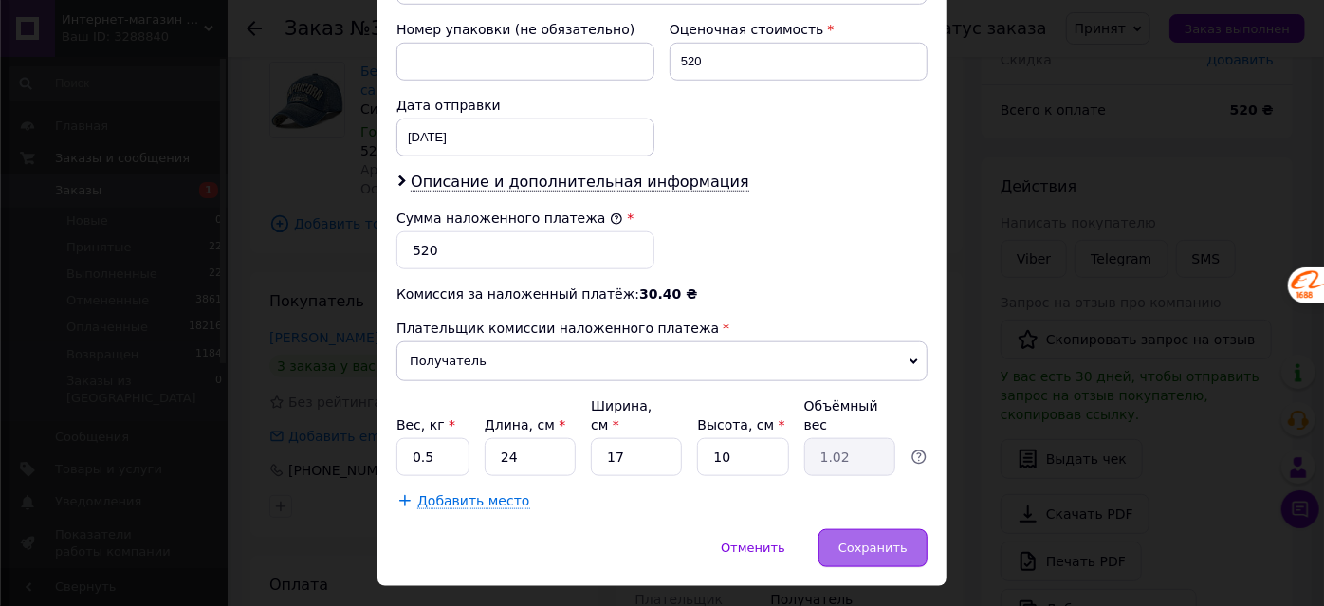
click at [860, 529] on div "Сохранить" at bounding box center [873, 548] width 109 height 38
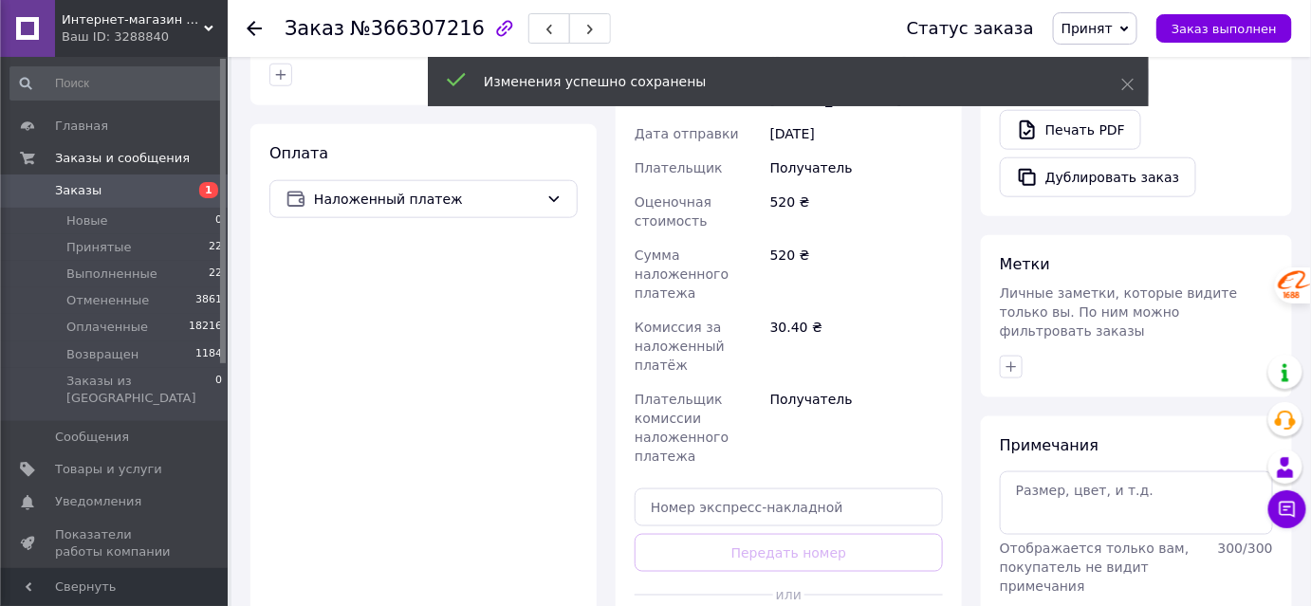
scroll to position [753, 0]
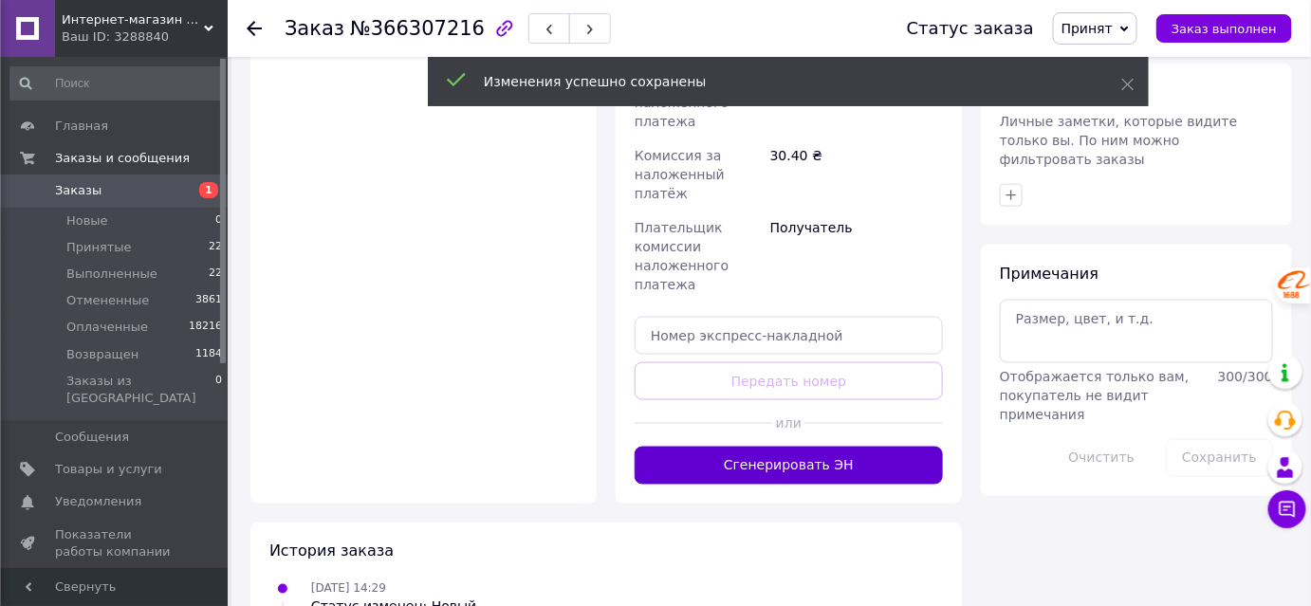
click at [800, 447] on button "Сгенерировать ЭН" at bounding box center [789, 466] width 308 height 38
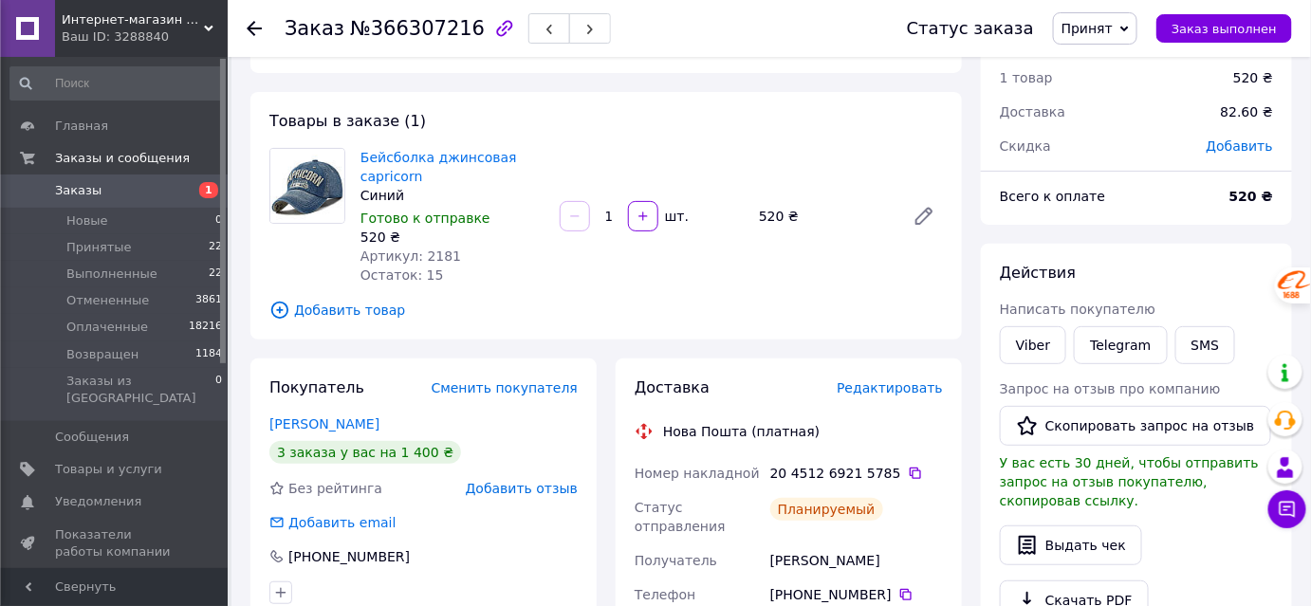
scroll to position [0, 0]
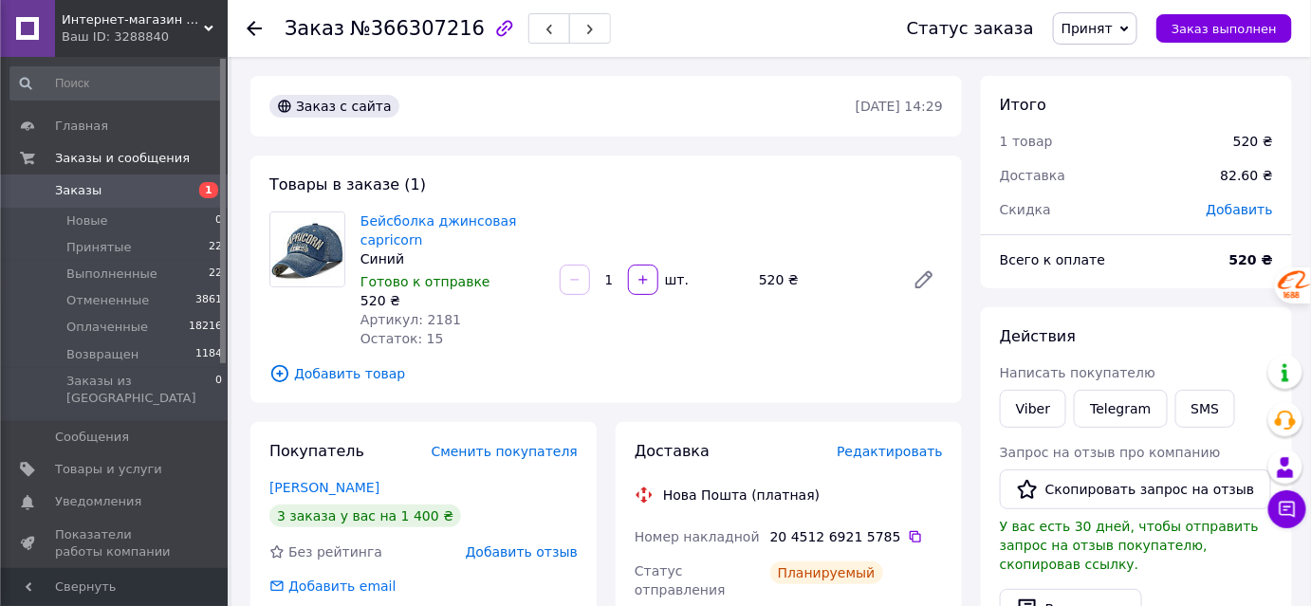
click at [253, 26] on icon at bounding box center [254, 28] width 15 height 15
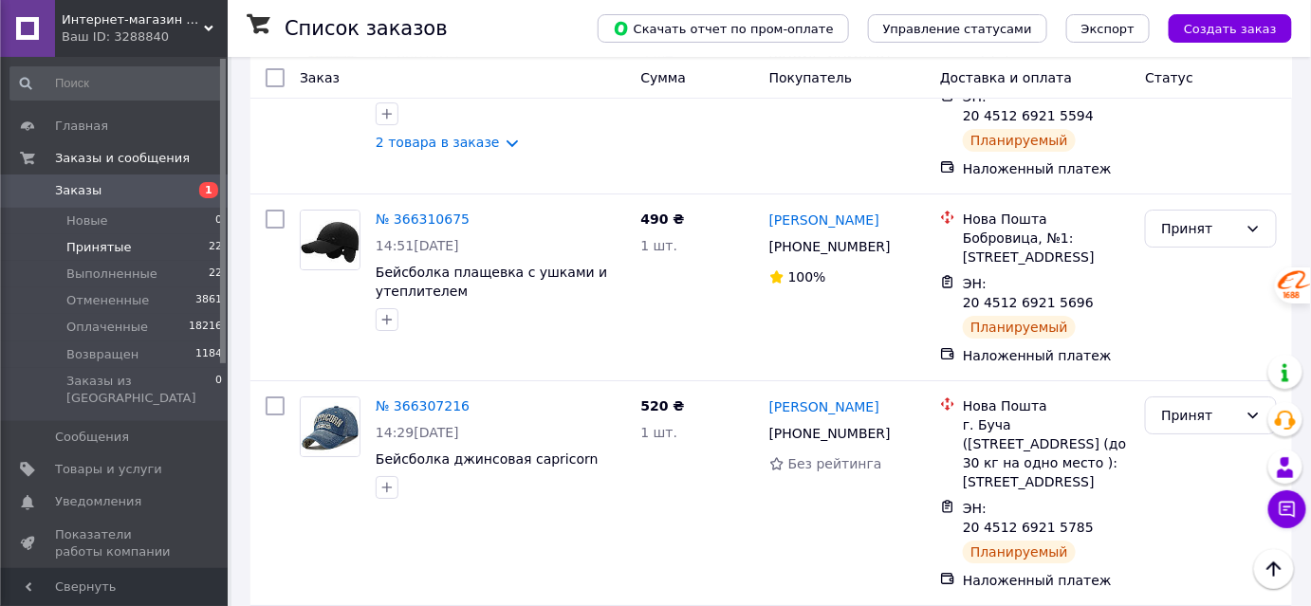
scroll to position [2156, 0]
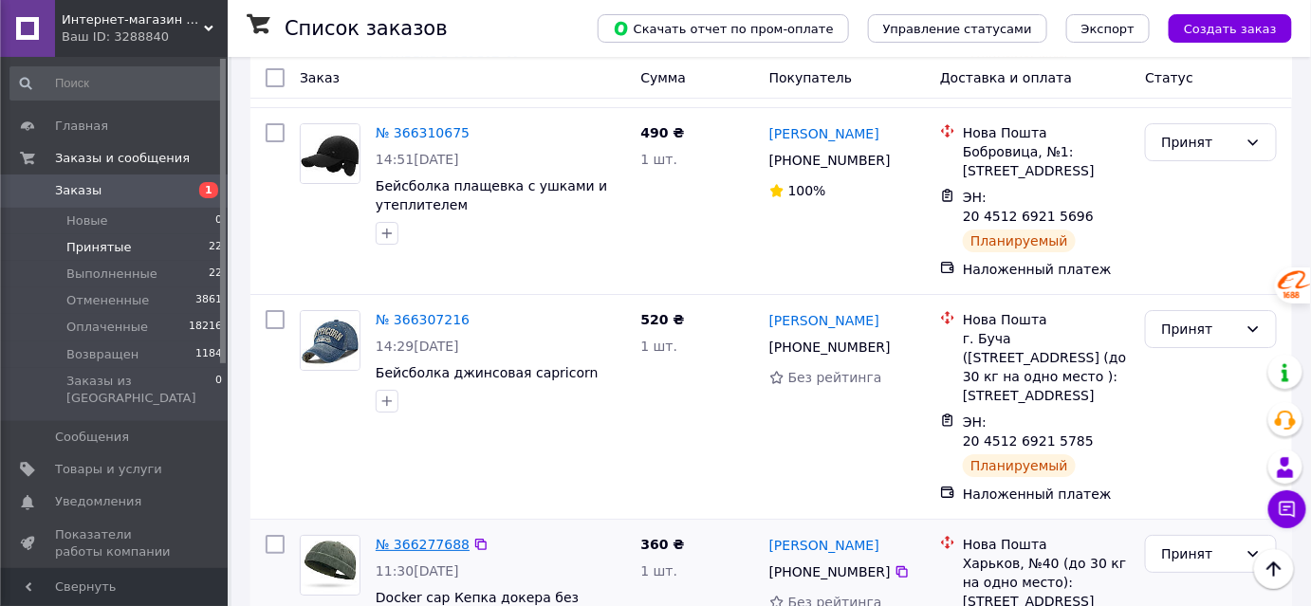
click at [420, 537] on link "№ 366277688" at bounding box center [423, 544] width 94 height 15
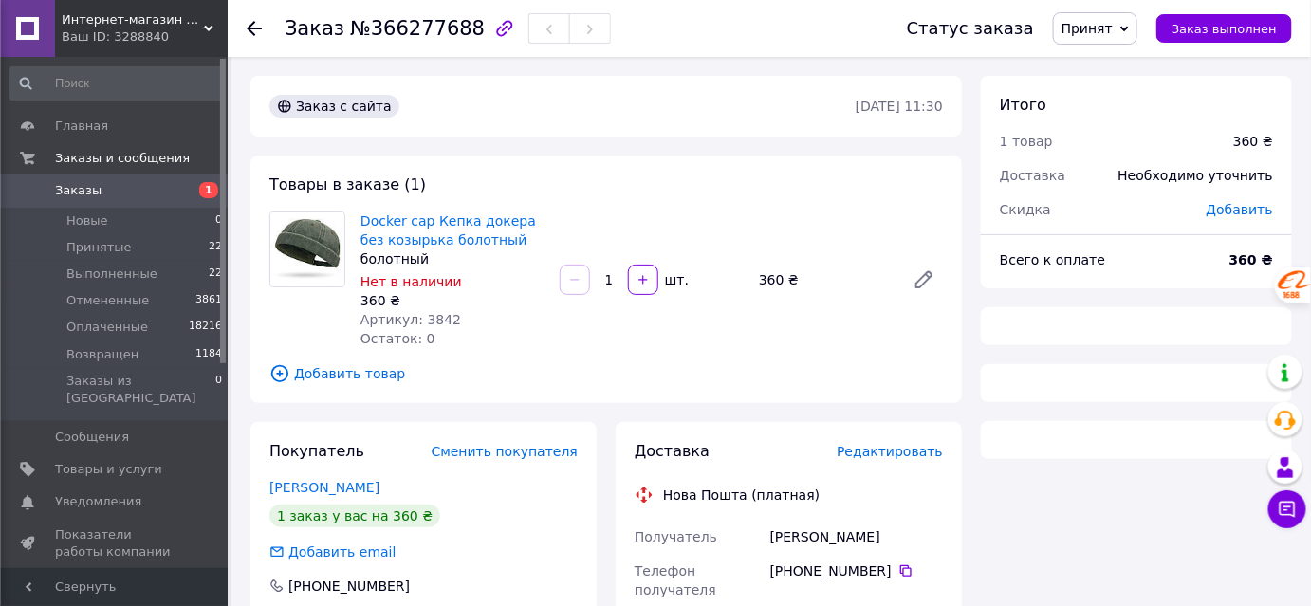
click at [916, 455] on span "Редактировать" at bounding box center [890, 451] width 106 height 15
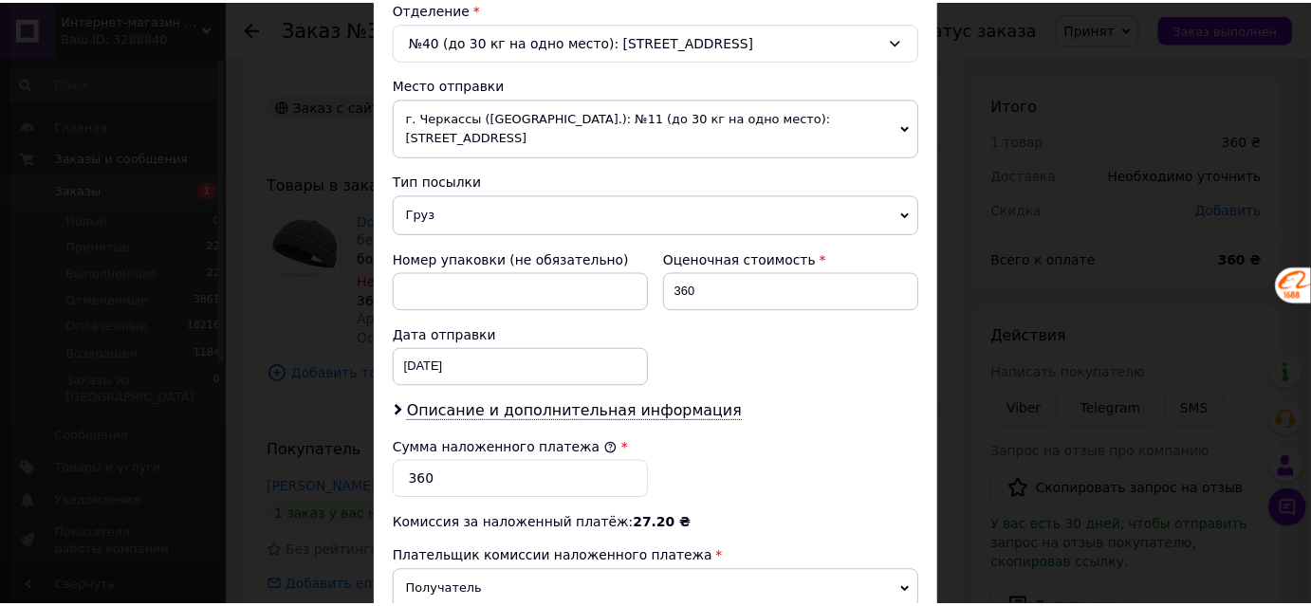
scroll to position [833, 0]
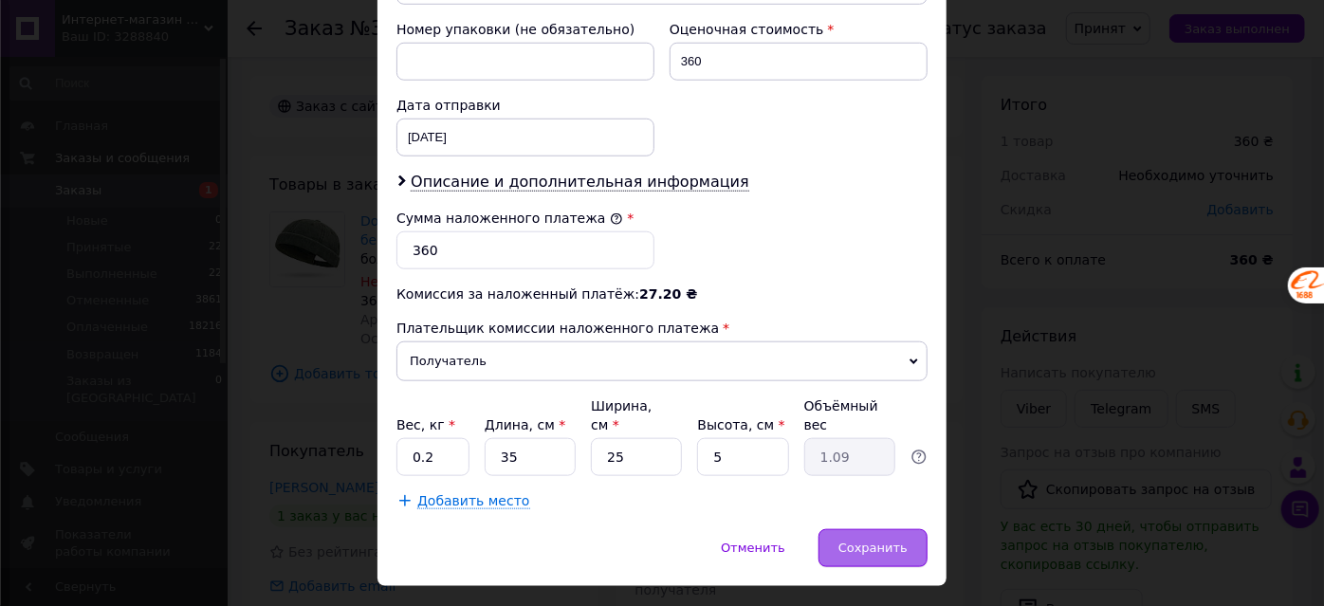
click at [888, 541] on span "Сохранить" at bounding box center [873, 548] width 69 height 14
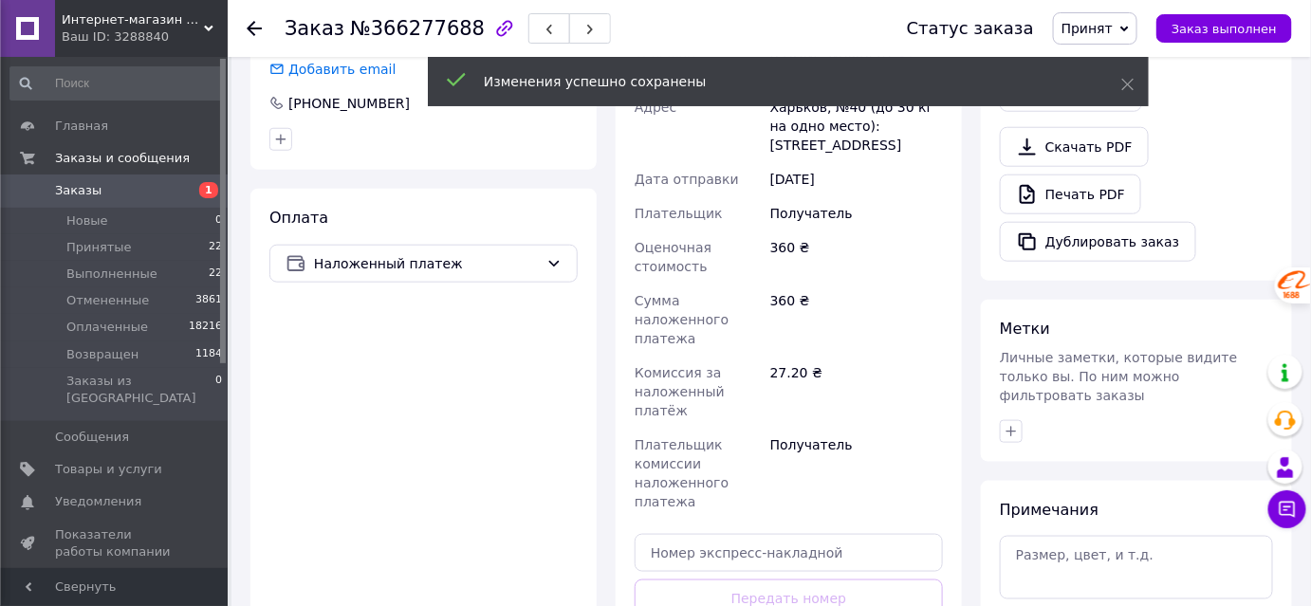
scroll to position [776, 0]
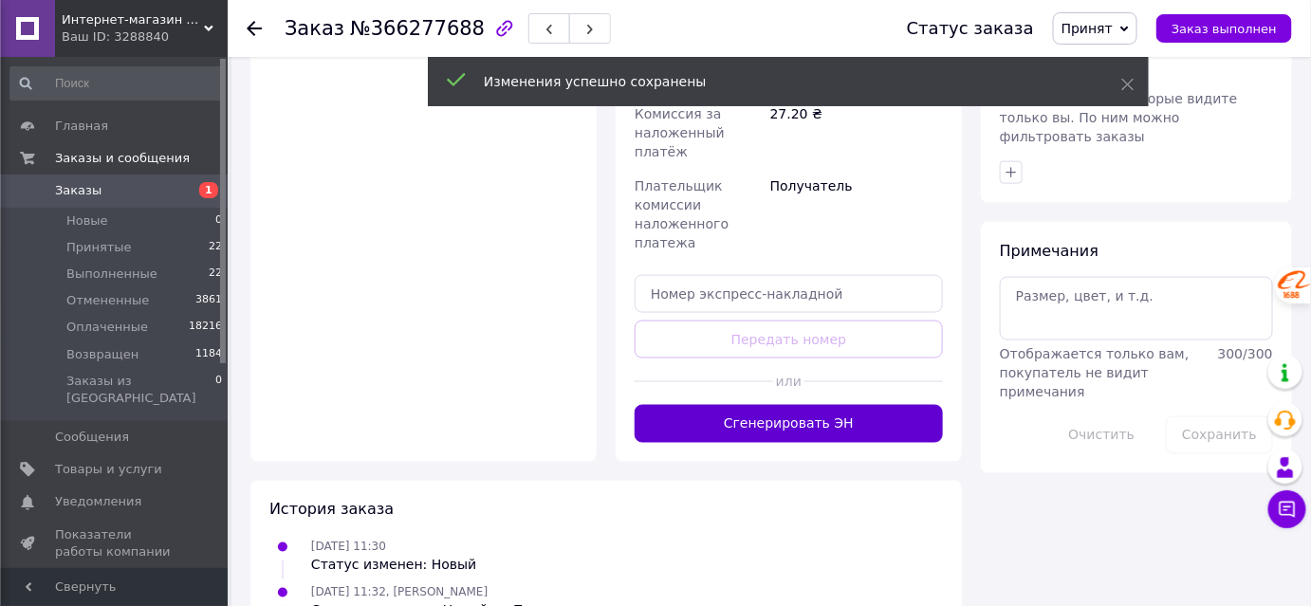
click at [827, 405] on button "Сгенерировать ЭН" at bounding box center [789, 424] width 308 height 38
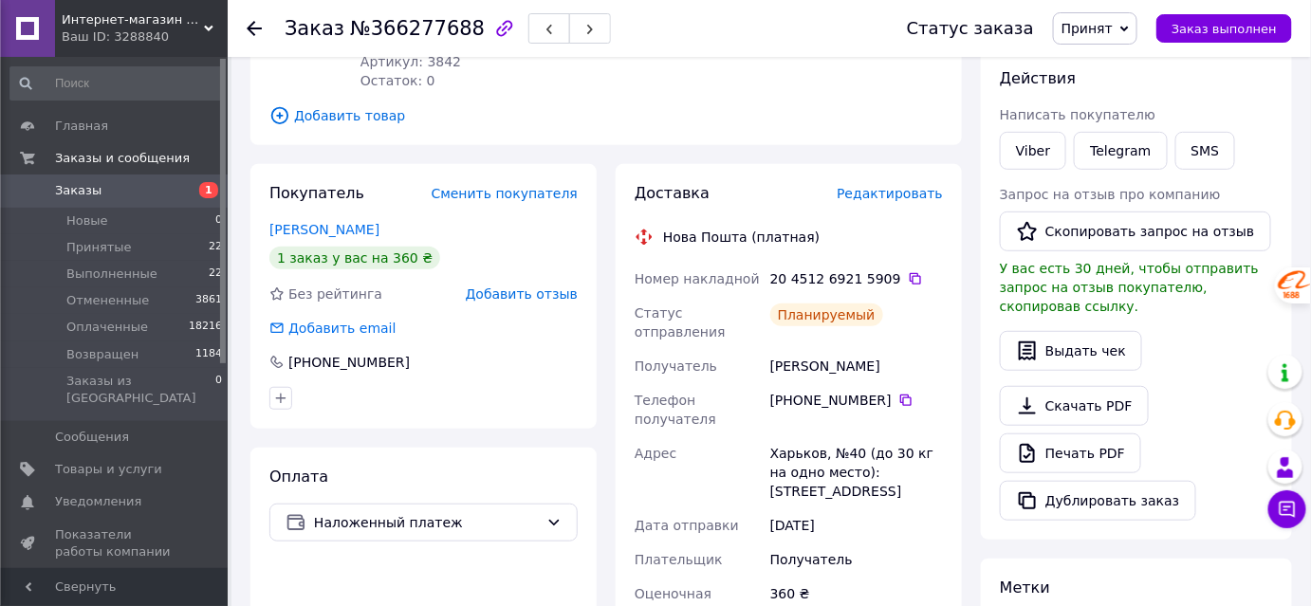
scroll to position [0, 0]
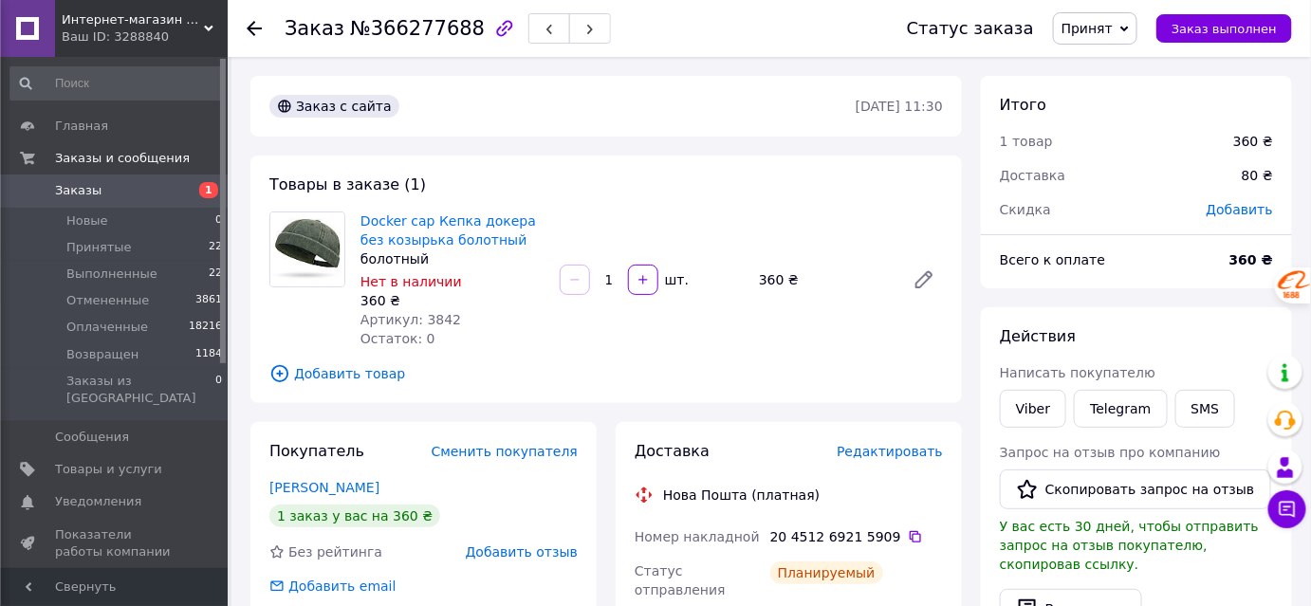
click at [245, 27] on div "Заказ №366277688 Статус заказа Принят Выполнен Отменен Оплаченный Возвращен Зак…" at bounding box center [770, 28] width 1084 height 57
click at [249, 27] on use at bounding box center [254, 28] width 15 height 15
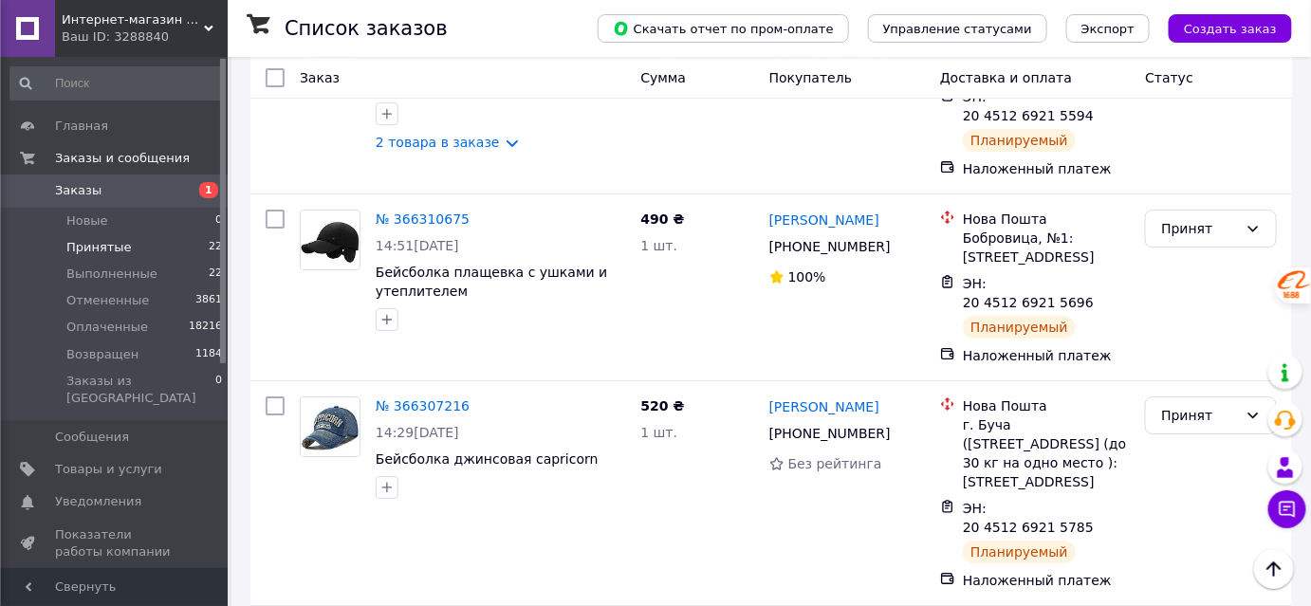
scroll to position [2242, 0]
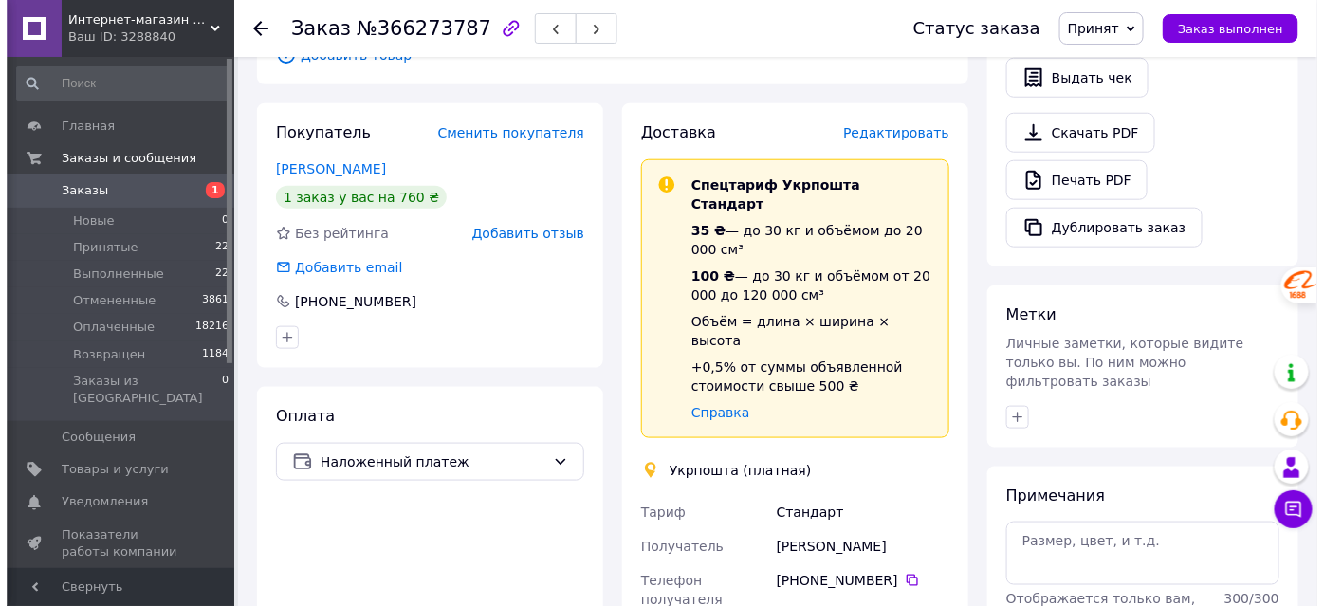
scroll to position [372, 0]
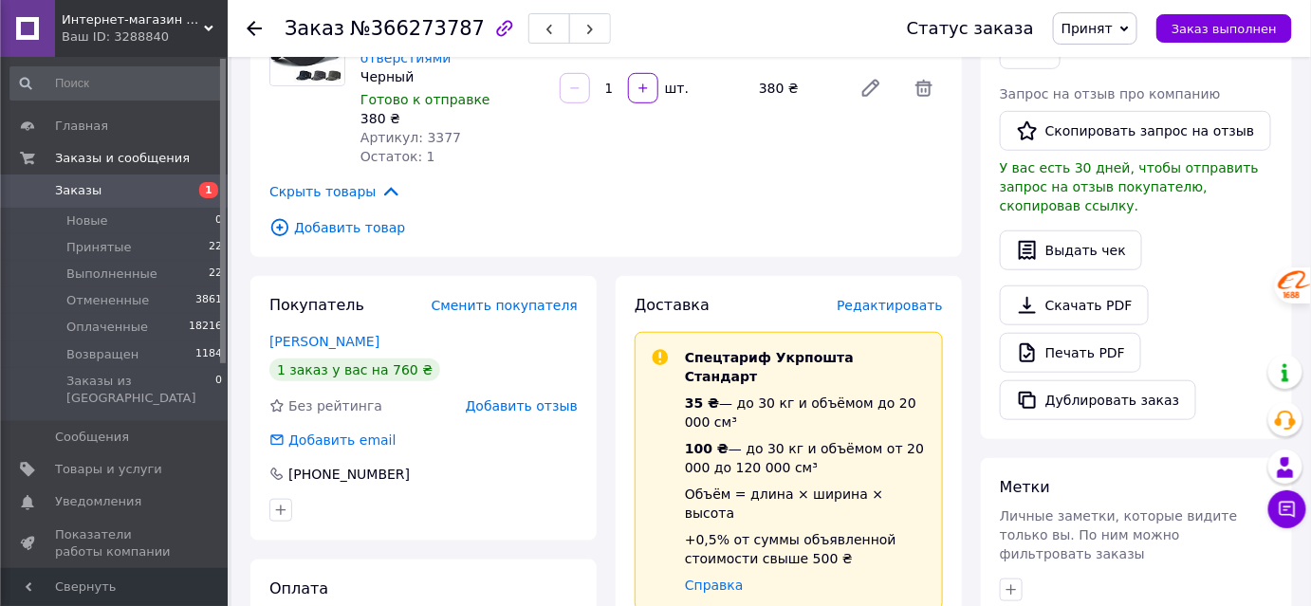
click at [893, 306] on span "Редактировать" at bounding box center [890, 305] width 106 height 15
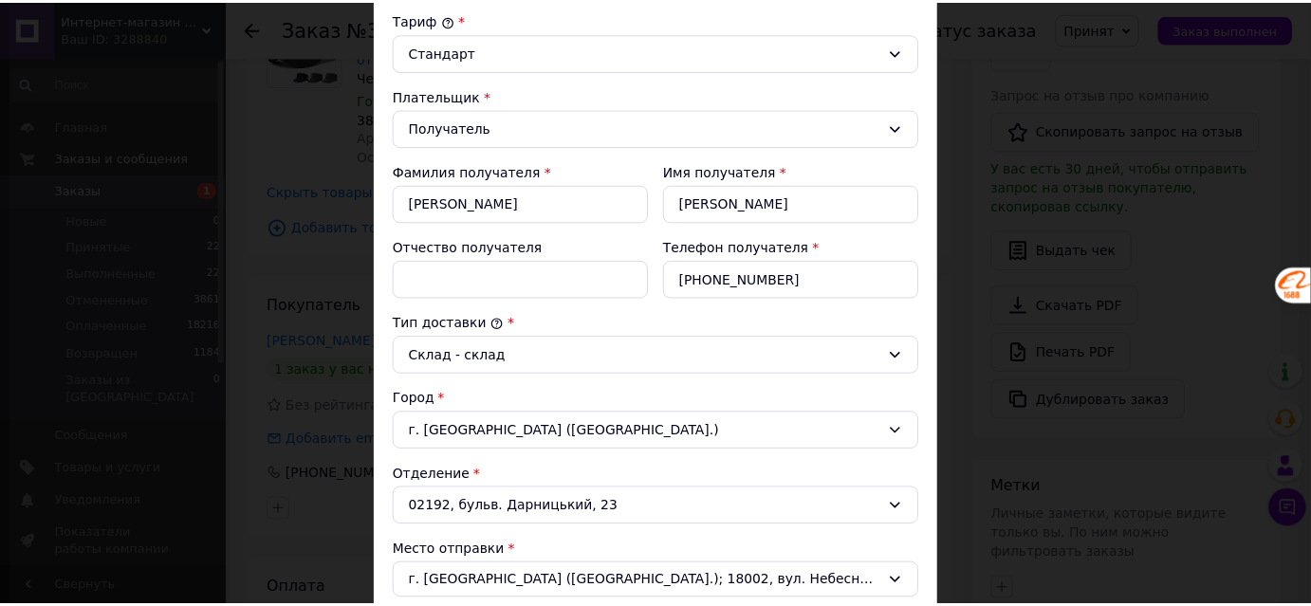
scroll to position [122, 0]
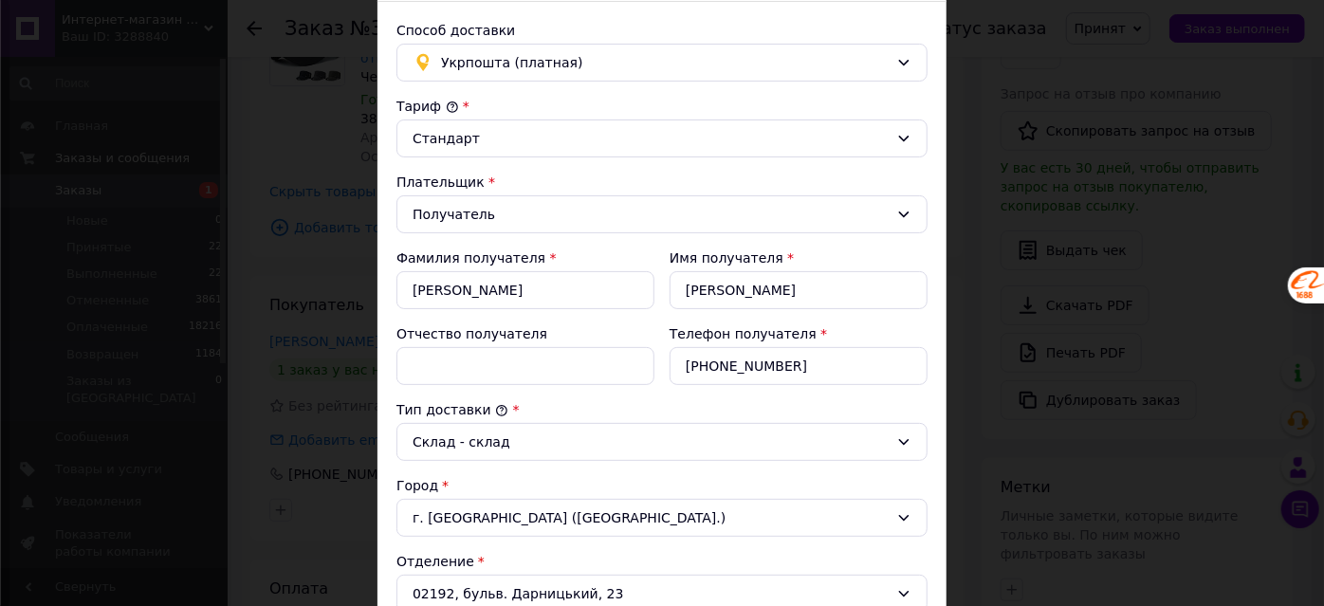
click at [980, 372] on div "× Редактирование доставки Способ доставки Укрпошта (платная) Тариф * Стандарт П…" at bounding box center [662, 303] width 1324 height 606
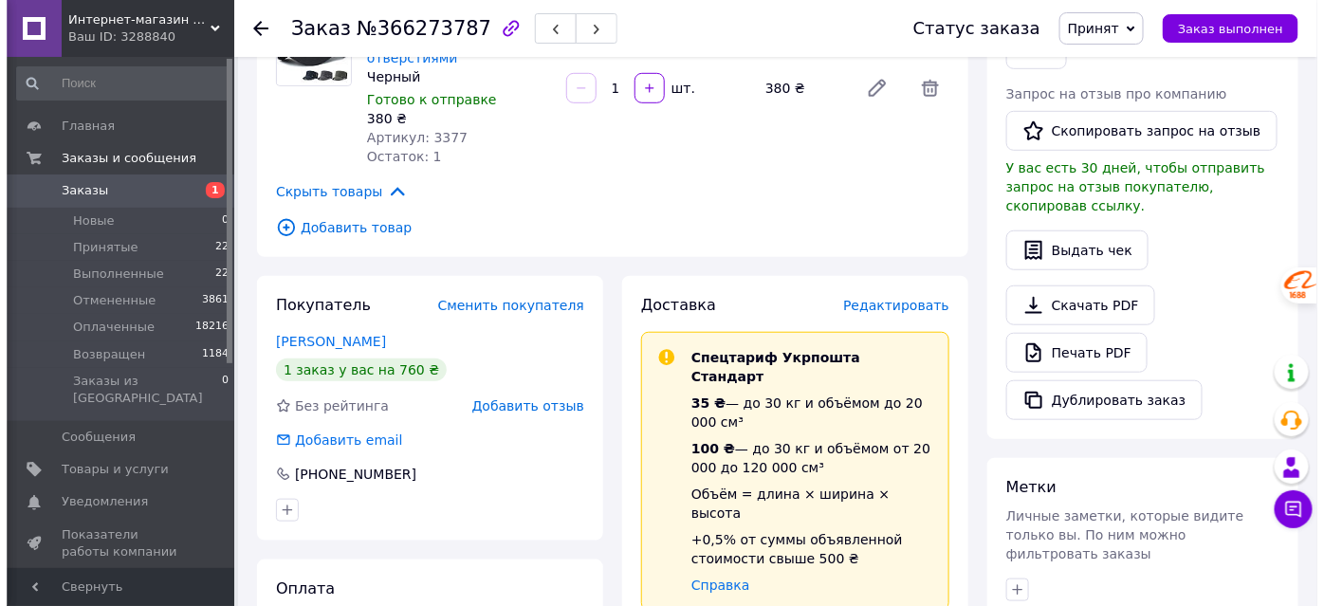
scroll to position [458, 0]
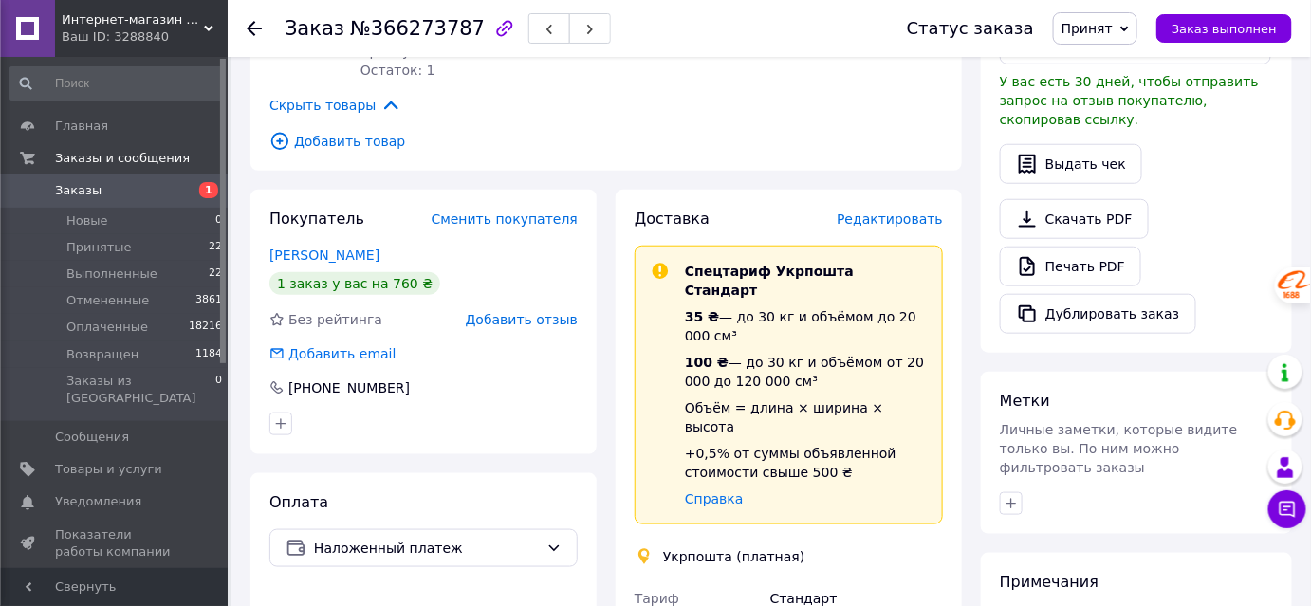
click at [894, 216] on span "Редактировать" at bounding box center [890, 219] width 106 height 15
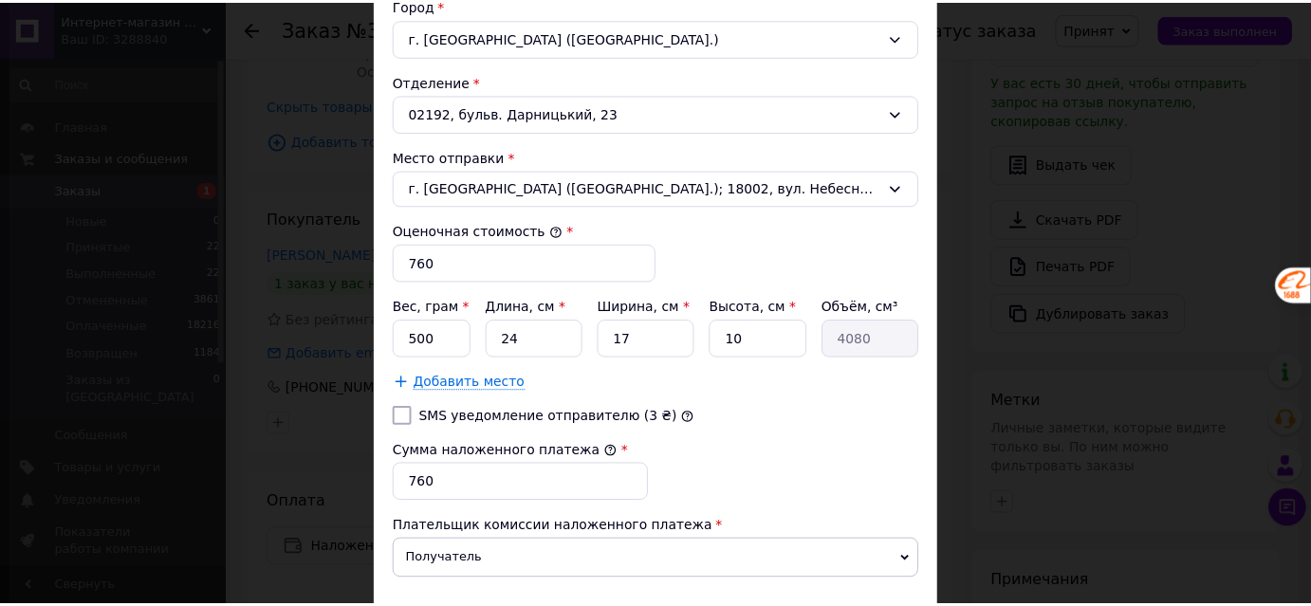
scroll to position [726, 0]
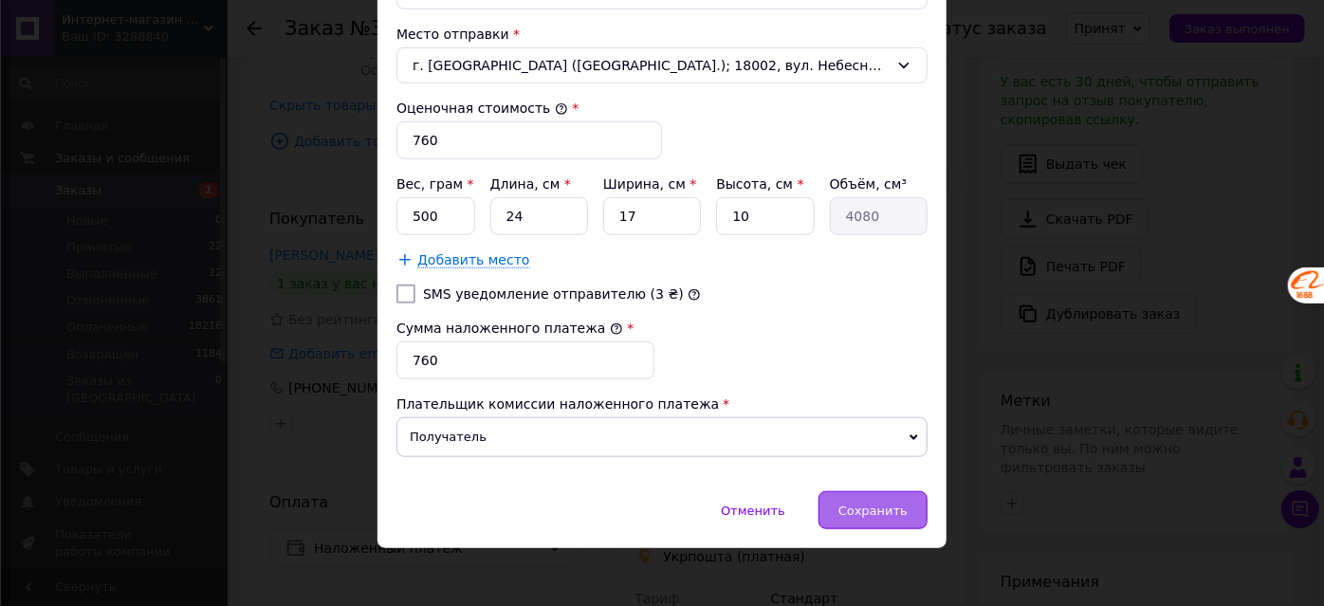
click at [855, 504] on span "Сохранить" at bounding box center [873, 511] width 69 height 14
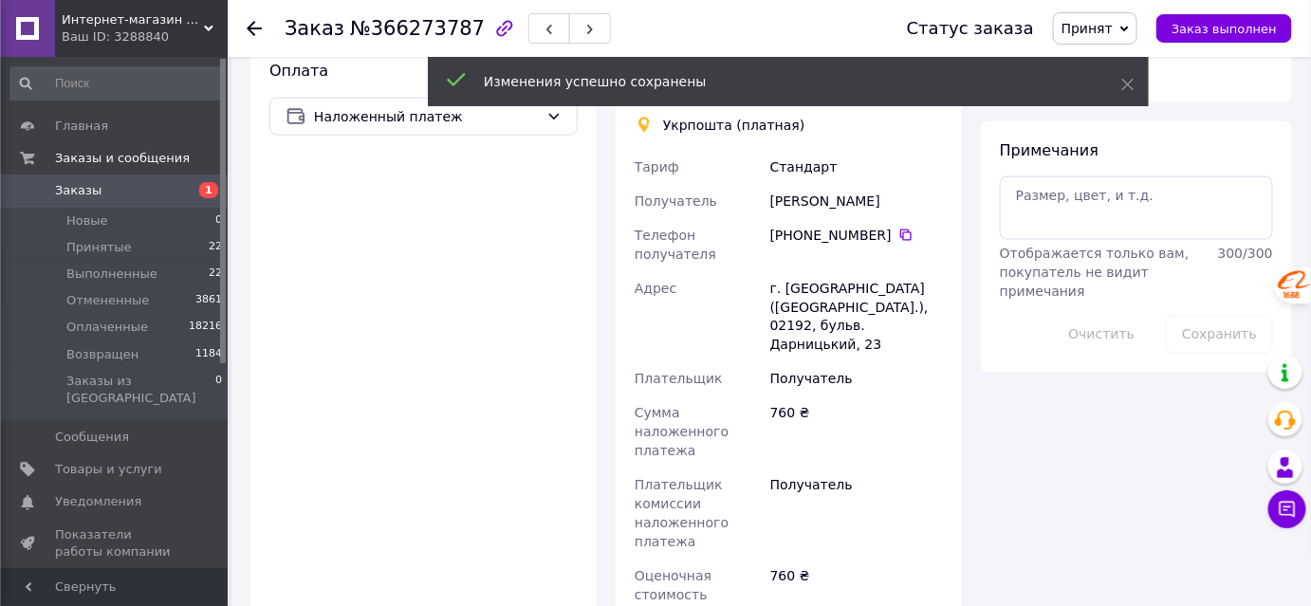
scroll to position [1063, 0]
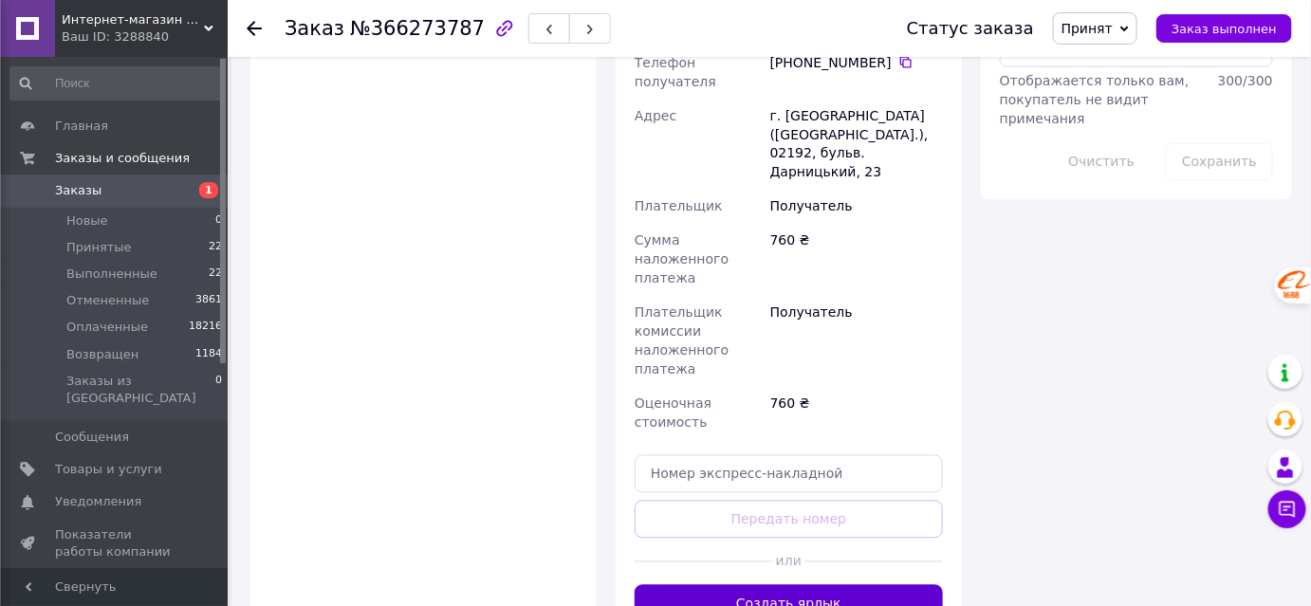
click at [787, 585] on button "Создать ярлык" at bounding box center [789, 604] width 308 height 38
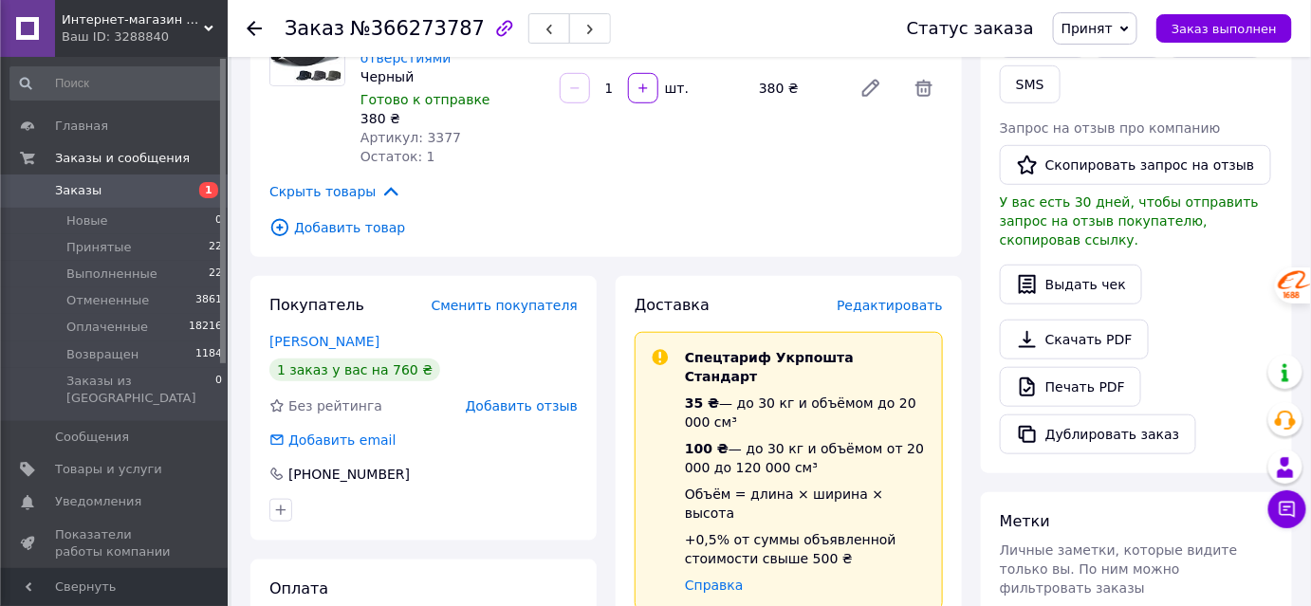
scroll to position [114, 0]
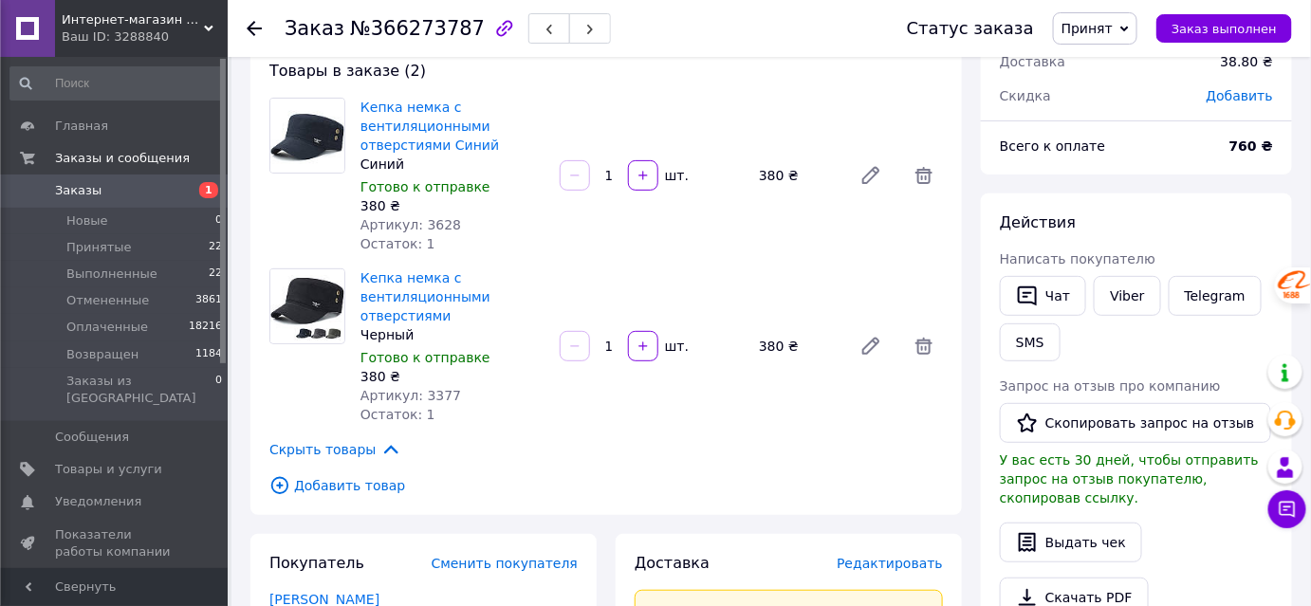
click at [258, 32] on icon at bounding box center [254, 28] width 15 height 15
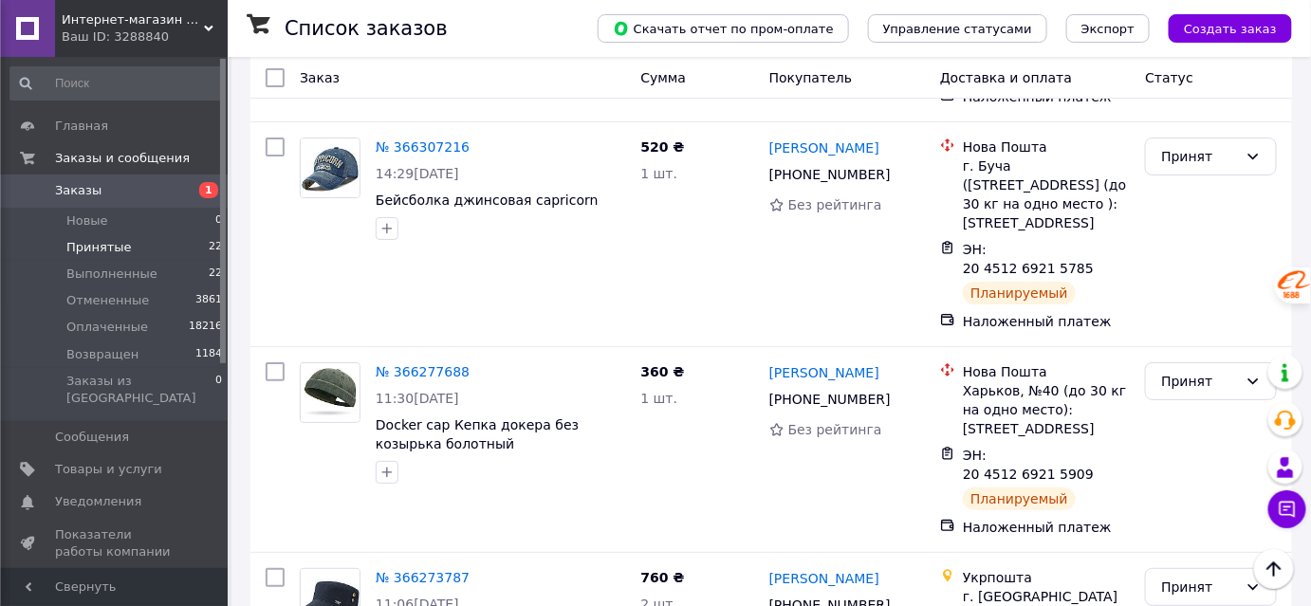
scroll to position [2415, 0]
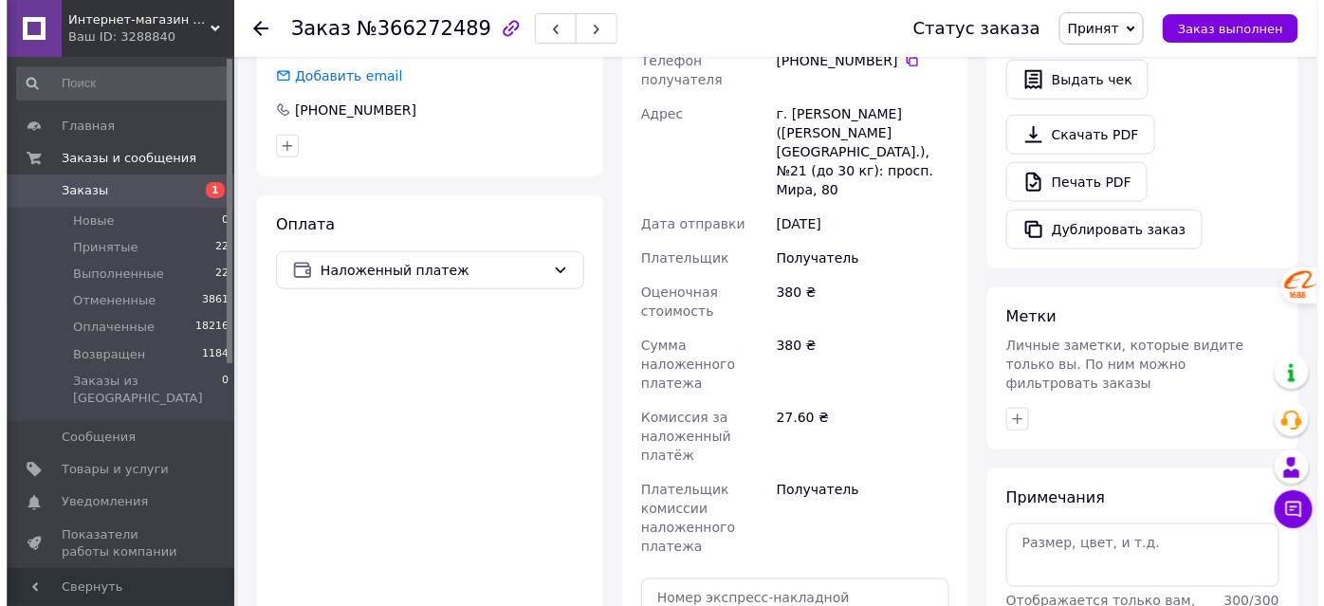
scroll to position [184, 0]
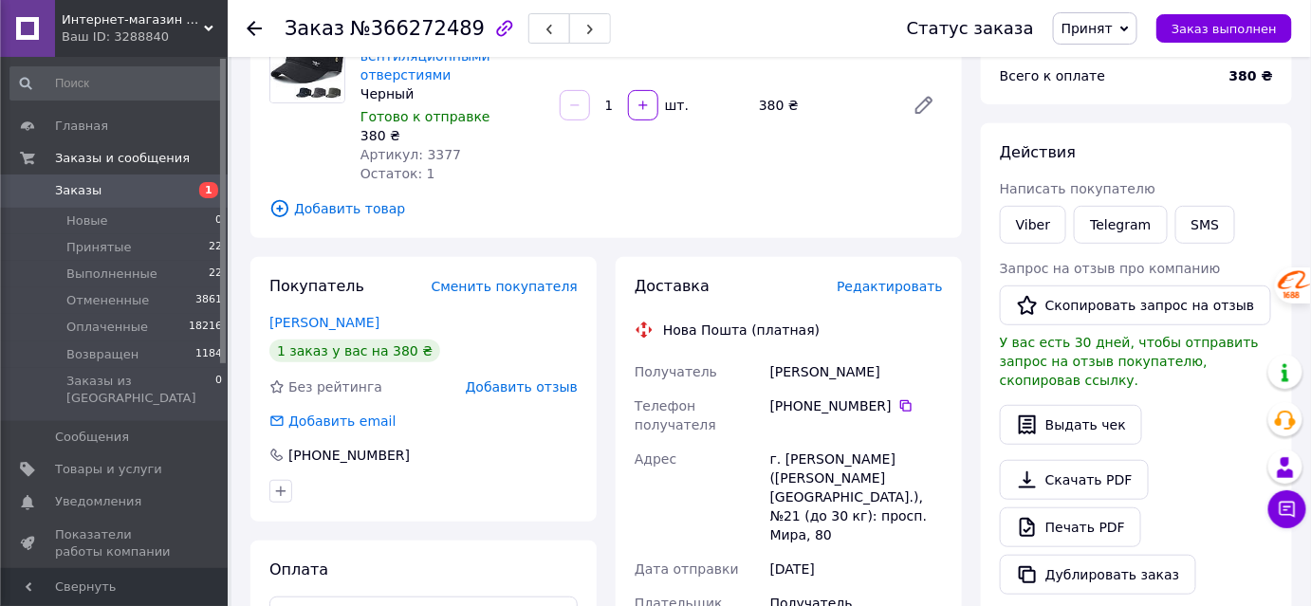
click at [920, 289] on span "Редактировать" at bounding box center [890, 286] width 106 height 15
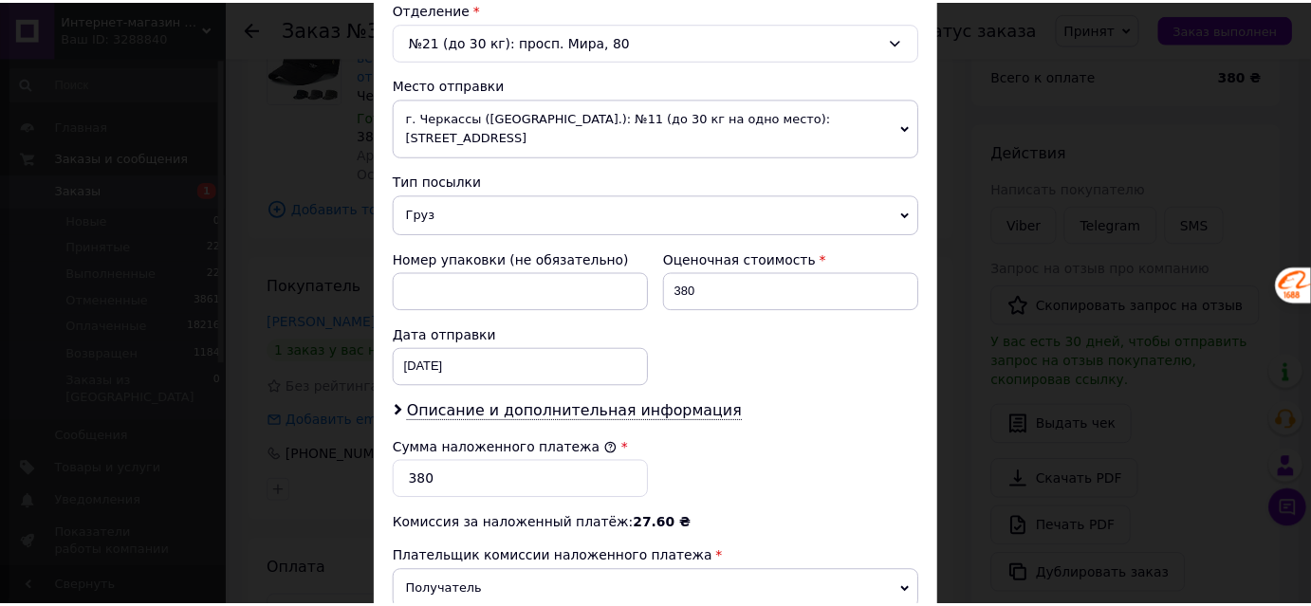
scroll to position [833, 0]
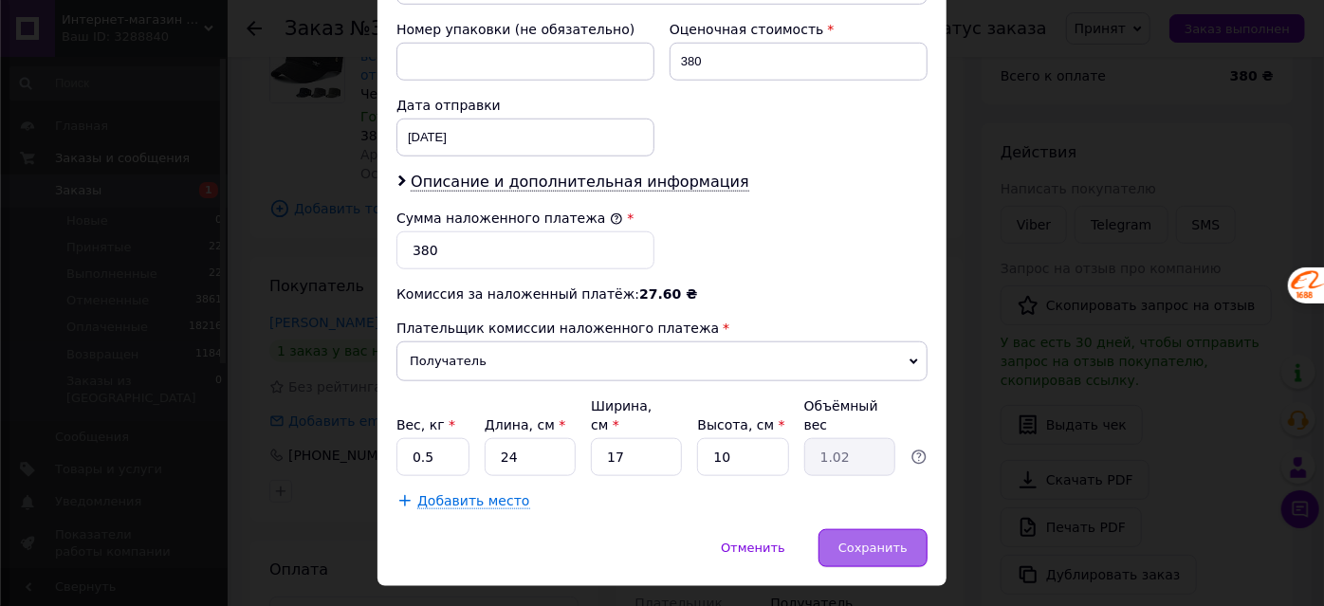
click at [881, 541] on span "Сохранить" at bounding box center [873, 548] width 69 height 14
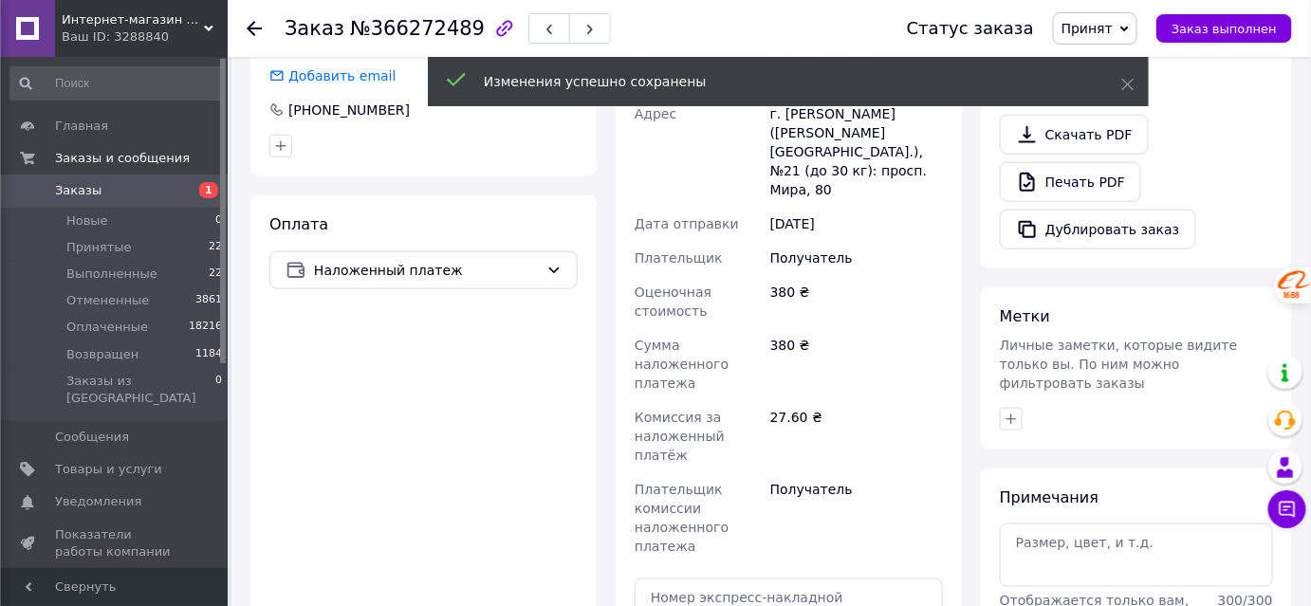
scroll to position [788, 0]
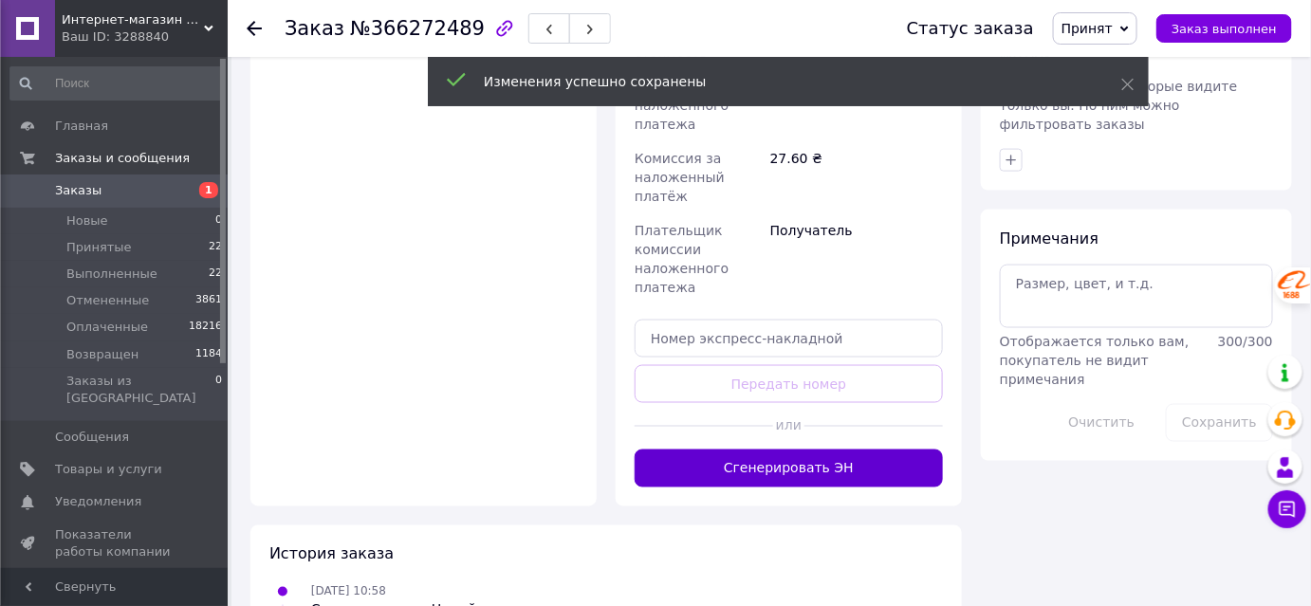
click at [796, 450] on button "Сгенерировать ЭН" at bounding box center [789, 469] width 308 height 38
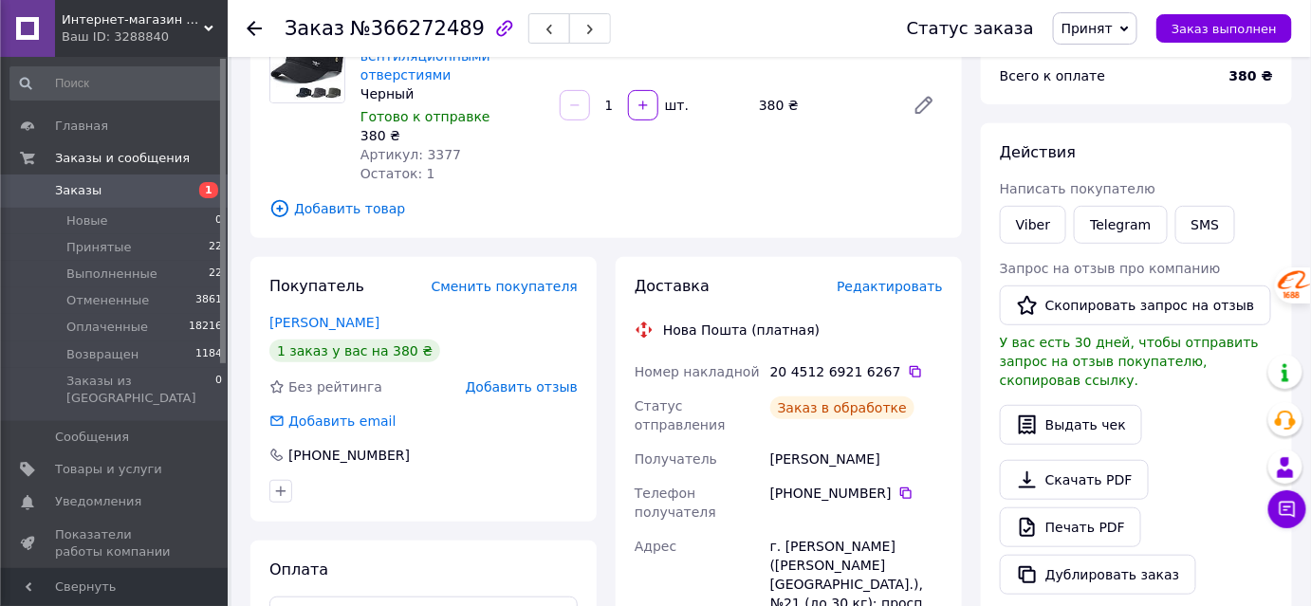
scroll to position [0, 0]
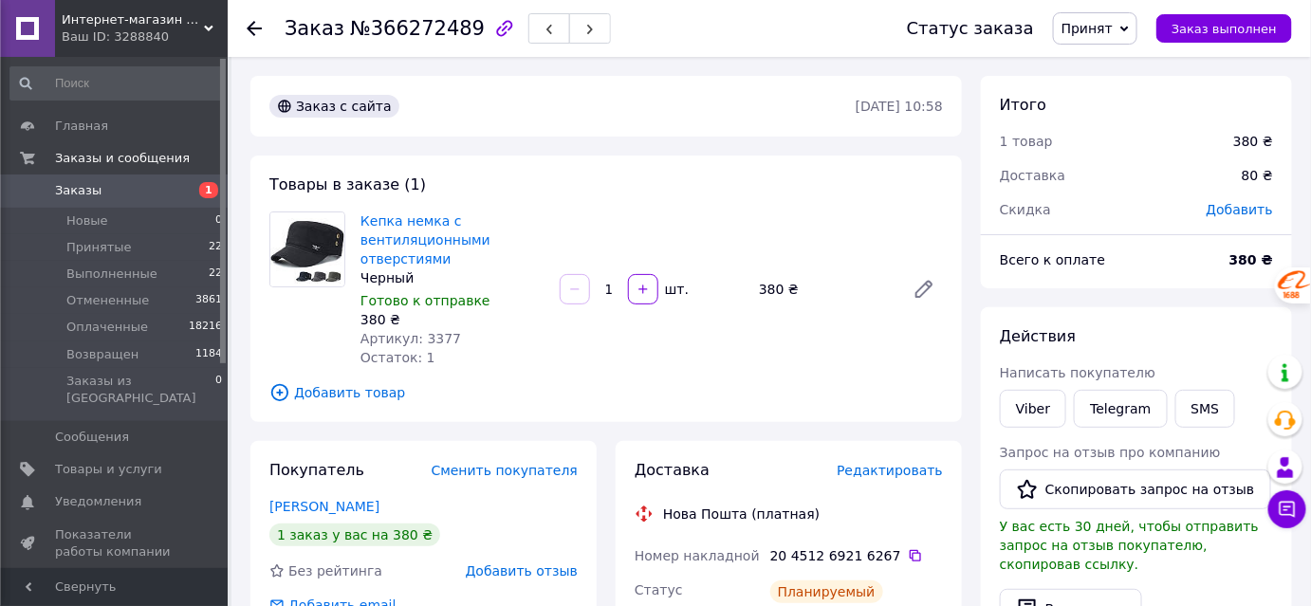
click at [250, 27] on use at bounding box center [254, 28] width 15 height 15
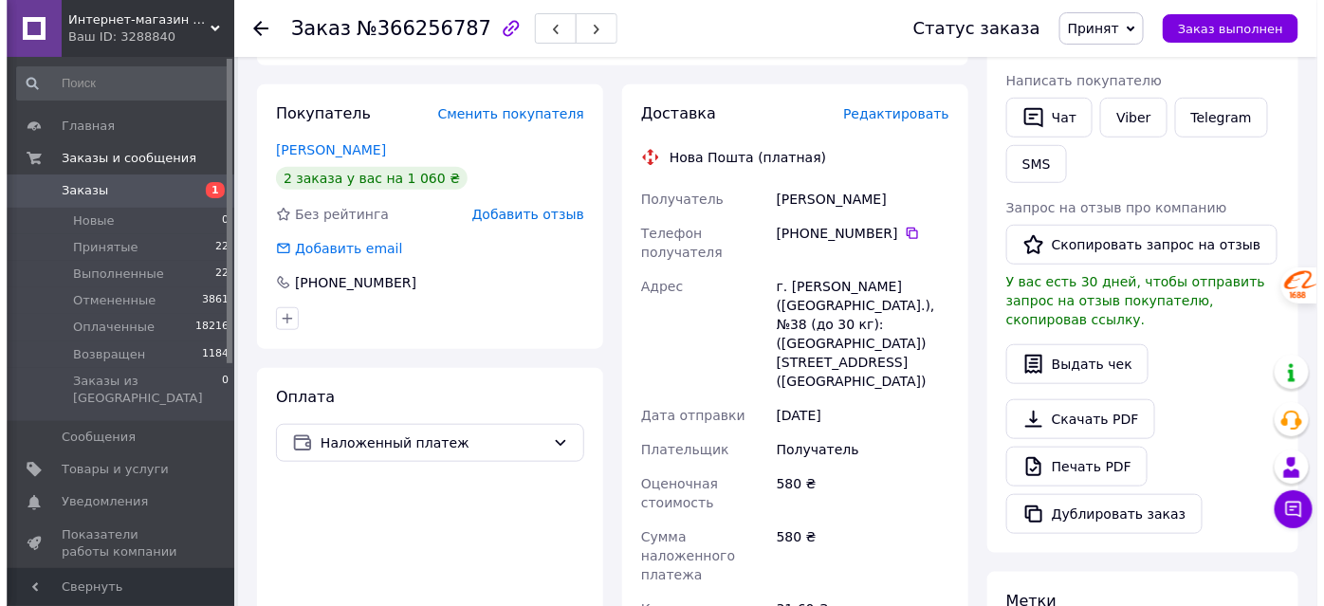
scroll to position [270, 0]
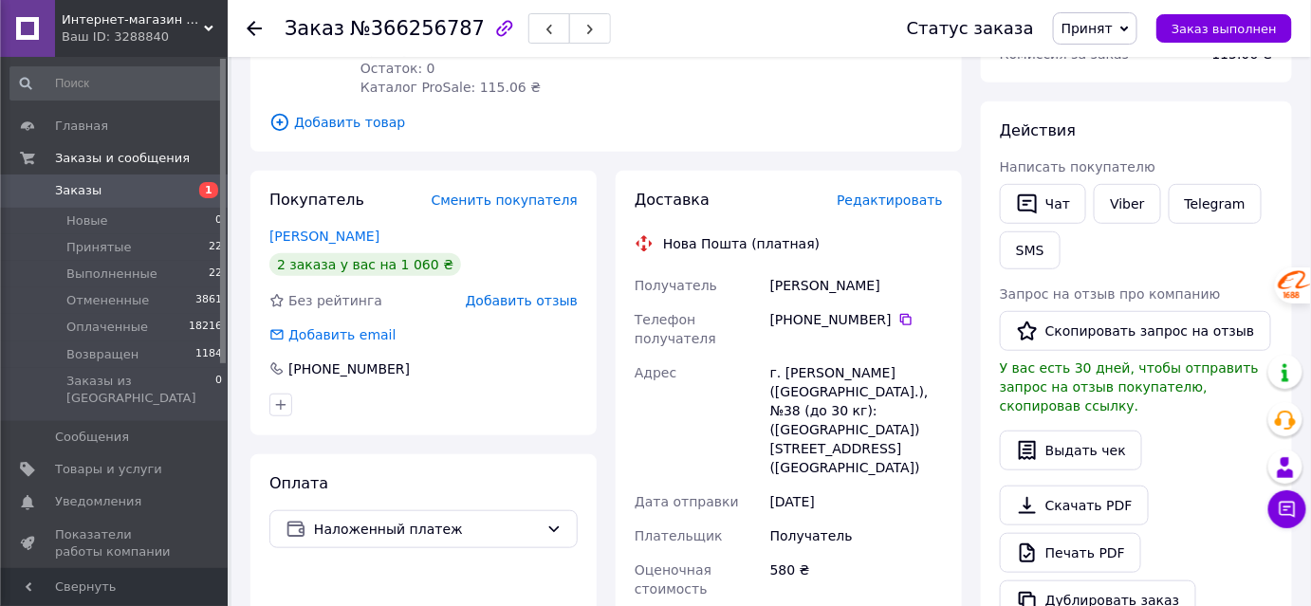
click at [900, 193] on span "Редактировать" at bounding box center [890, 200] width 106 height 15
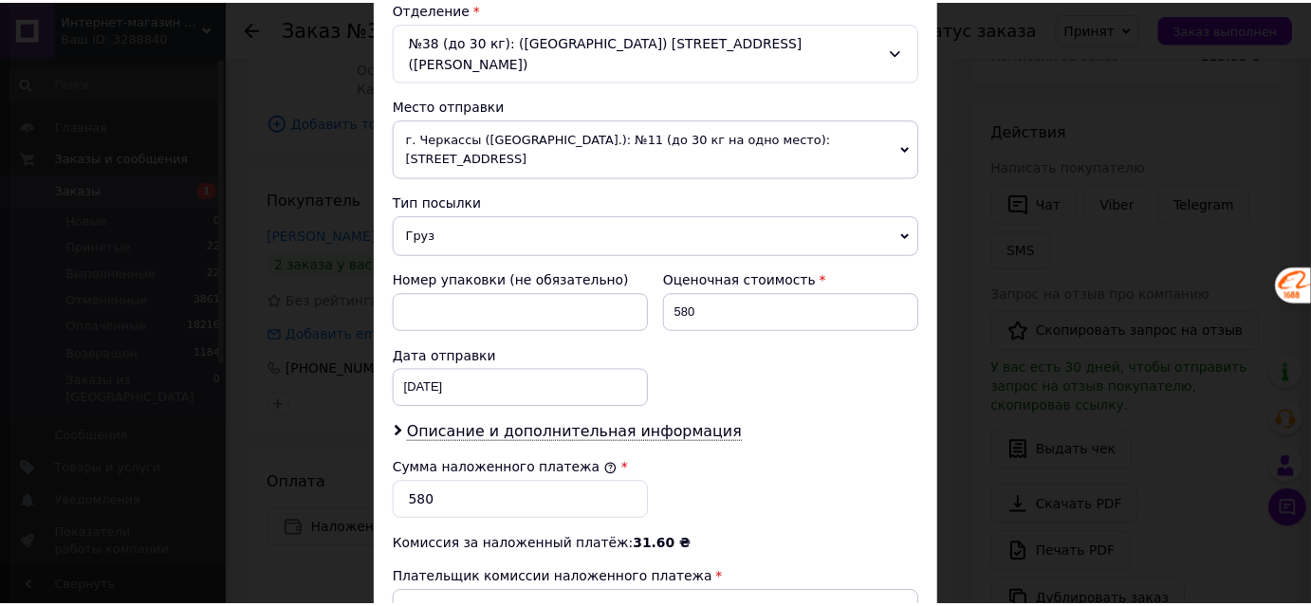
scroll to position [833, 0]
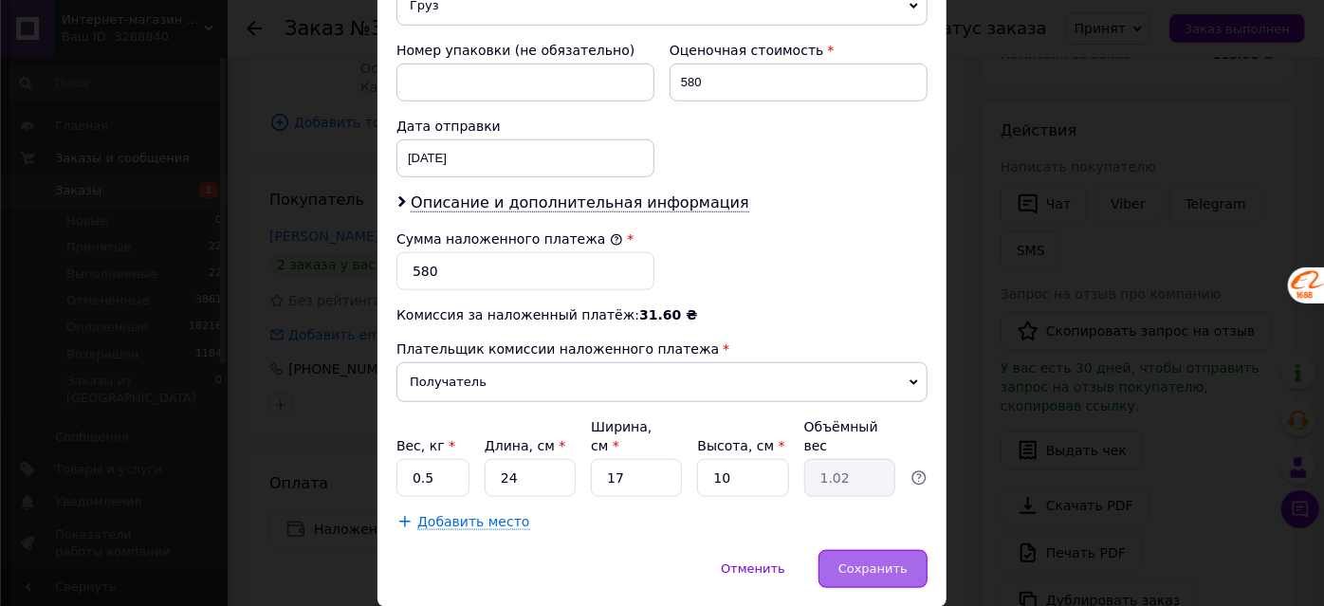
click at [858, 562] on span "Сохранить" at bounding box center [873, 569] width 69 height 14
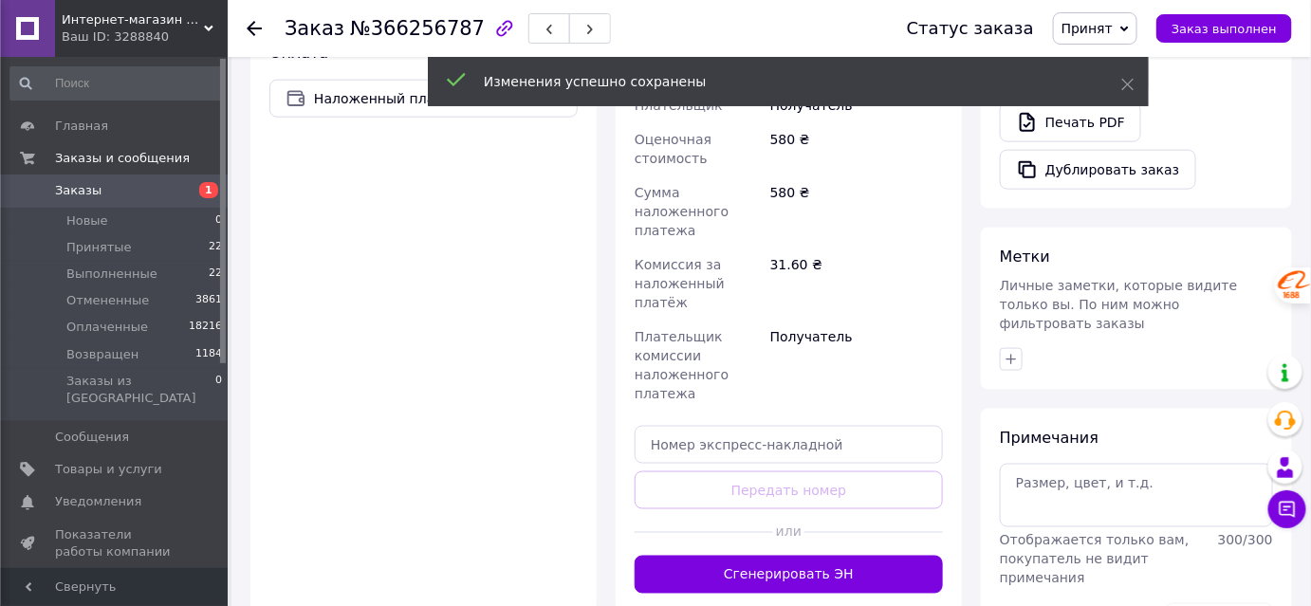
scroll to position [787, 0]
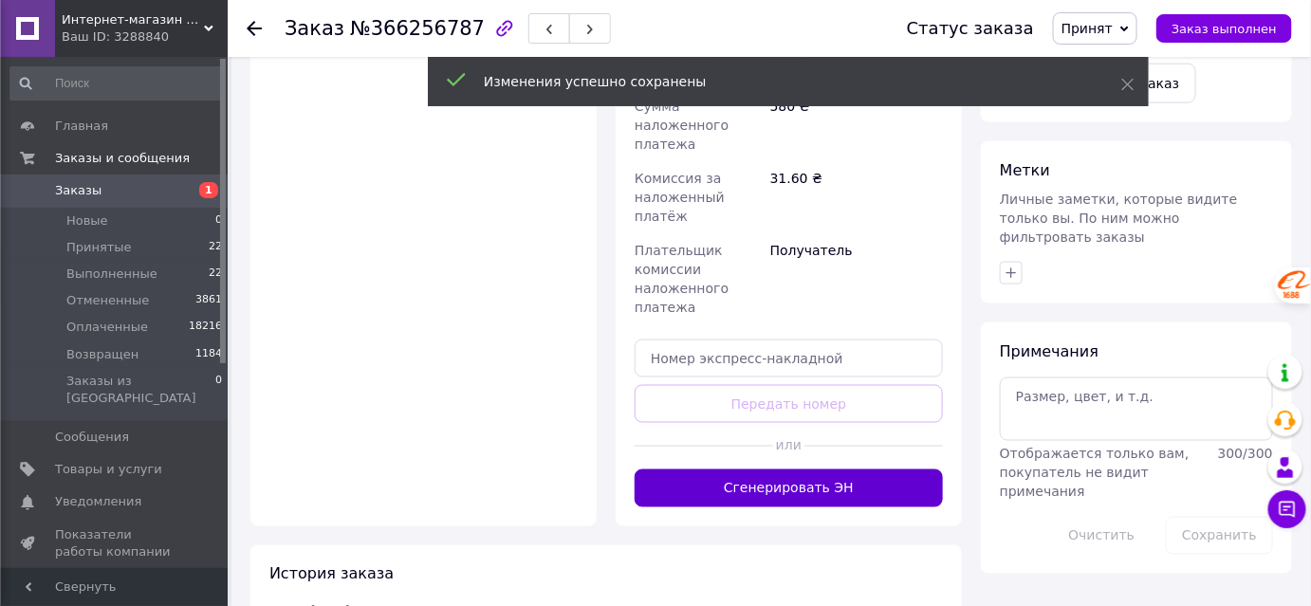
click at [823, 470] on button "Сгенерировать ЭН" at bounding box center [789, 489] width 308 height 38
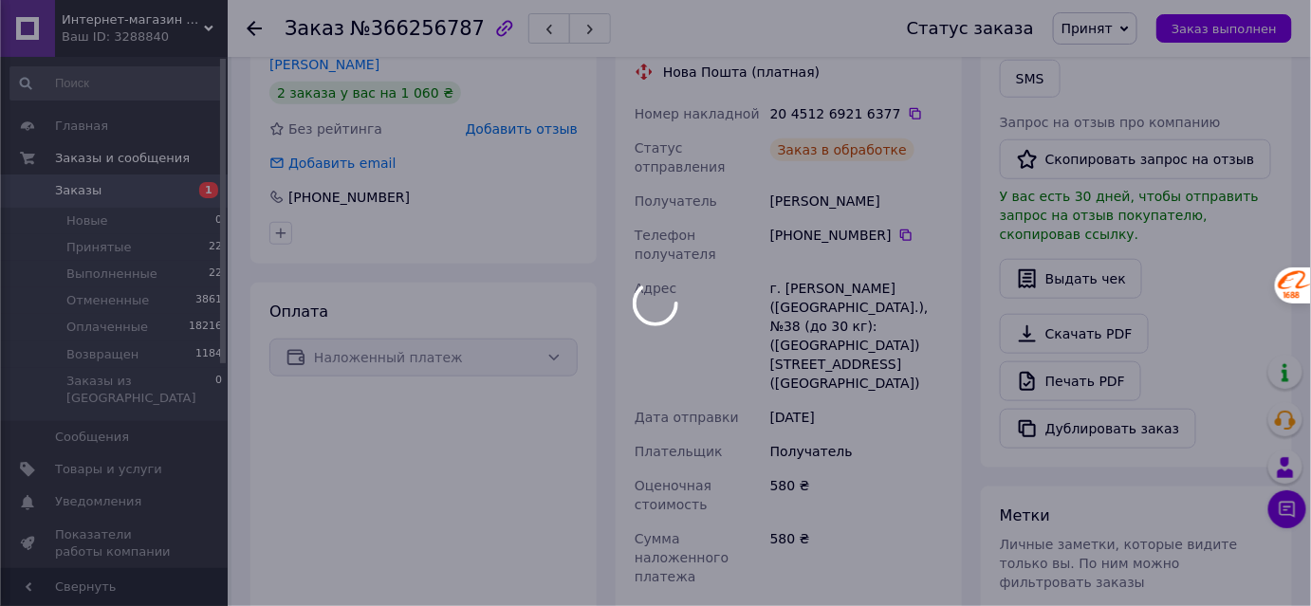
scroll to position [357, 0]
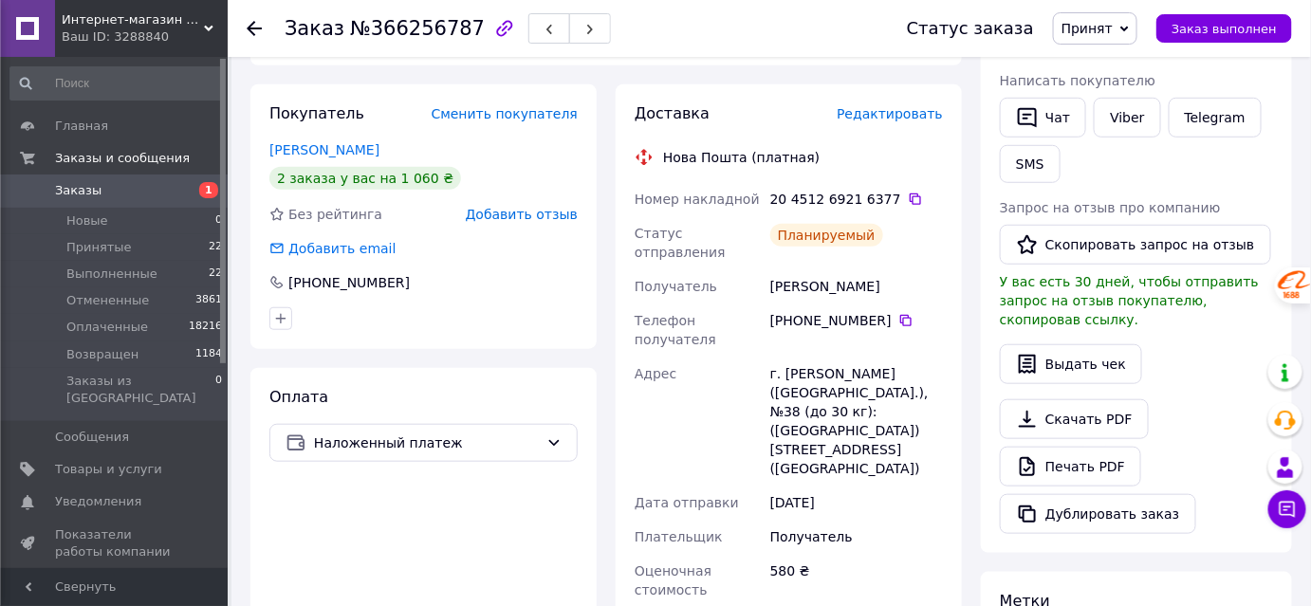
click at [258, 25] on icon at bounding box center [254, 28] width 15 height 15
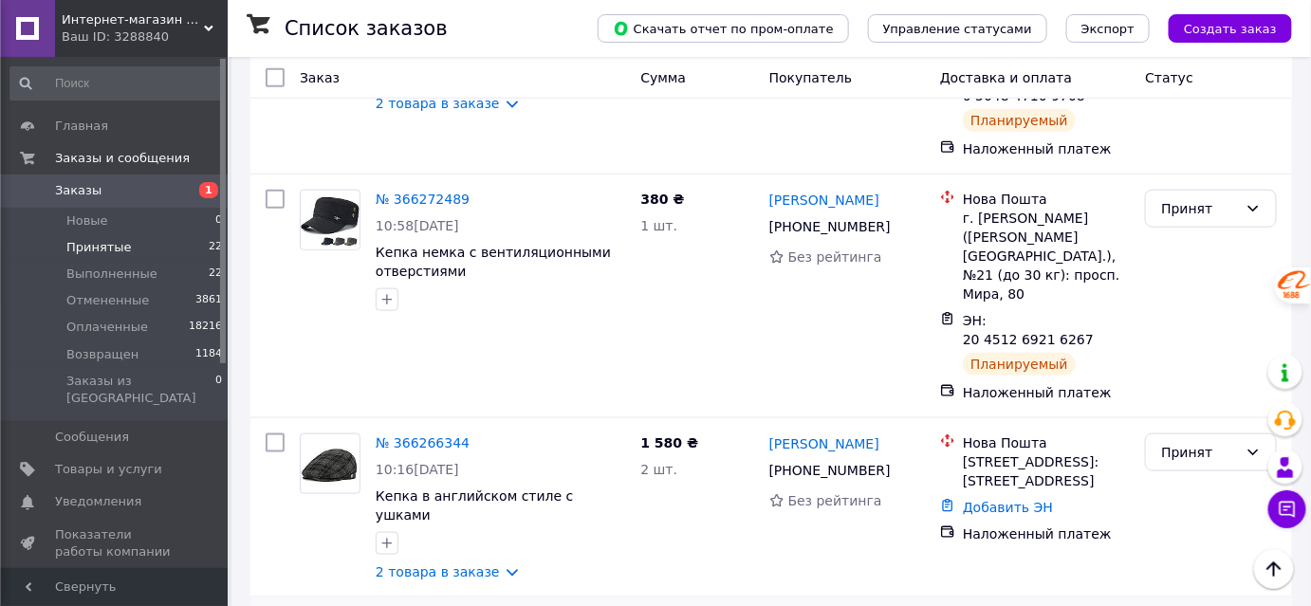
scroll to position [3104, 0]
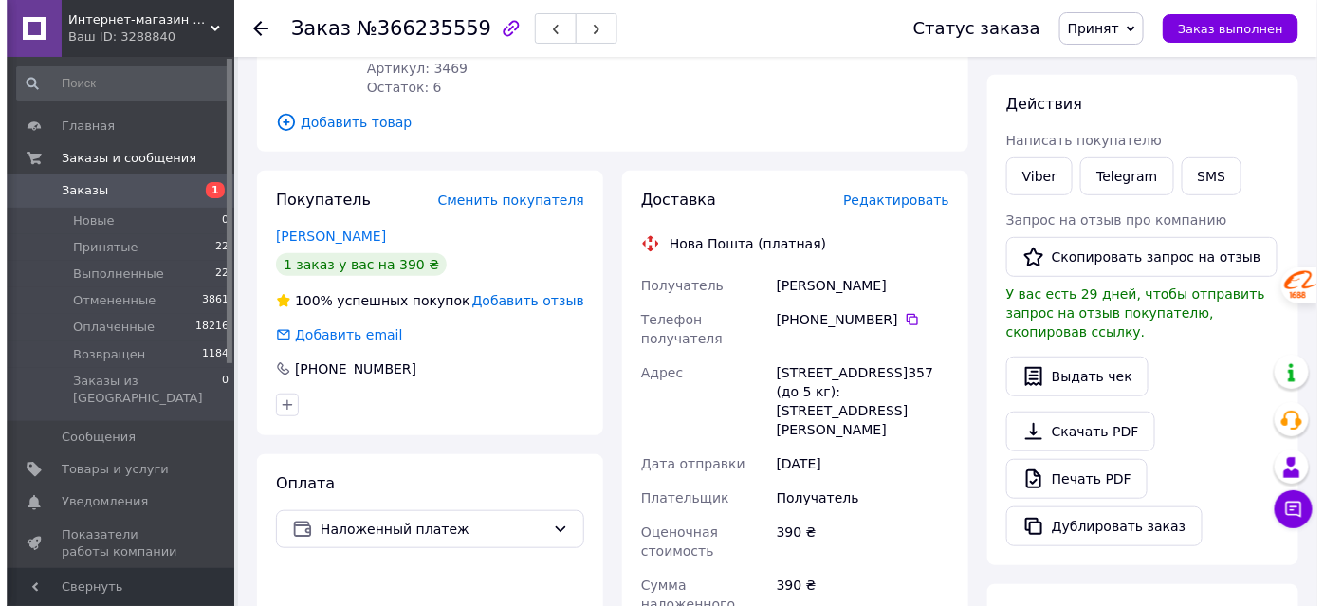
scroll to position [146, 0]
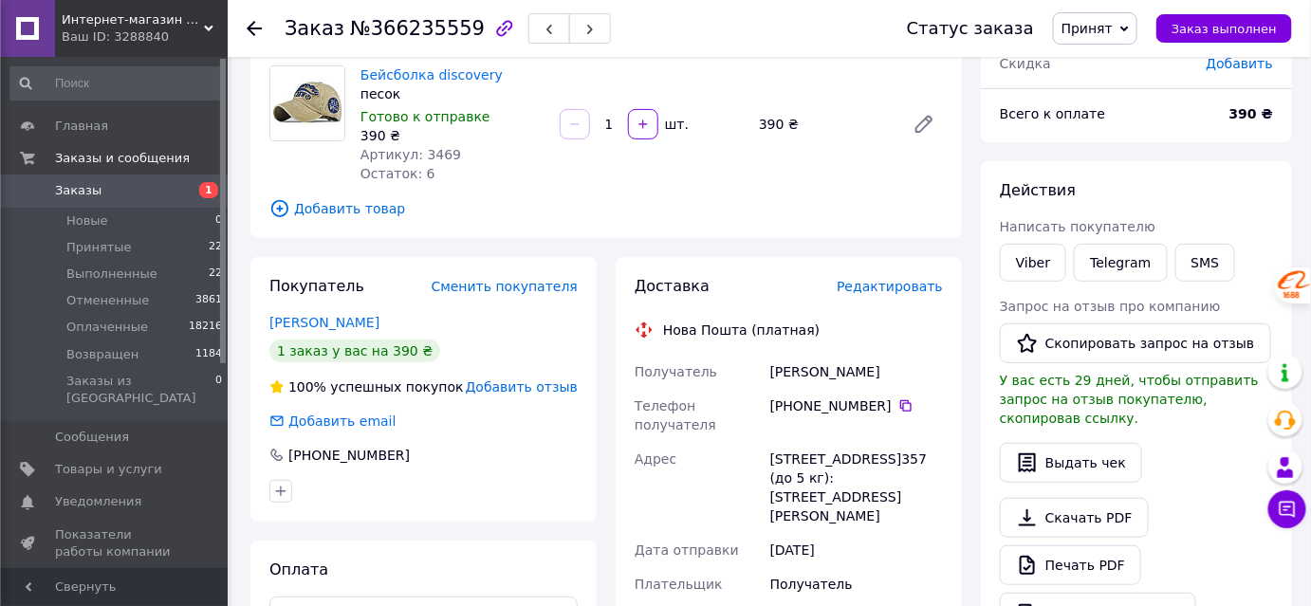
click at [893, 287] on span "Редактировать" at bounding box center [890, 286] width 106 height 15
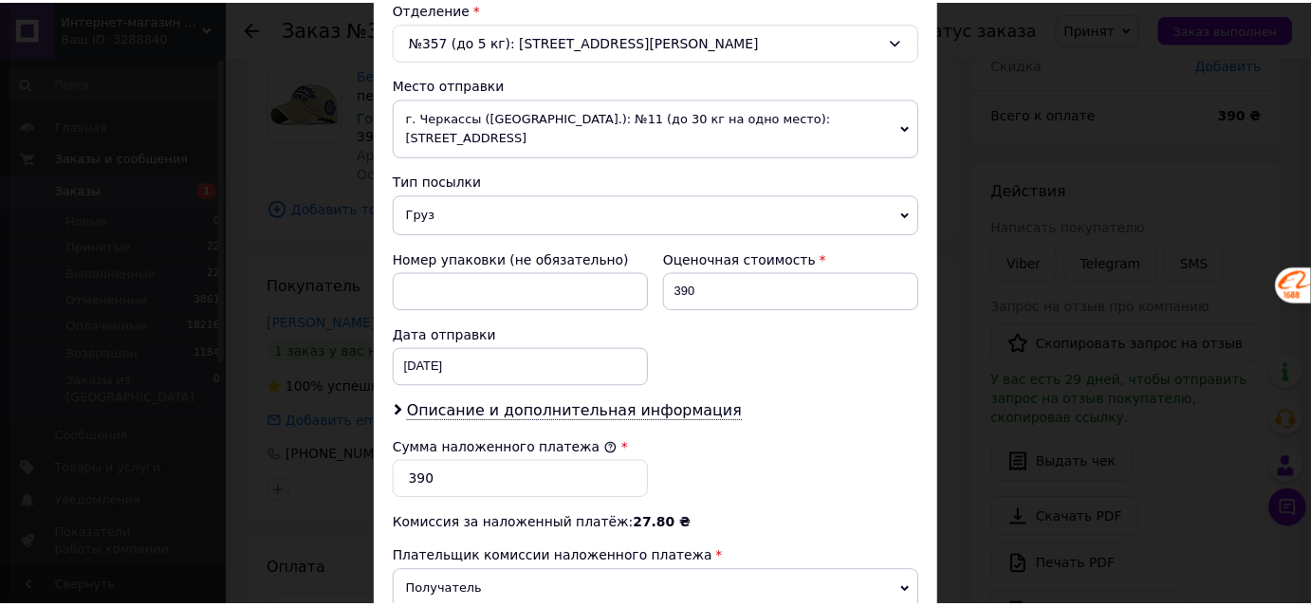
scroll to position [833, 0]
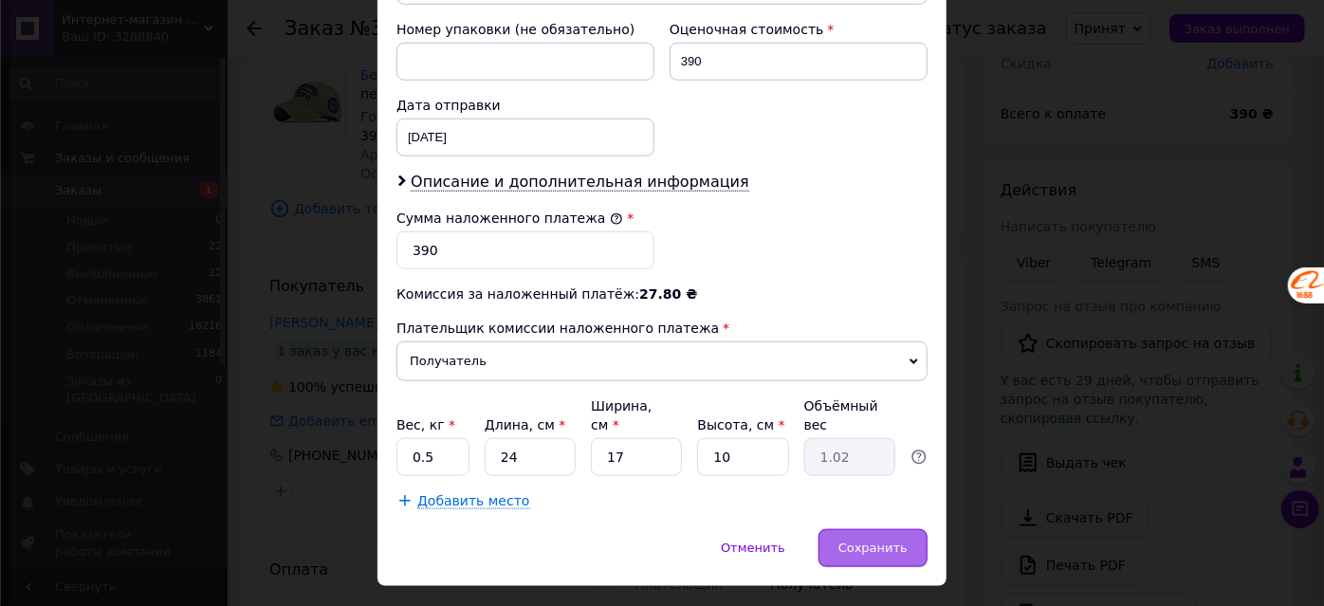
click at [865, 529] on div "Сохранить" at bounding box center [873, 548] width 109 height 38
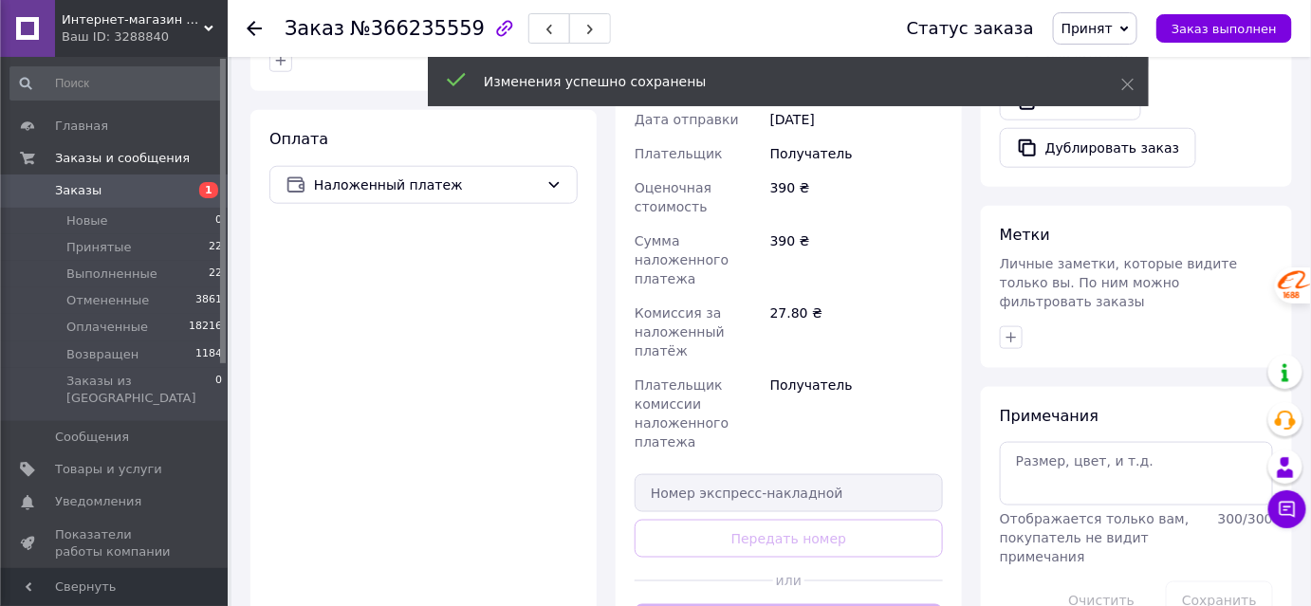
scroll to position [663, 0]
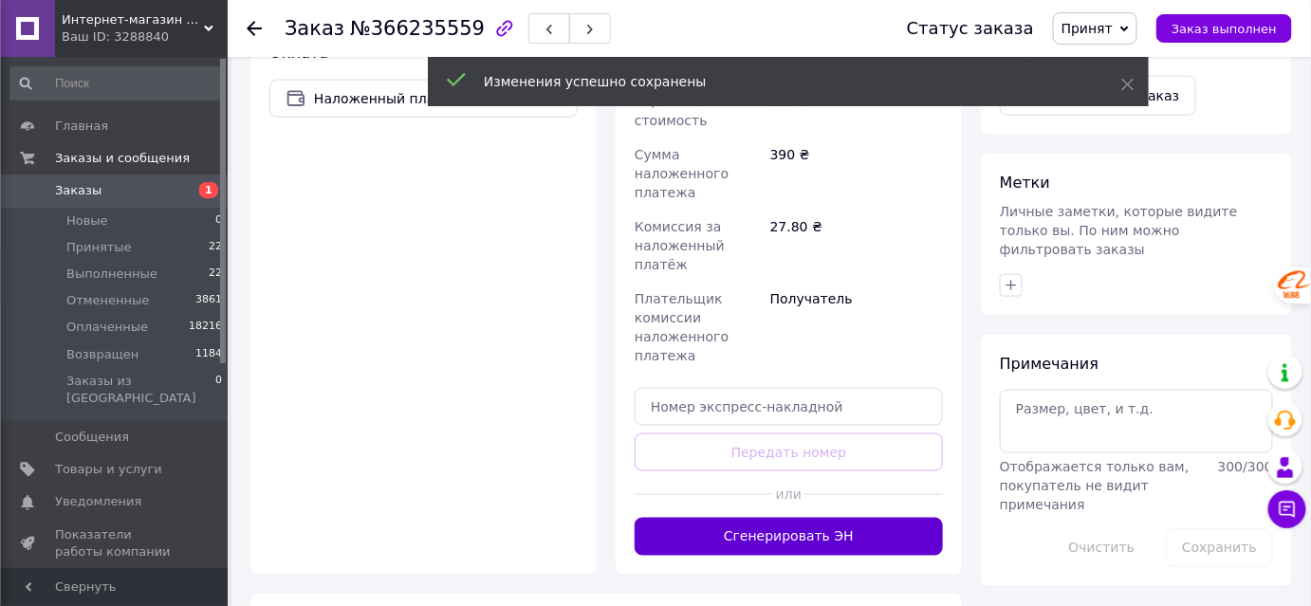
click at [823, 518] on button "Сгенерировать ЭН" at bounding box center [789, 537] width 308 height 38
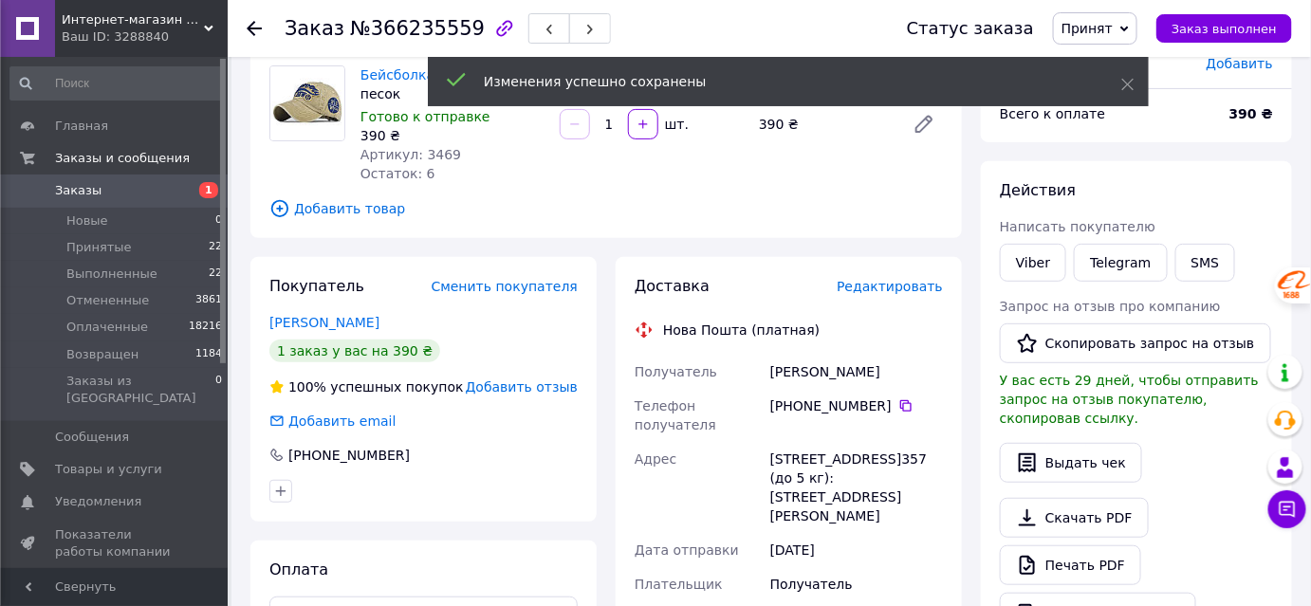
scroll to position [0, 0]
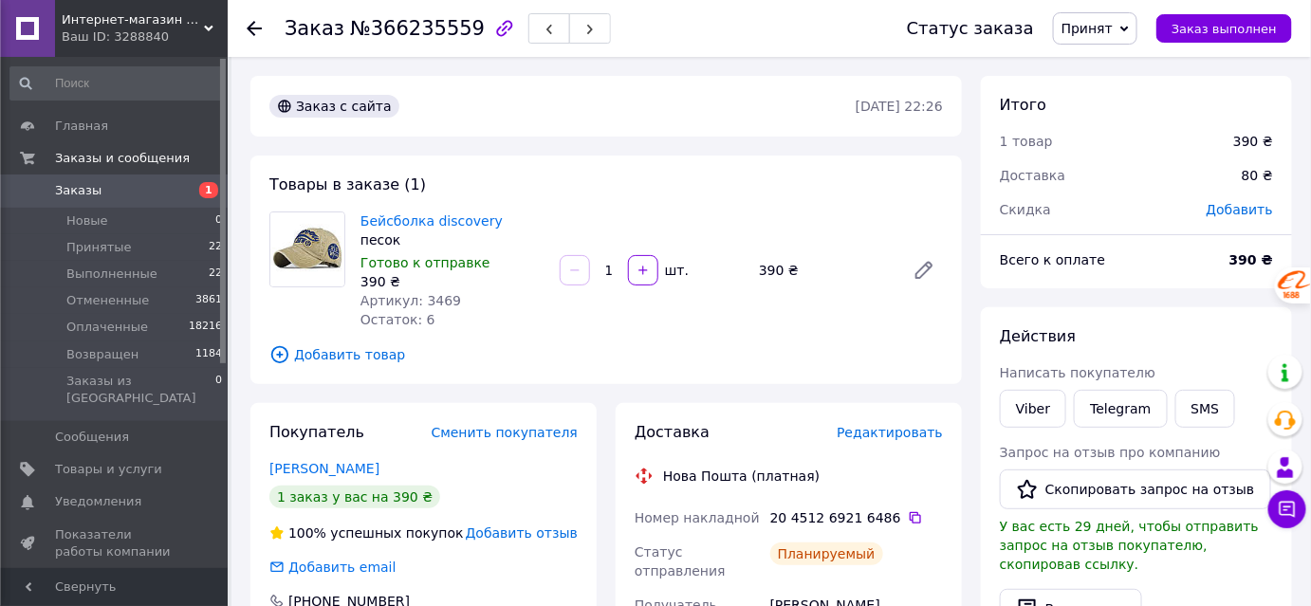
click at [256, 29] on icon at bounding box center [254, 28] width 15 height 15
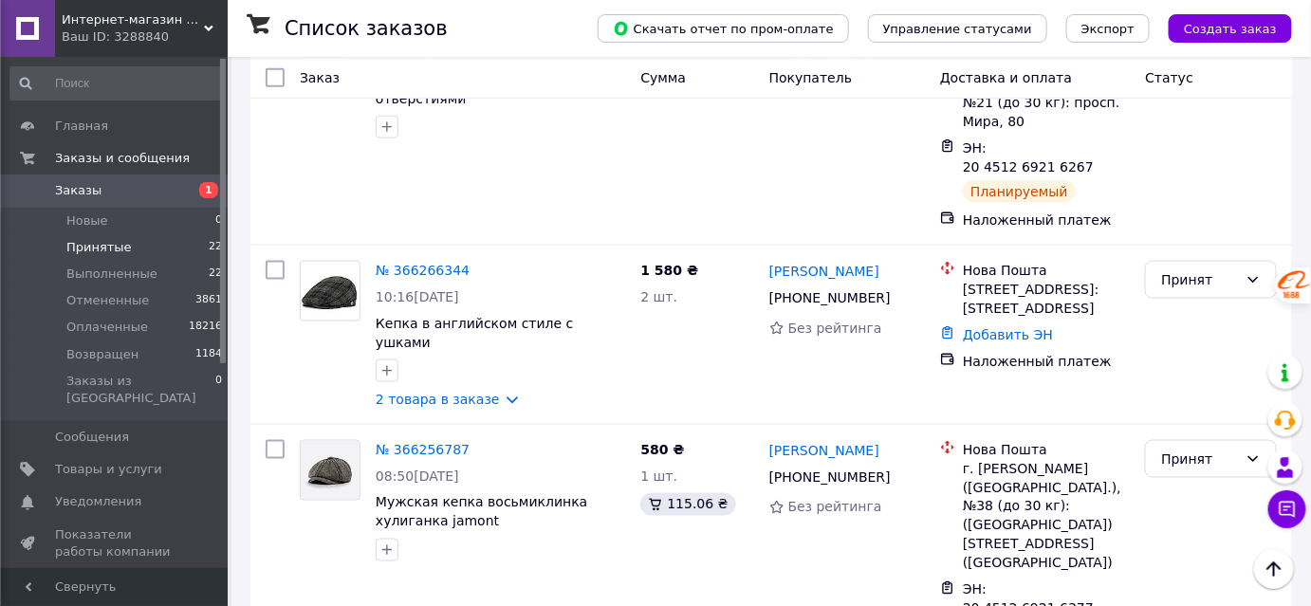
scroll to position [3191, 0]
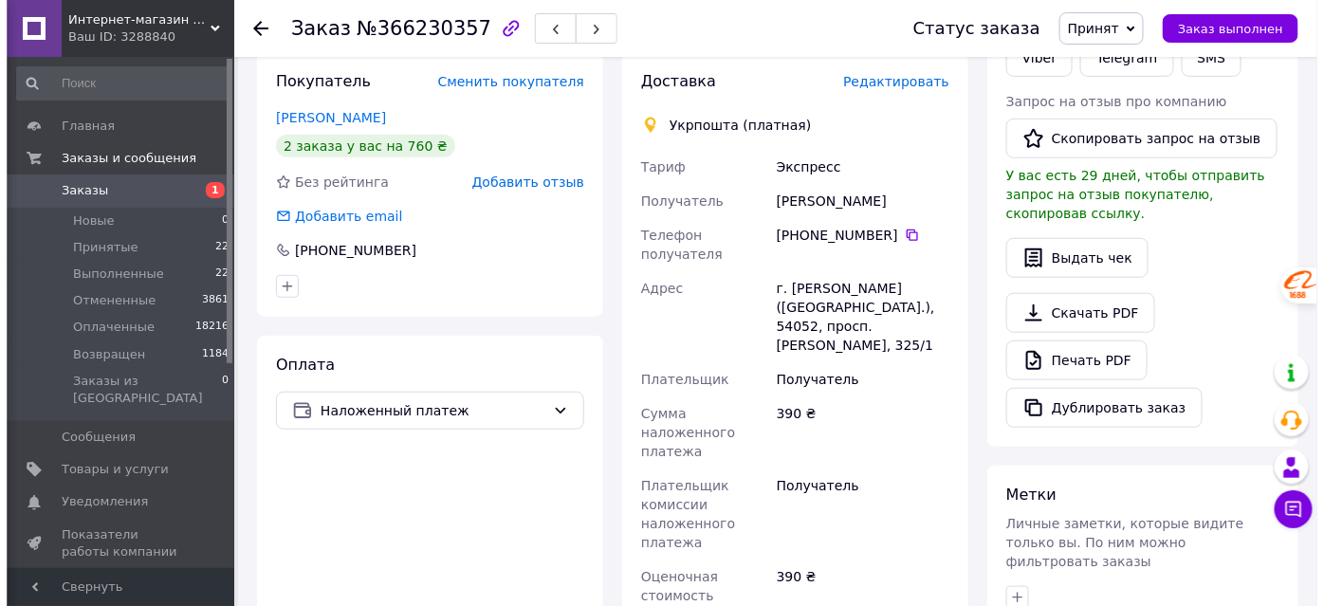
scroll to position [179, 0]
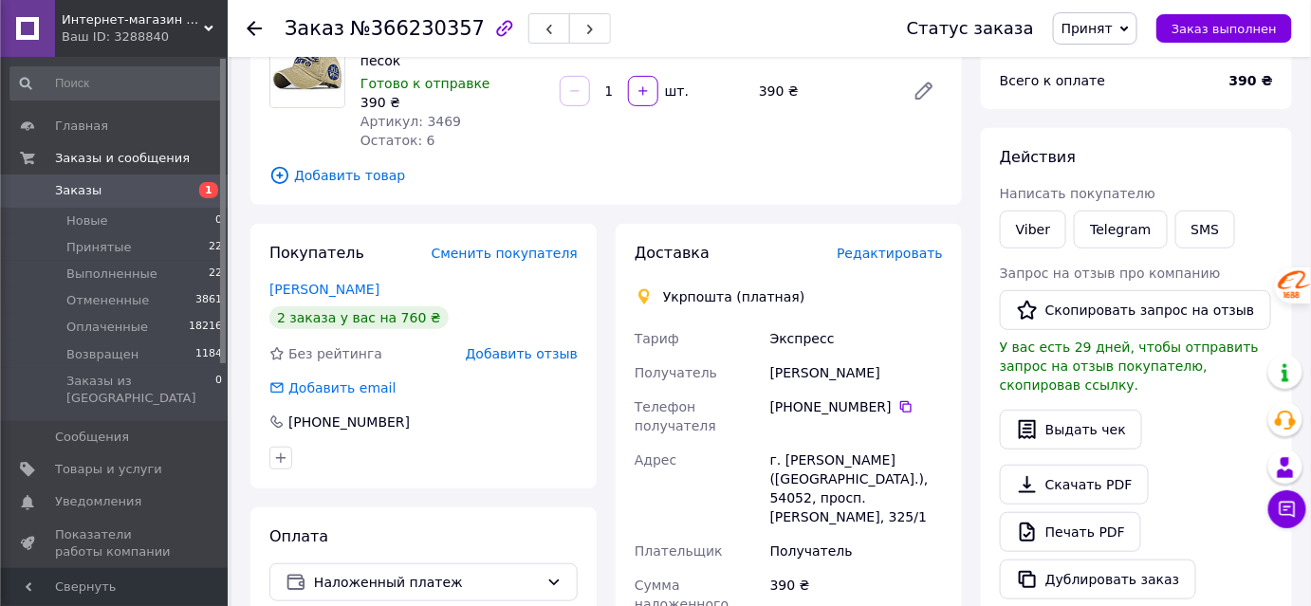
click at [904, 255] on span "Редактировать" at bounding box center [890, 253] width 106 height 15
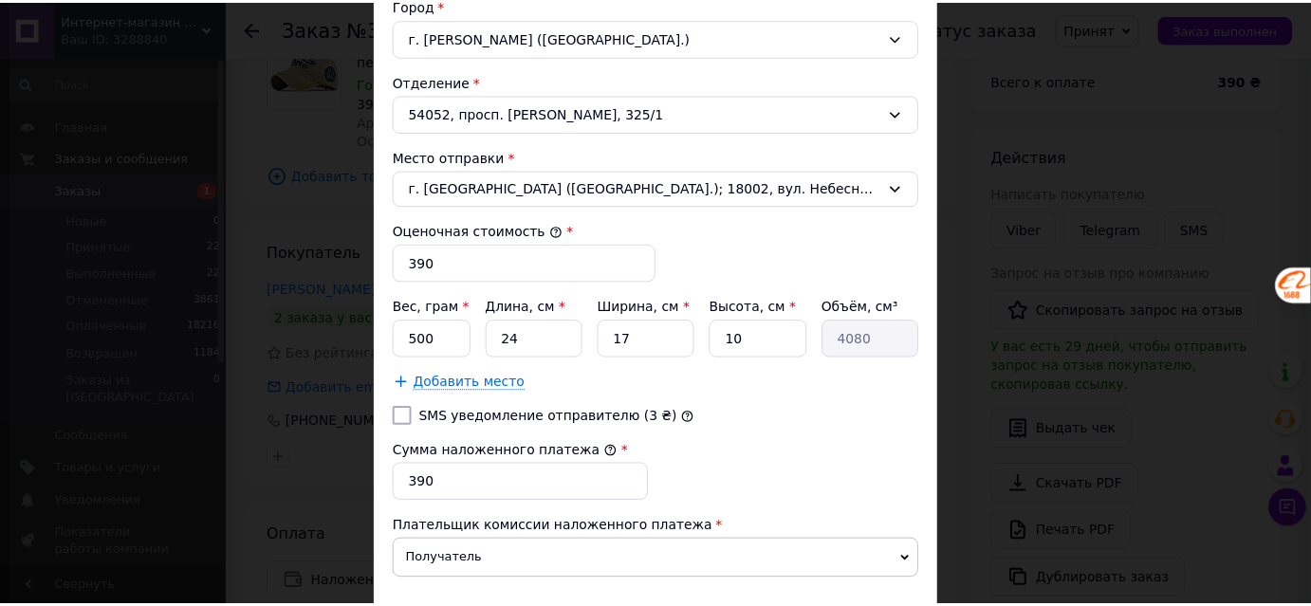
scroll to position [726, 0]
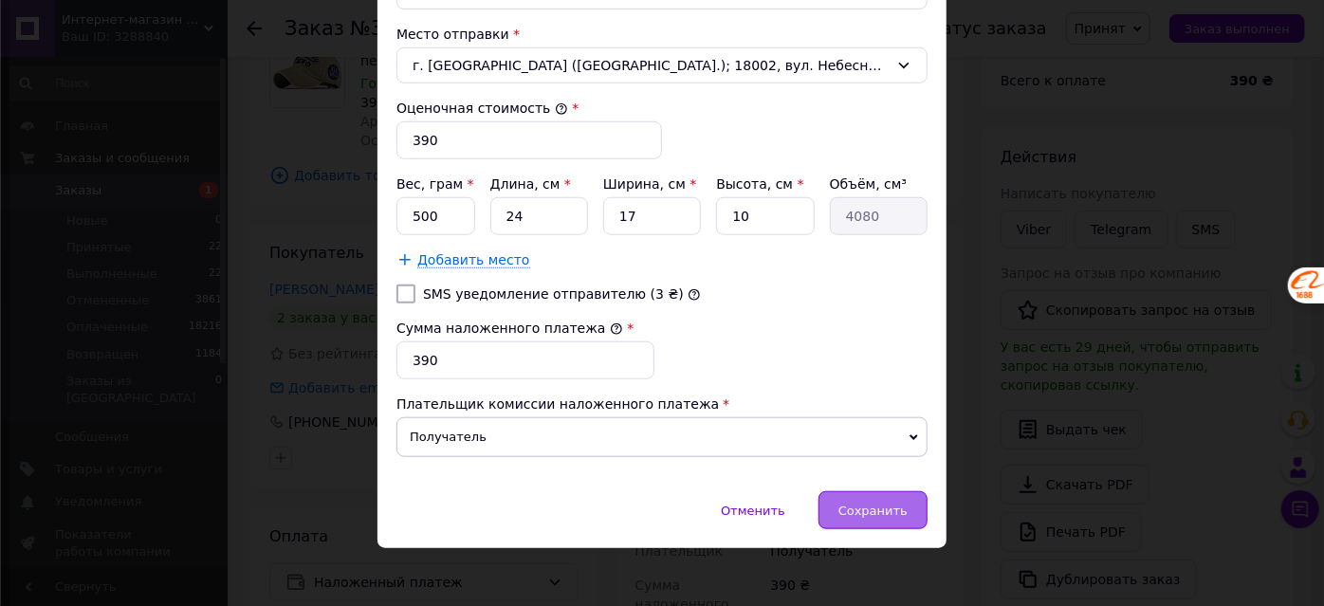
click at [870, 504] on span "Сохранить" at bounding box center [873, 511] width 69 height 14
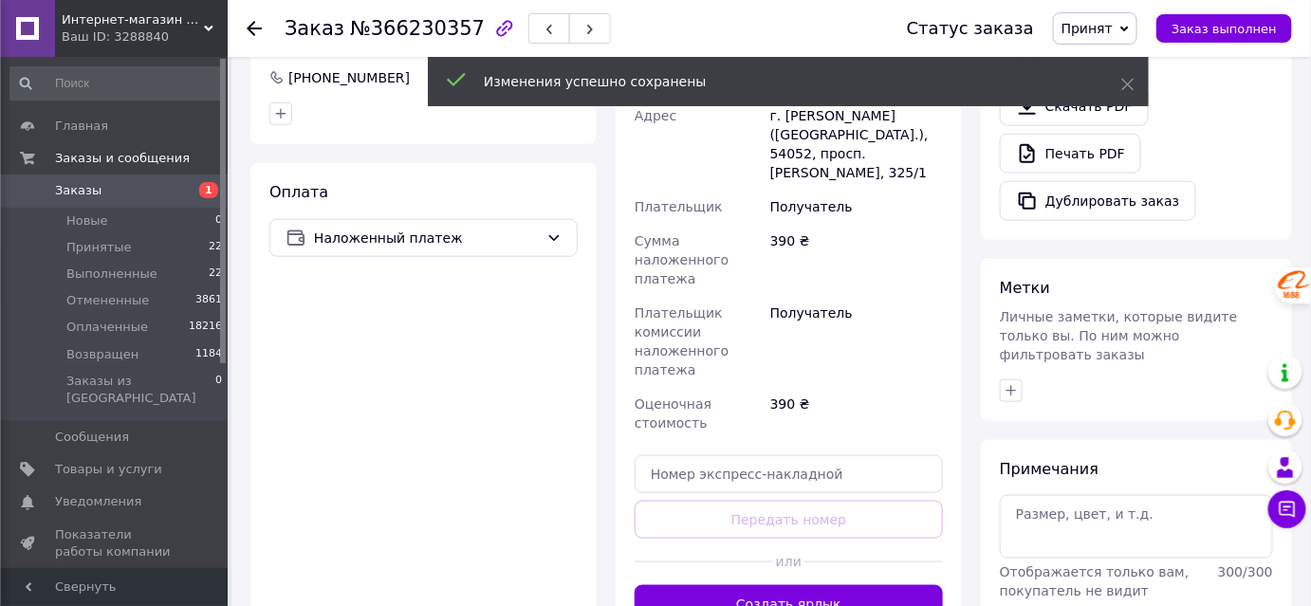
scroll to position [610, 0]
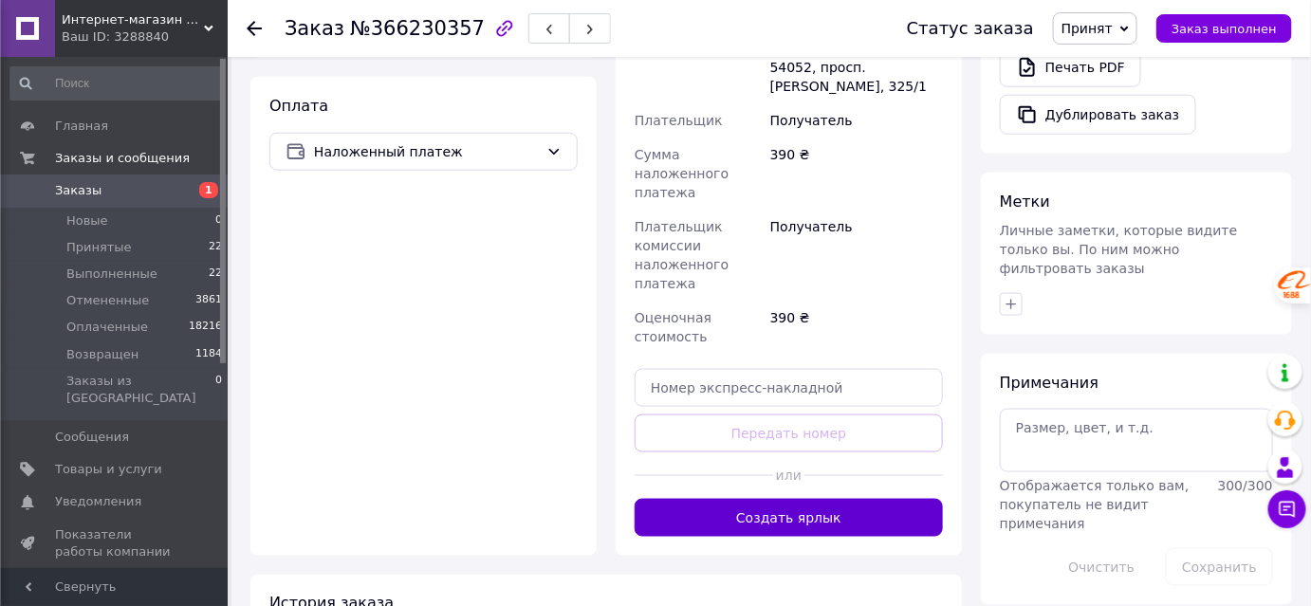
click at [862, 499] on button "Создать ярлык" at bounding box center [789, 518] width 308 height 38
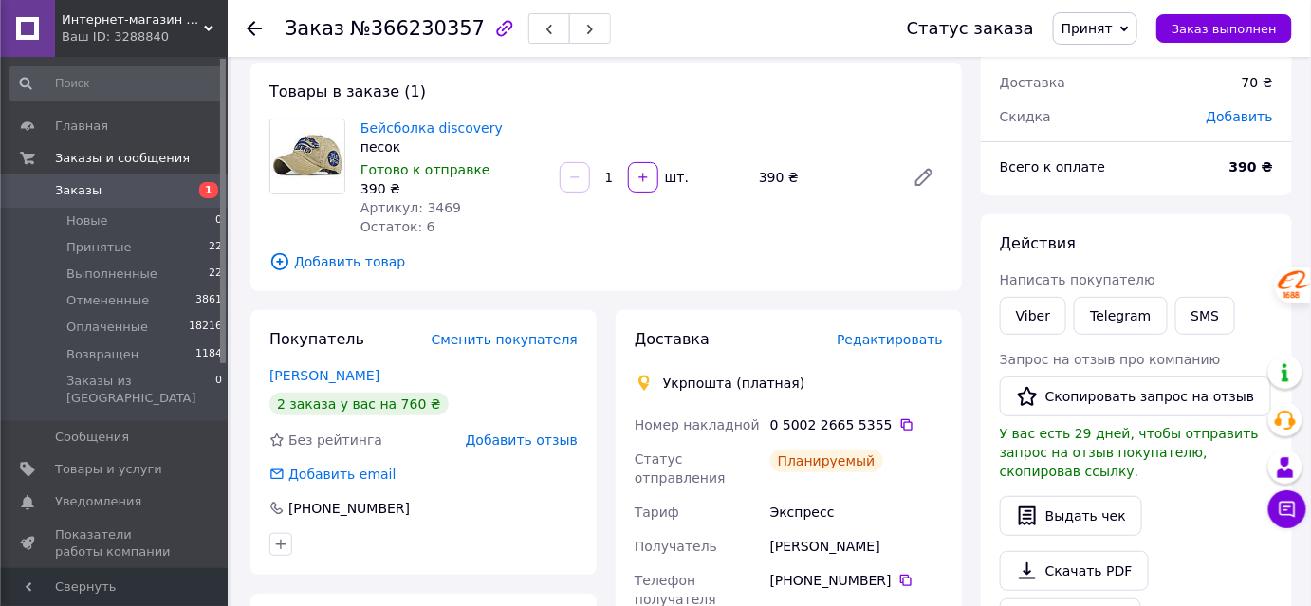
scroll to position [0, 0]
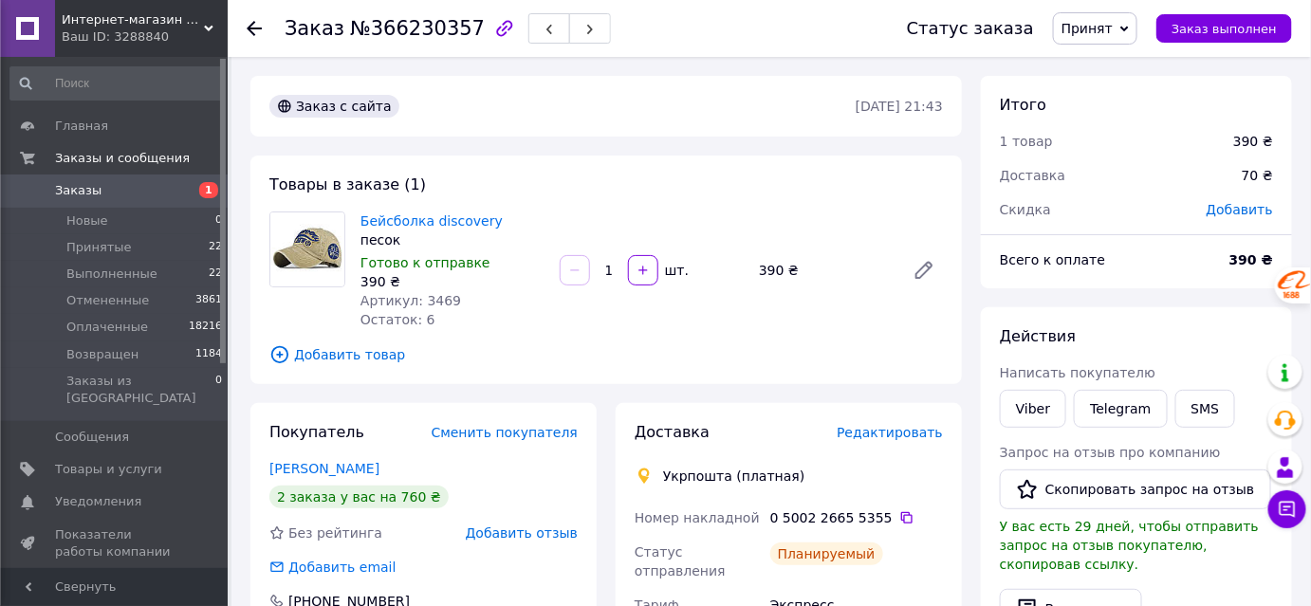
click at [251, 27] on use at bounding box center [254, 28] width 15 height 15
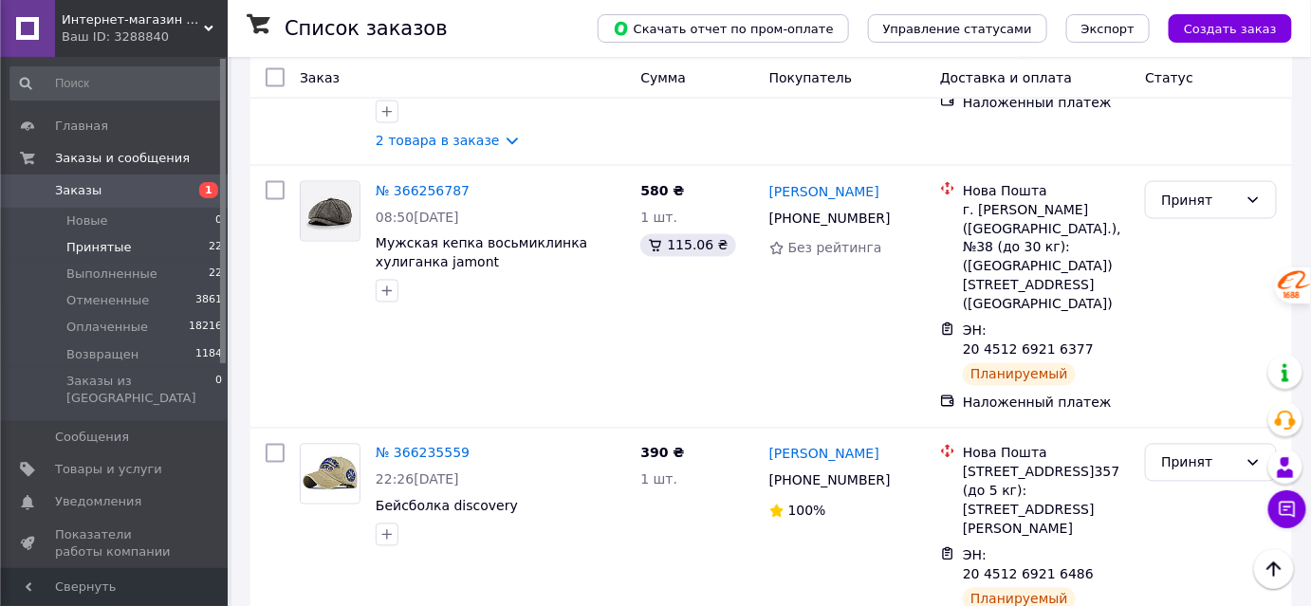
scroll to position [3450, 0]
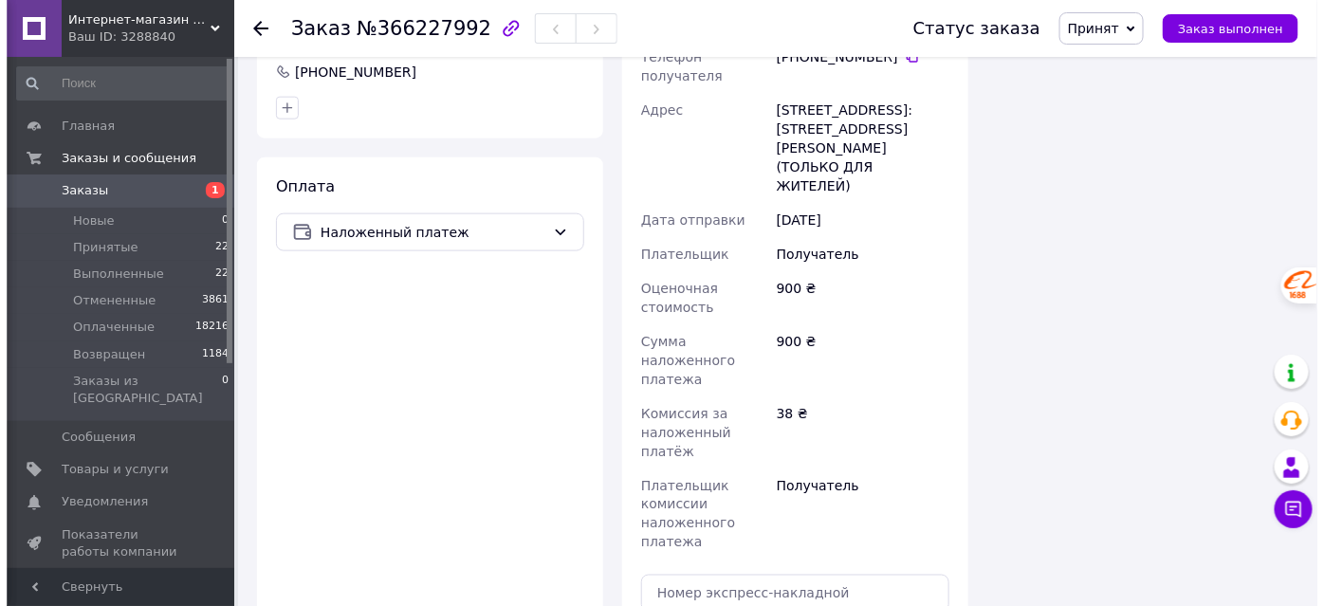
scroll to position [357, 0]
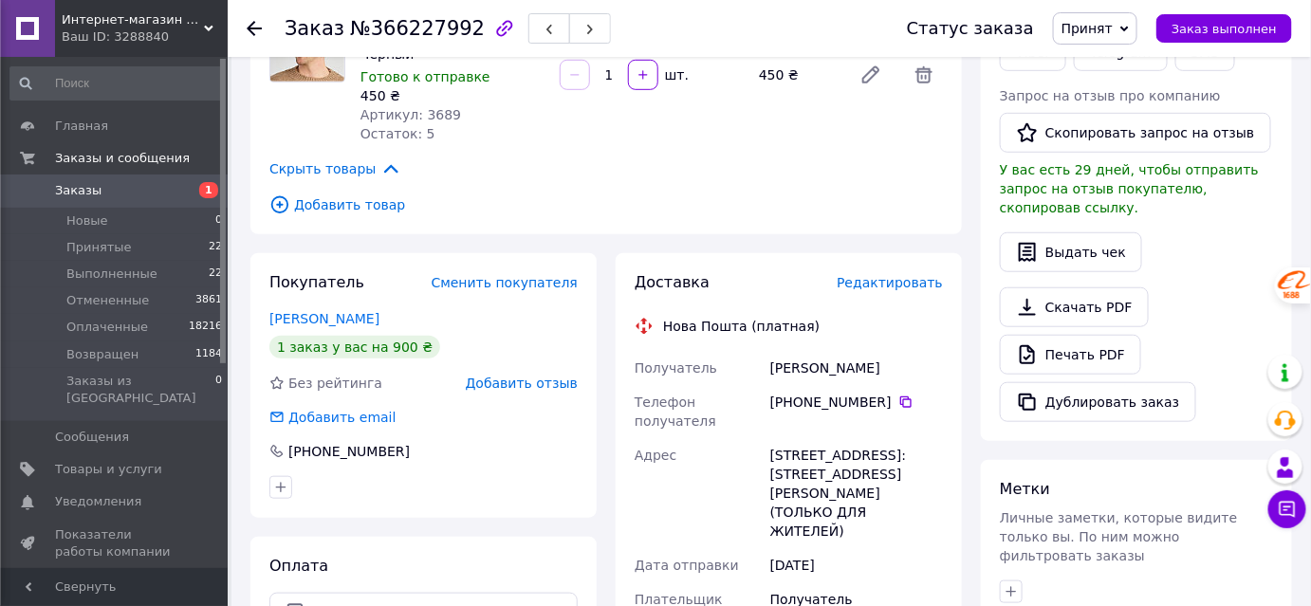
click at [883, 287] on span "Редактировать" at bounding box center [890, 282] width 106 height 15
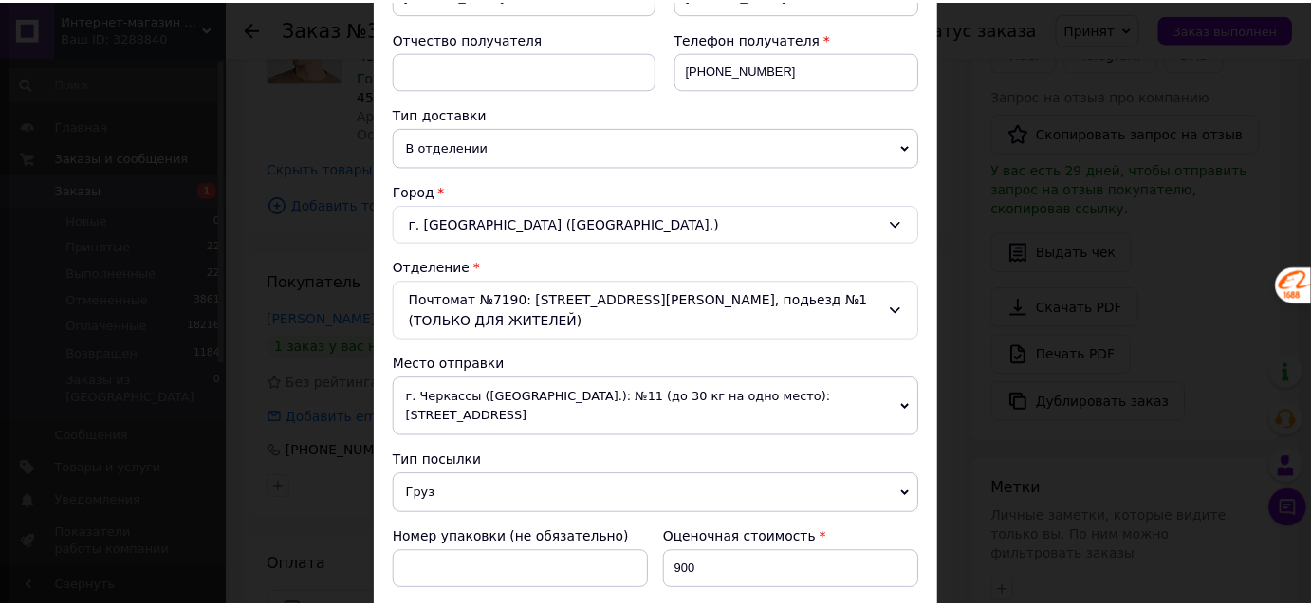
scroll to position [854, 0]
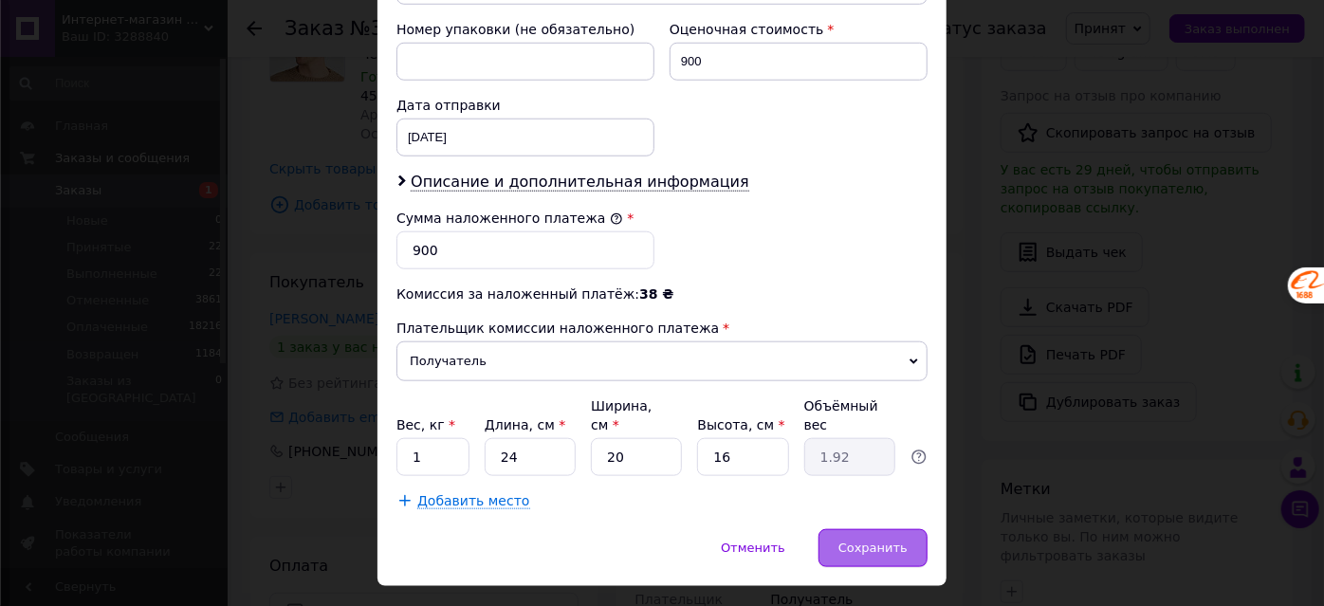
click at [898, 529] on div "Сохранить" at bounding box center [873, 548] width 109 height 38
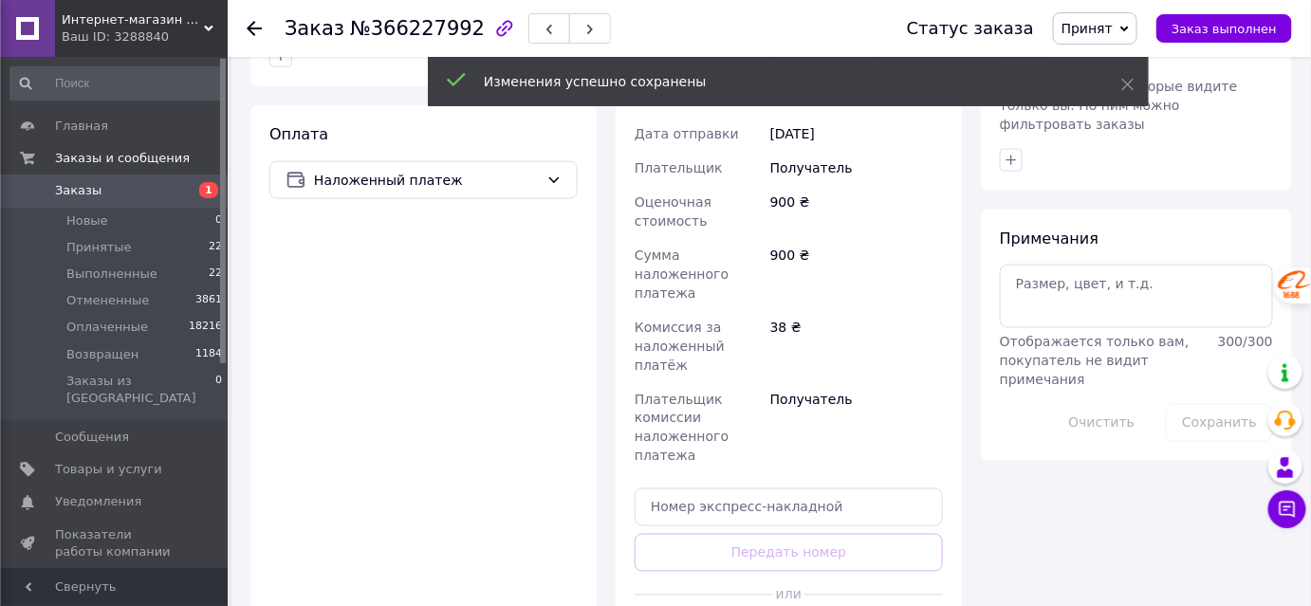
scroll to position [875, 0]
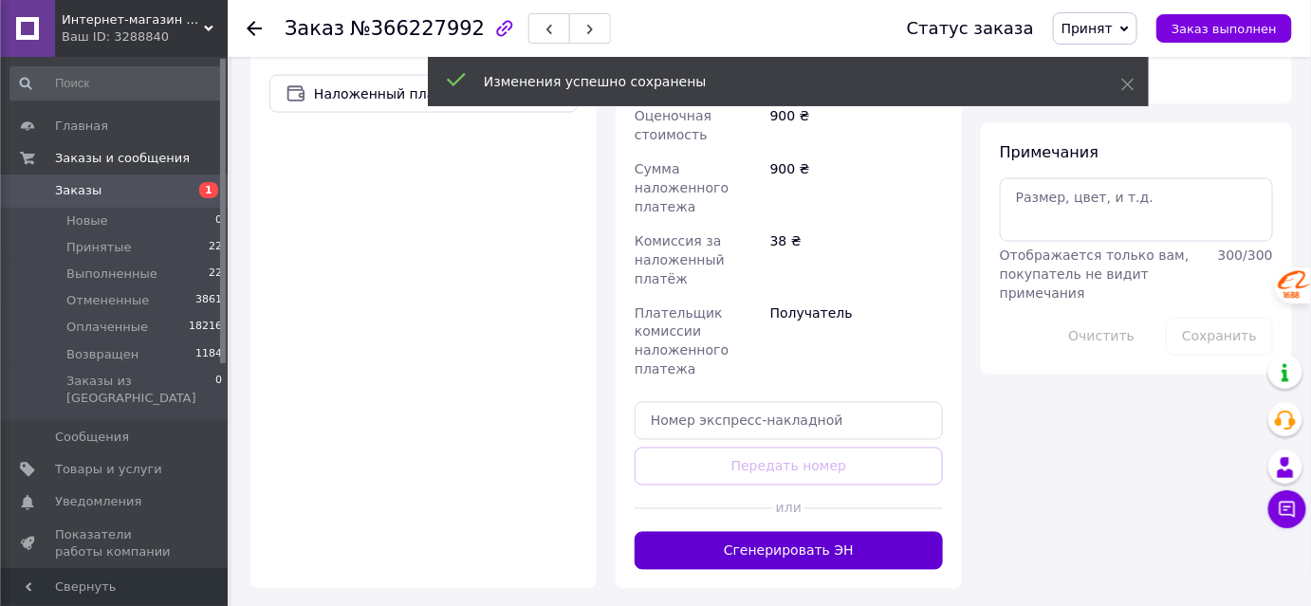
click at [814, 532] on button "Сгенерировать ЭН" at bounding box center [789, 551] width 308 height 38
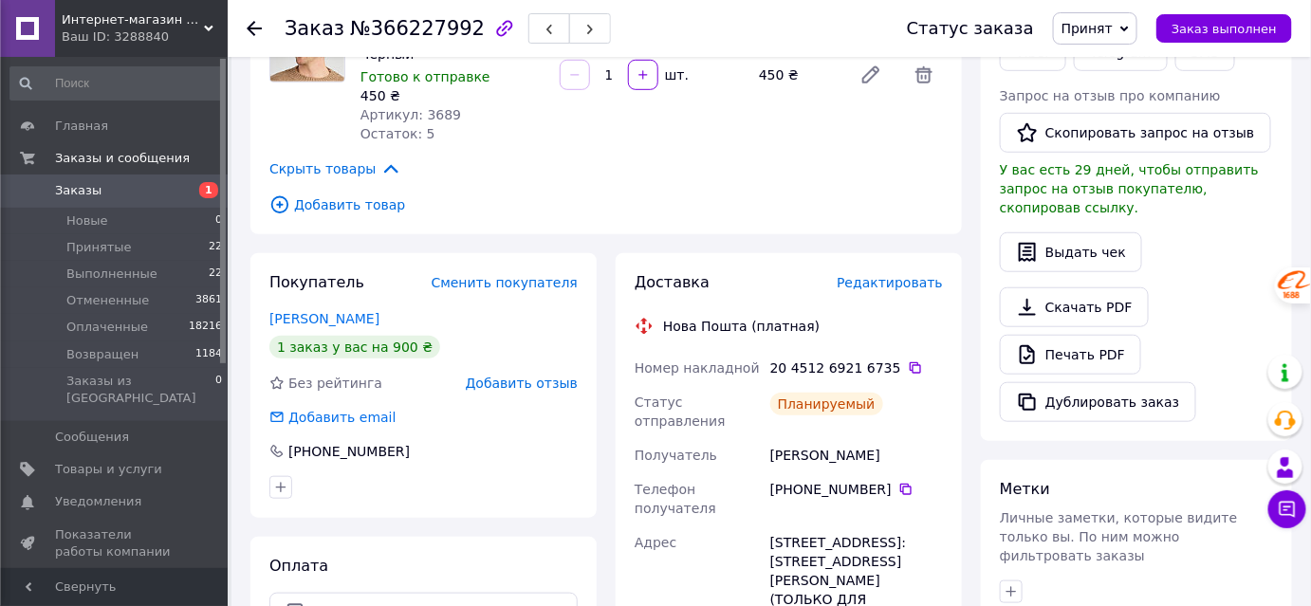
scroll to position [270, 0]
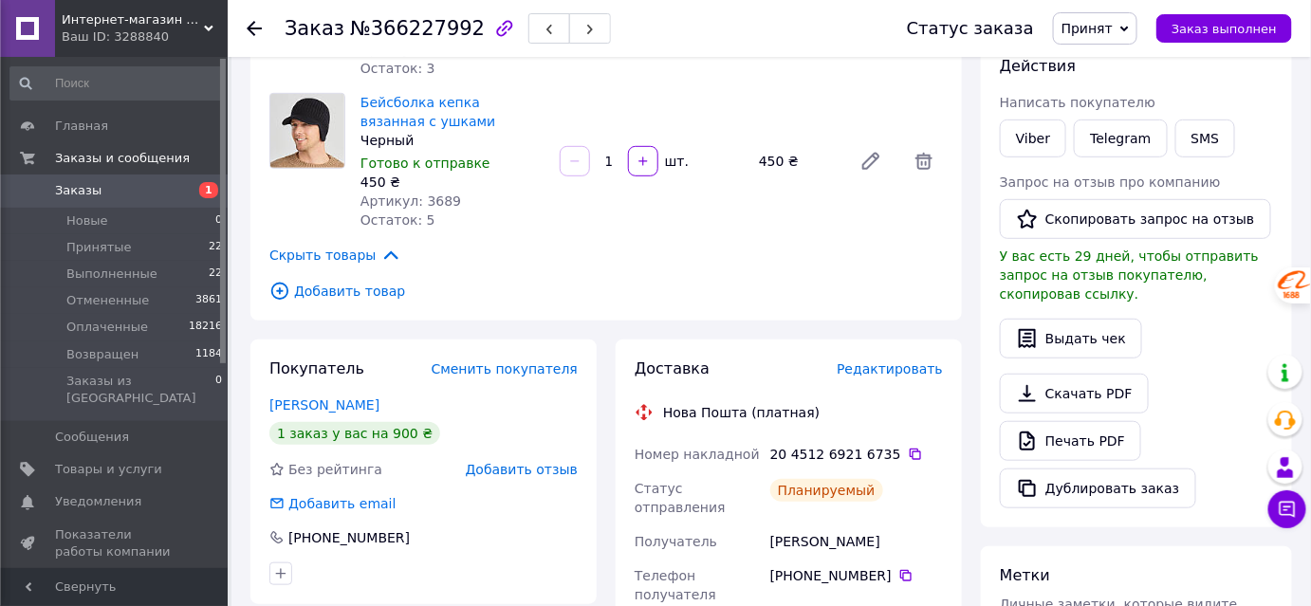
click at [260, 30] on icon at bounding box center [254, 28] width 15 height 15
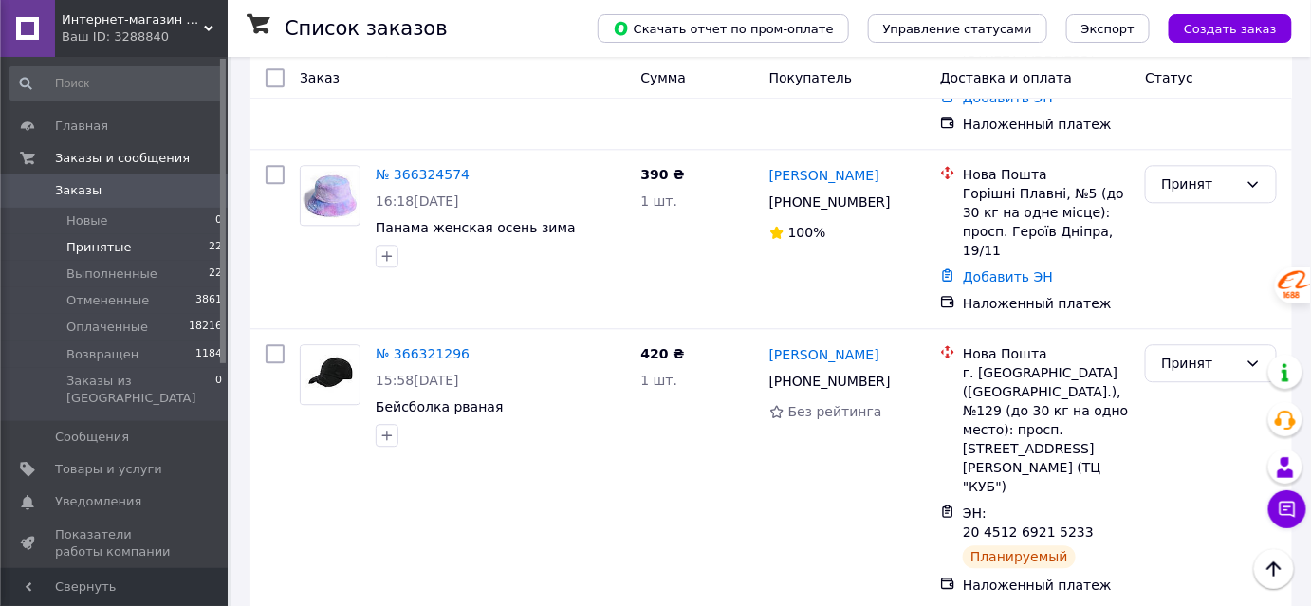
scroll to position [1552, 0]
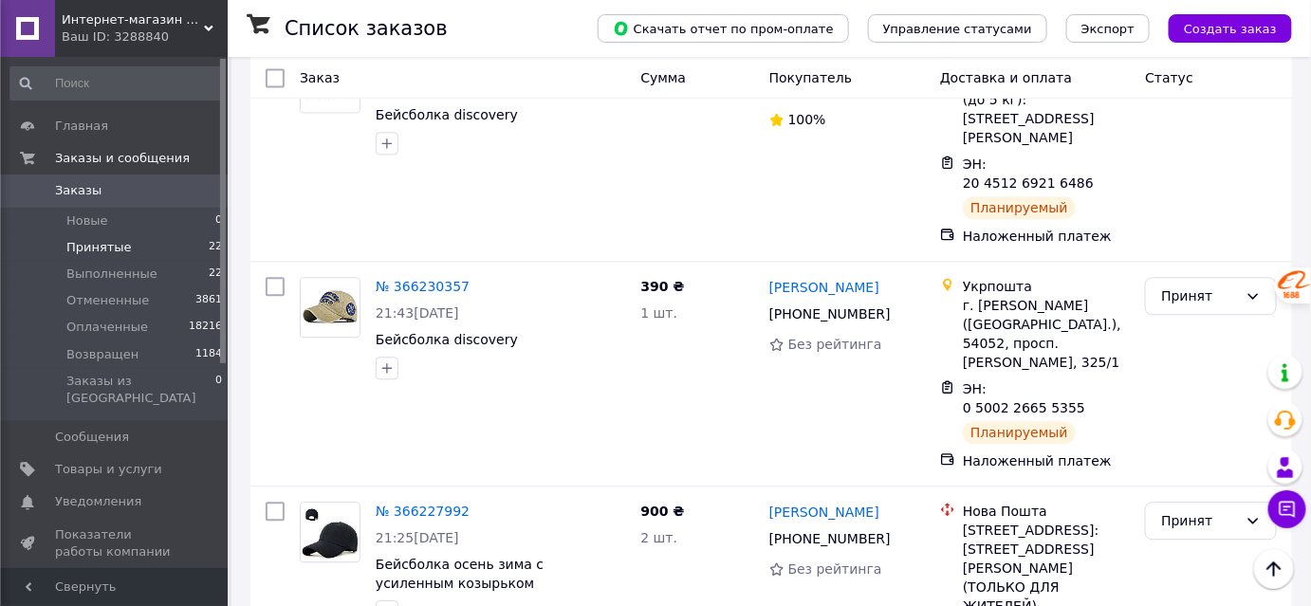
scroll to position [4014, 0]
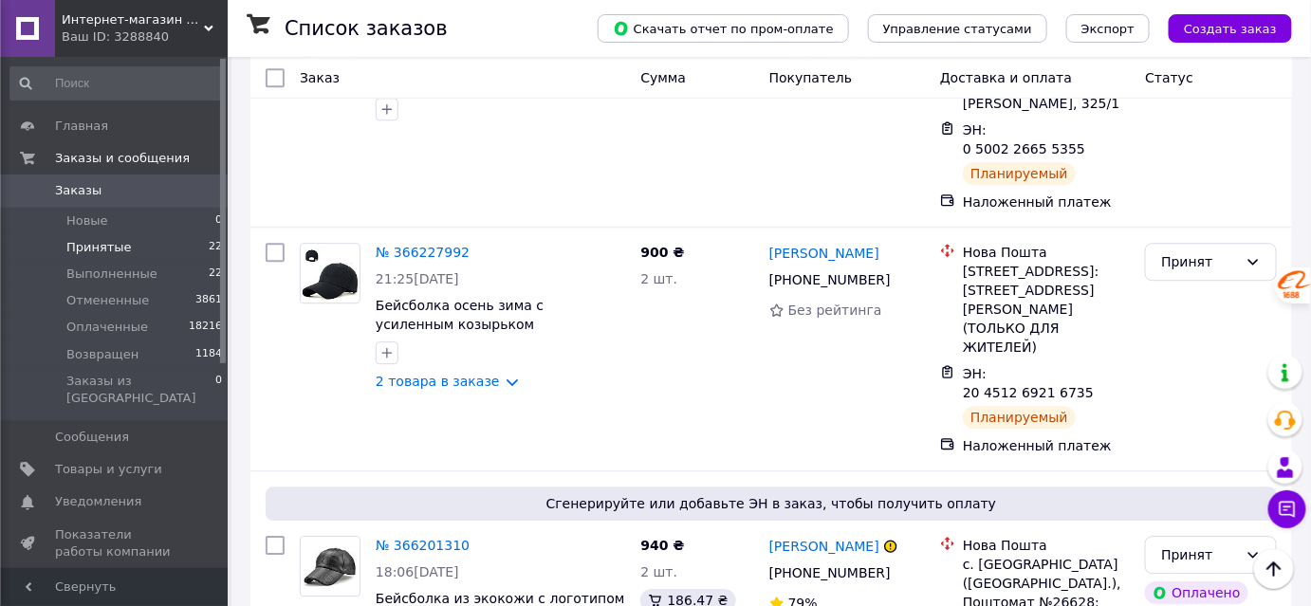
click at [85, 194] on span "Заказы" at bounding box center [78, 190] width 46 height 17
